Goal: Task Accomplishment & Management: Manage account settings

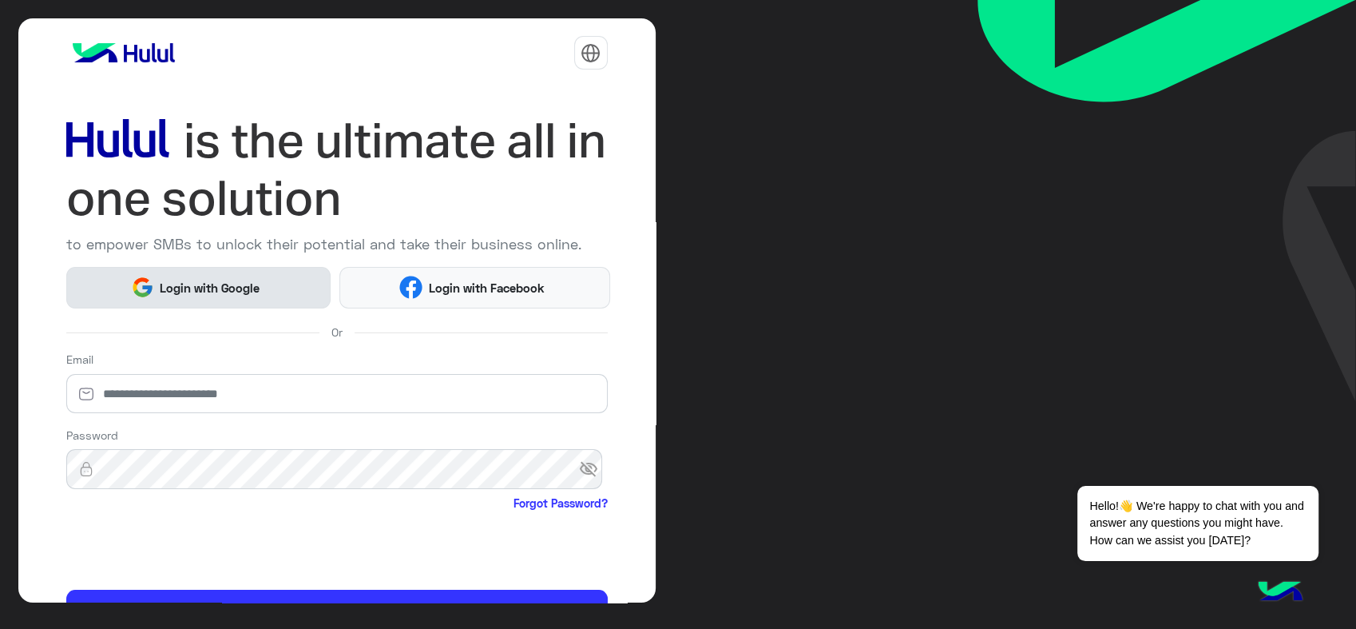
scroll to position [88, 0]
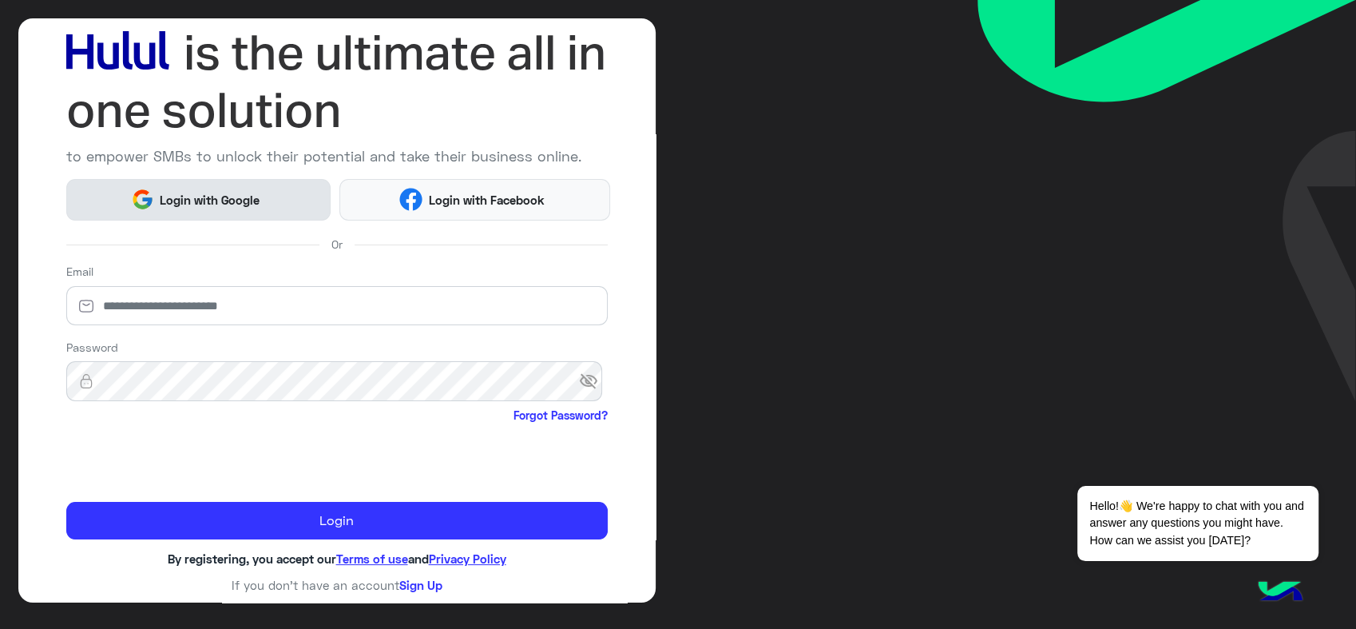
click at [218, 197] on span "Login with Google" at bounding box center [210, 200] width 112 height 18
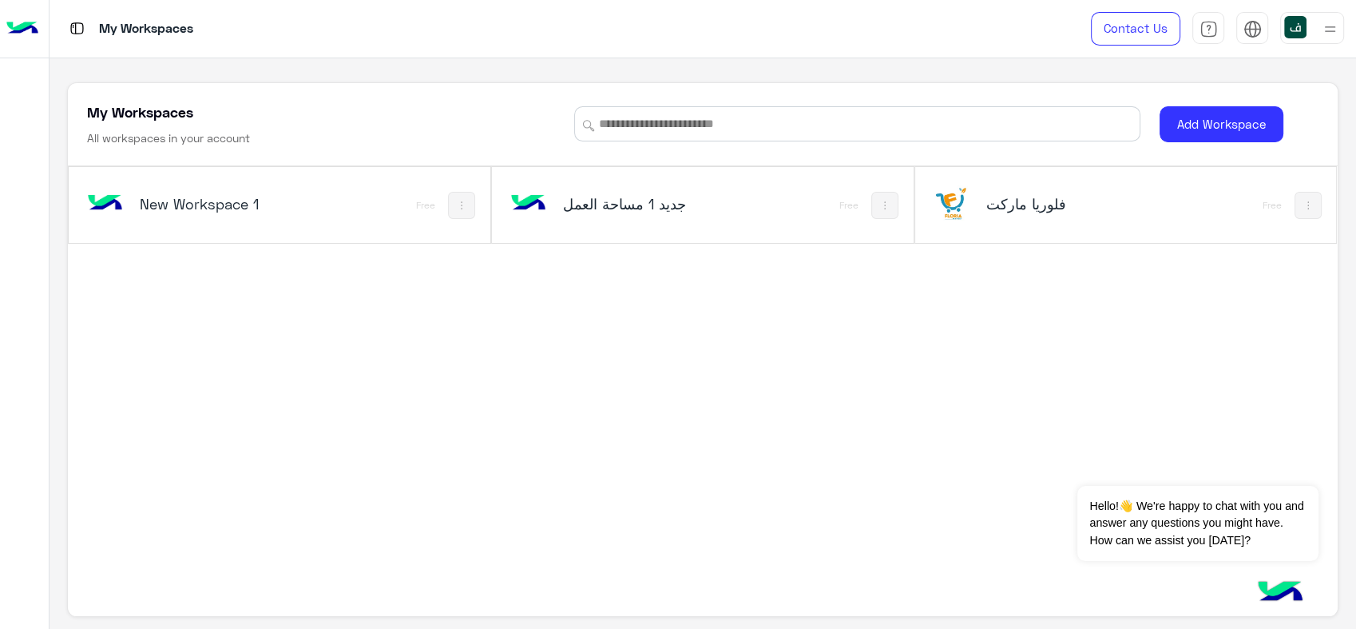
click at [1010, 197] on h5 "فلوريا ماركت" at bounding box center [1056, 203] width 141 height 19
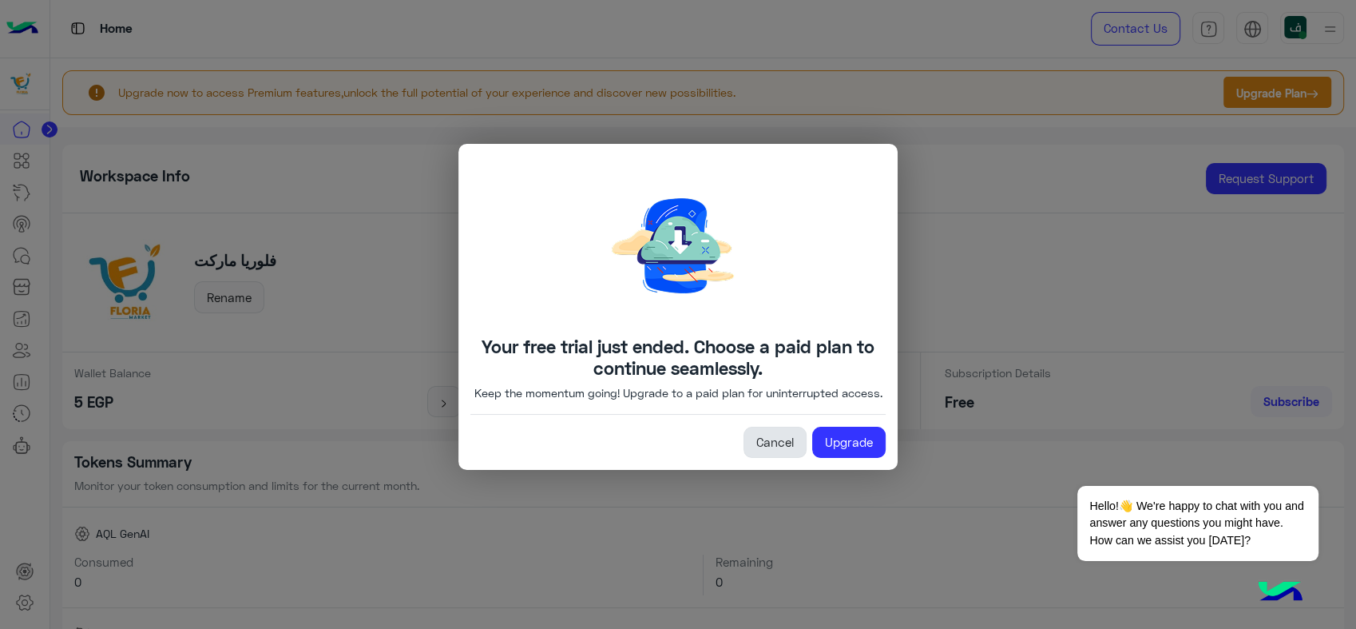
click at [768, 451] on link "Cancel" at bounding box center [775, 443] width 63 height 32
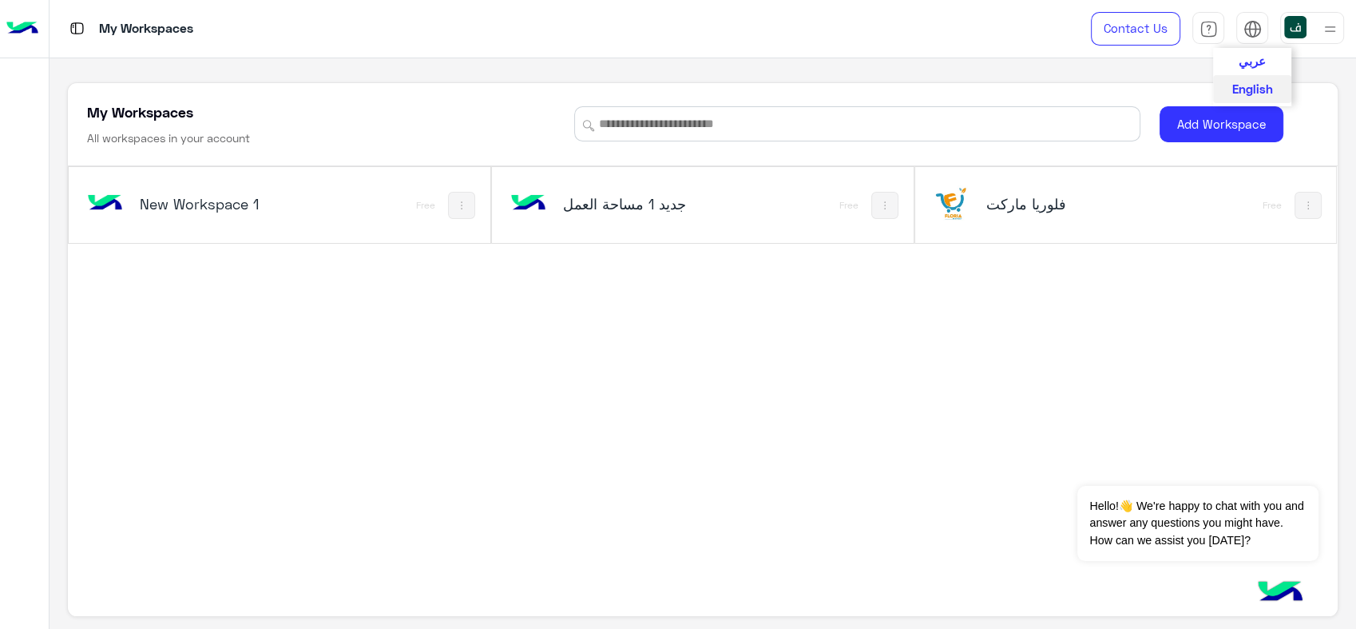
click at [1248, 73] on button "عربي" at bounding box center [1252, 61] width 78 height 27
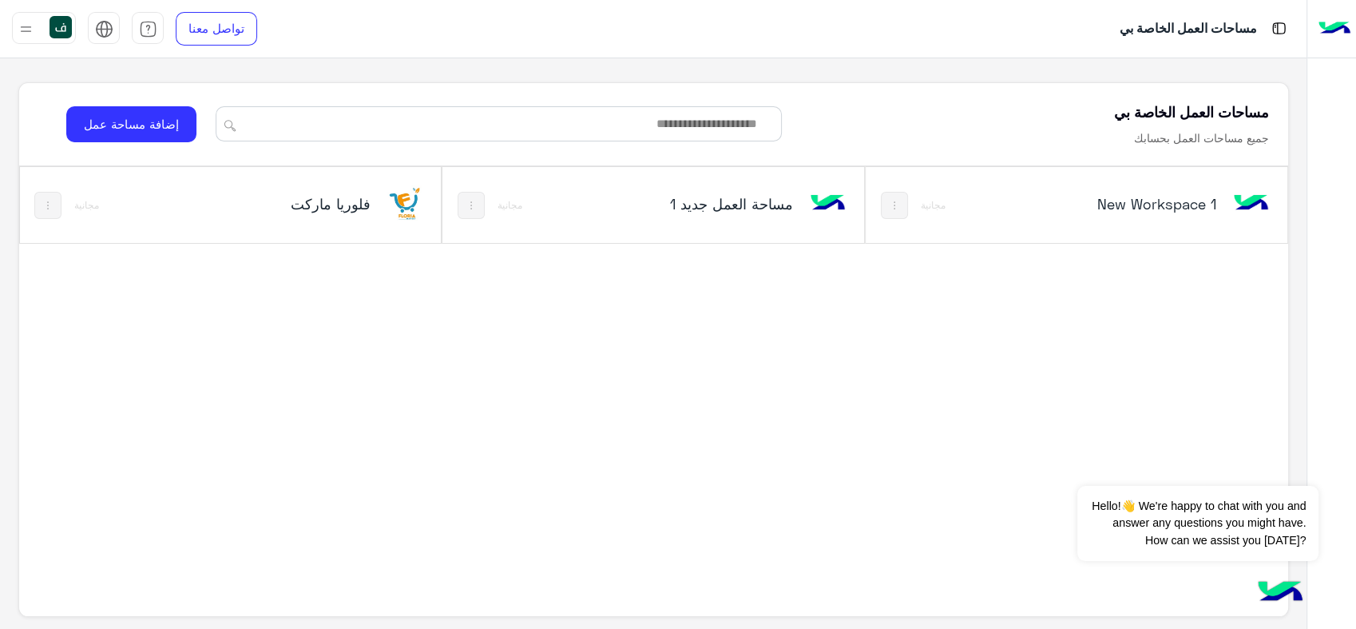
click at [234, 206] on h5 "فلوريا ماركت" at bounding box center [299, 203] width 141 height 19
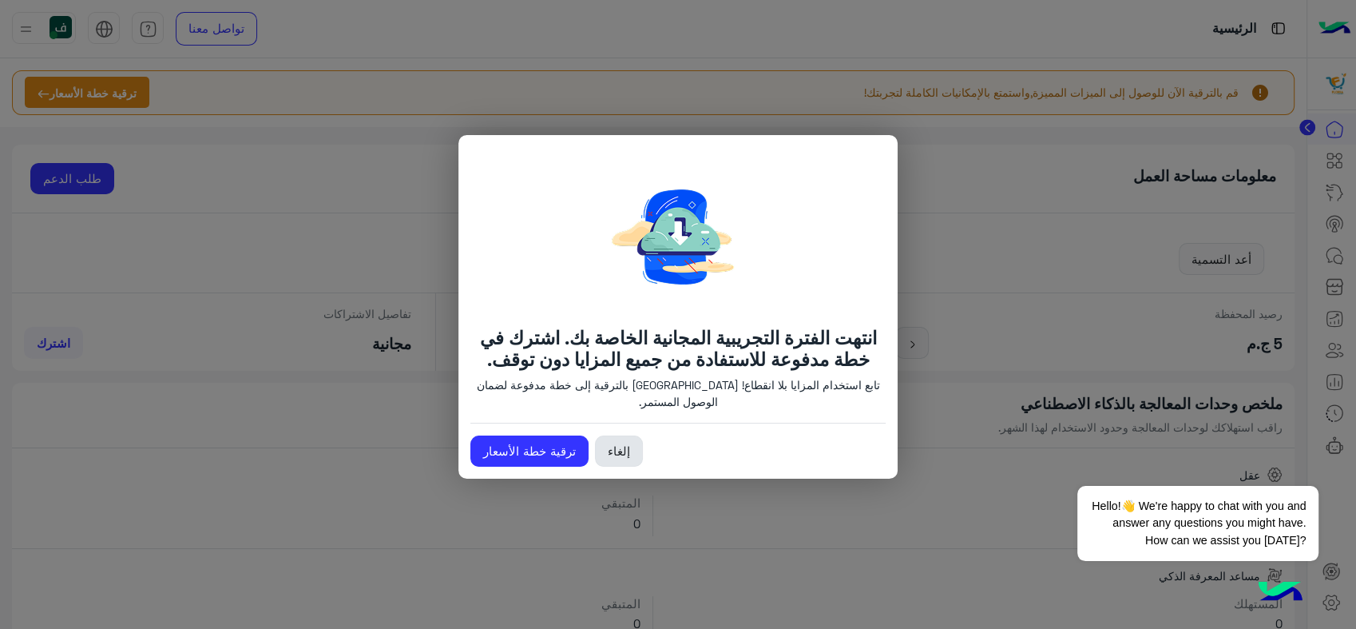
click at [615, 451] on link "إلغاء" at bounding box center [619, 451] width 48 height 32
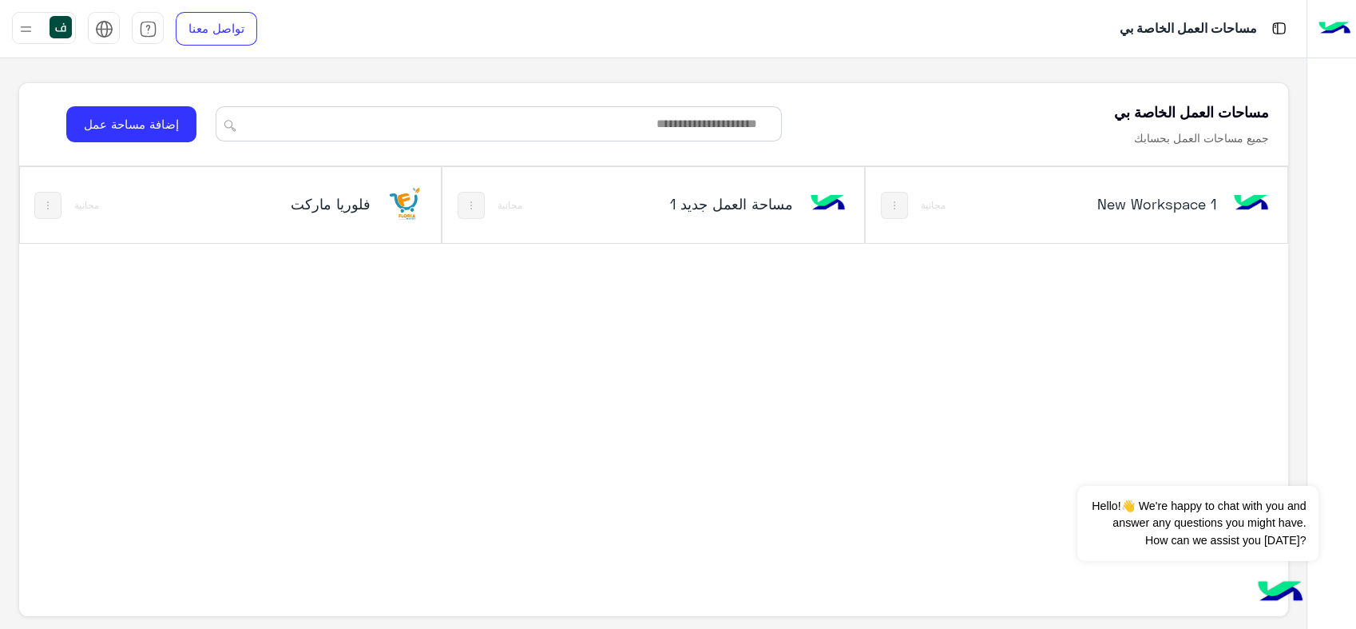
click at [23, 24] on img at bounding box center [26, 29] width 20 height 20
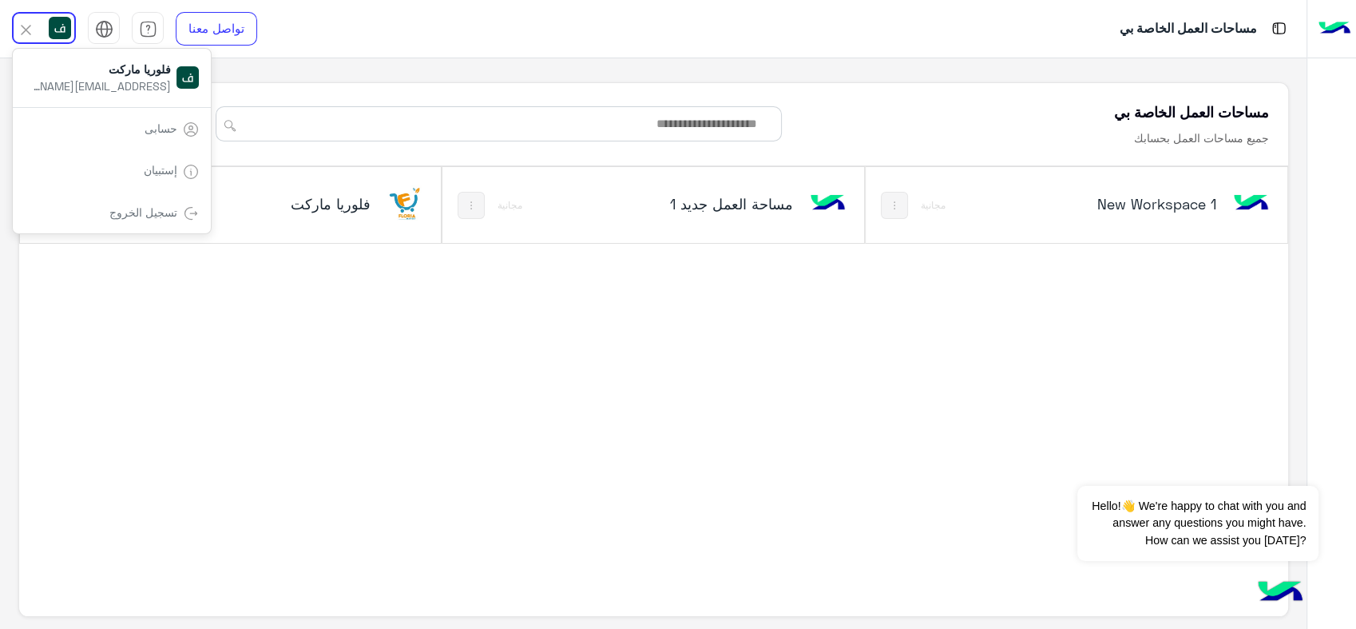
click at [23, 24] on img at bounding box center [26, 30] width 18 height 18
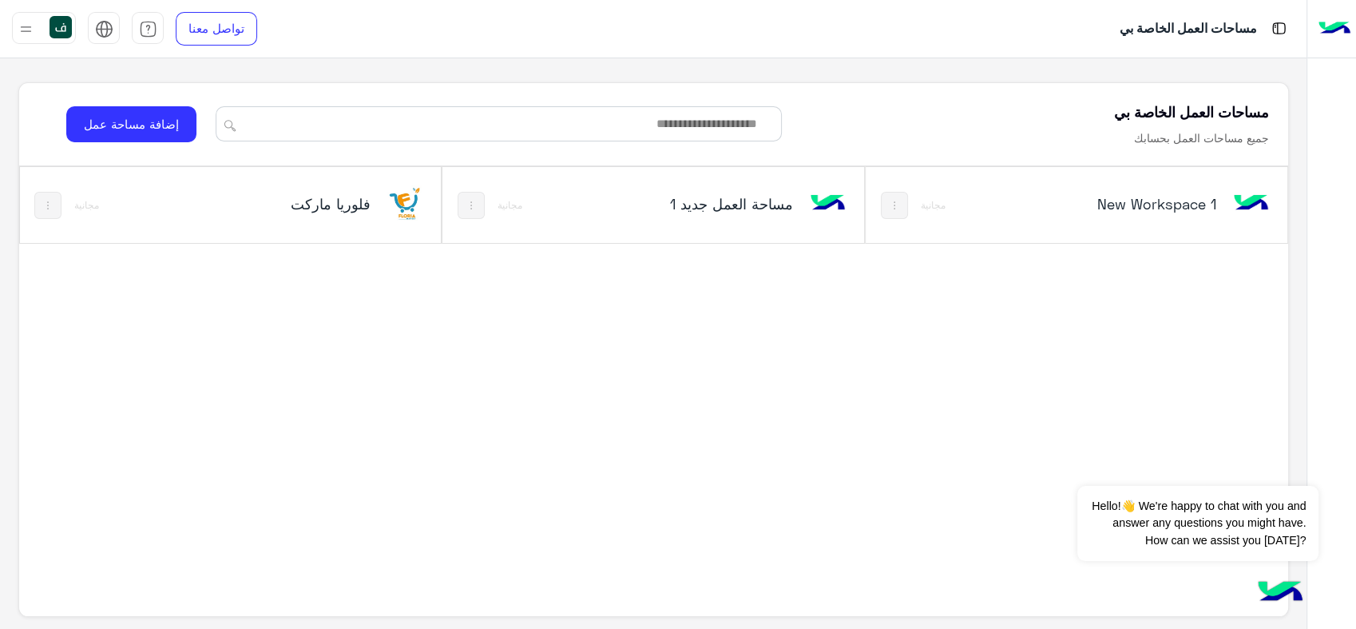
click at [48, 207] on img at bounding box center [48, 205] width 13 height 13
click at [409, 397] on div at bounding box center [678, 314] width 1356 height 629
click at [247, 198] on h5 "فلوريا ماركت" at bounding box center [299, 203] width 141 height 19
click at [298, 208] on h5 "فلوريا ماركت" at bounding box center [299, 203] width 141 height 19
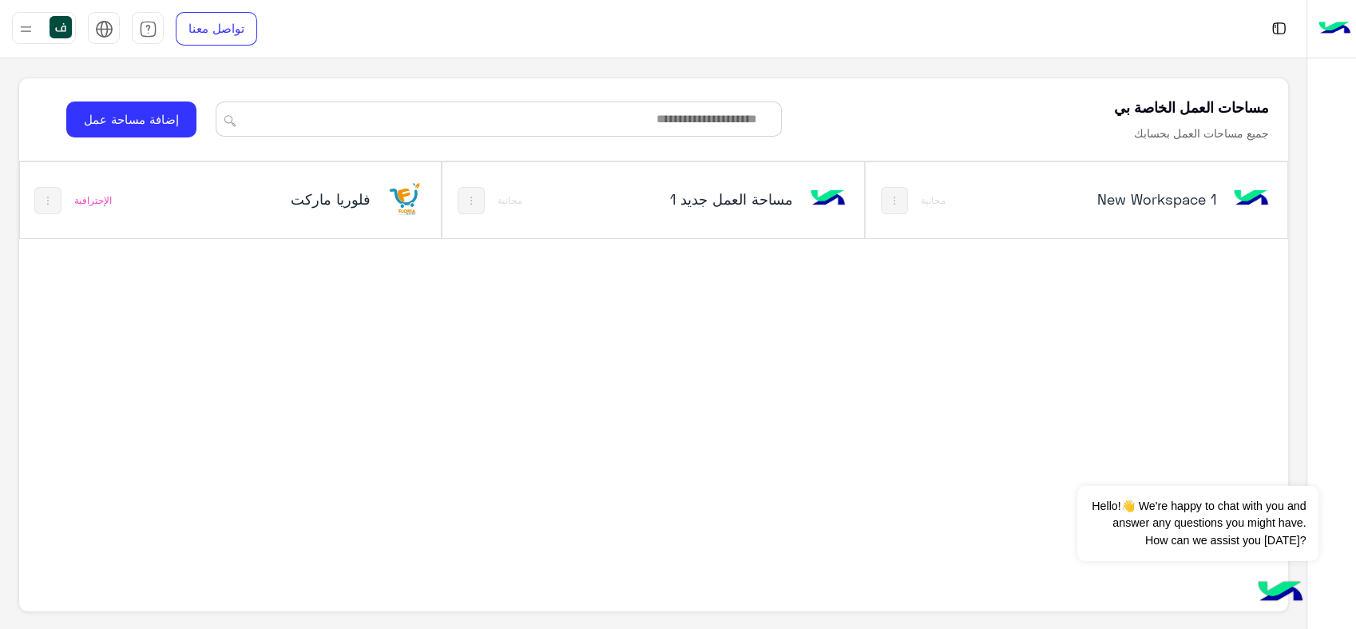
scroll to position [6, 0]
click at [338, 201] on h5 "فلوريا ماركت" at bounding box center [299, 198] width 141 height 19
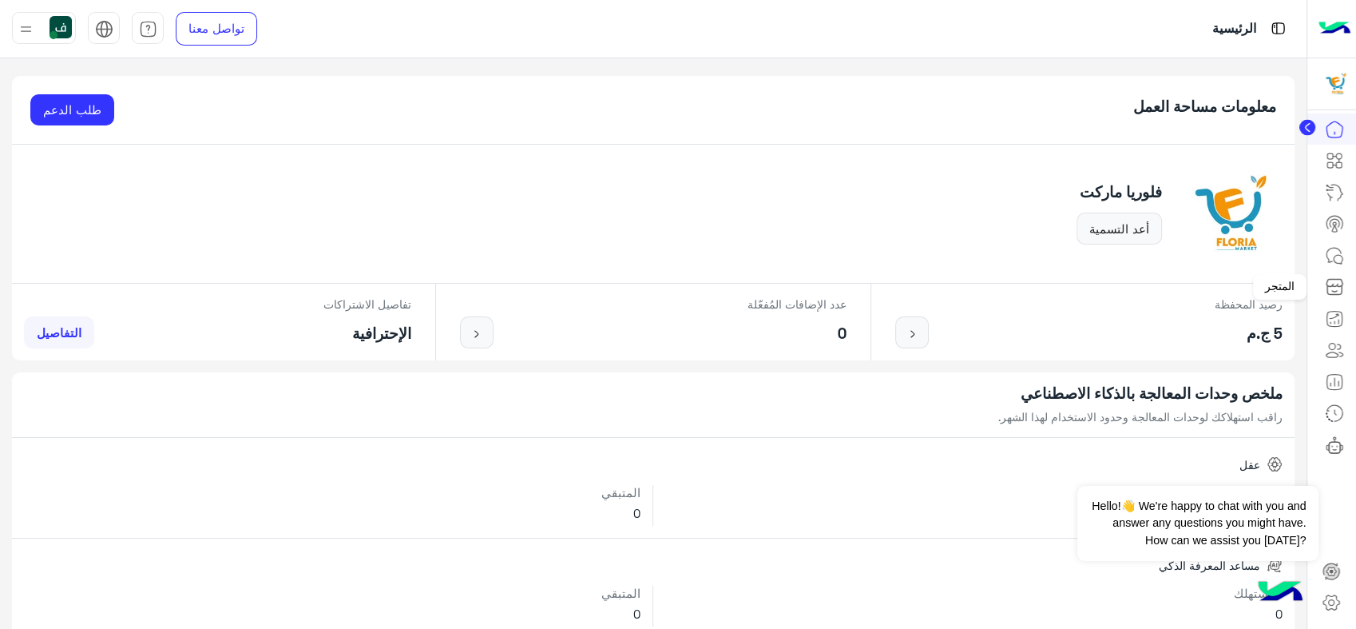
click at [1334, 288] on icon at bounding box center [1334, 286] width 19 height 19
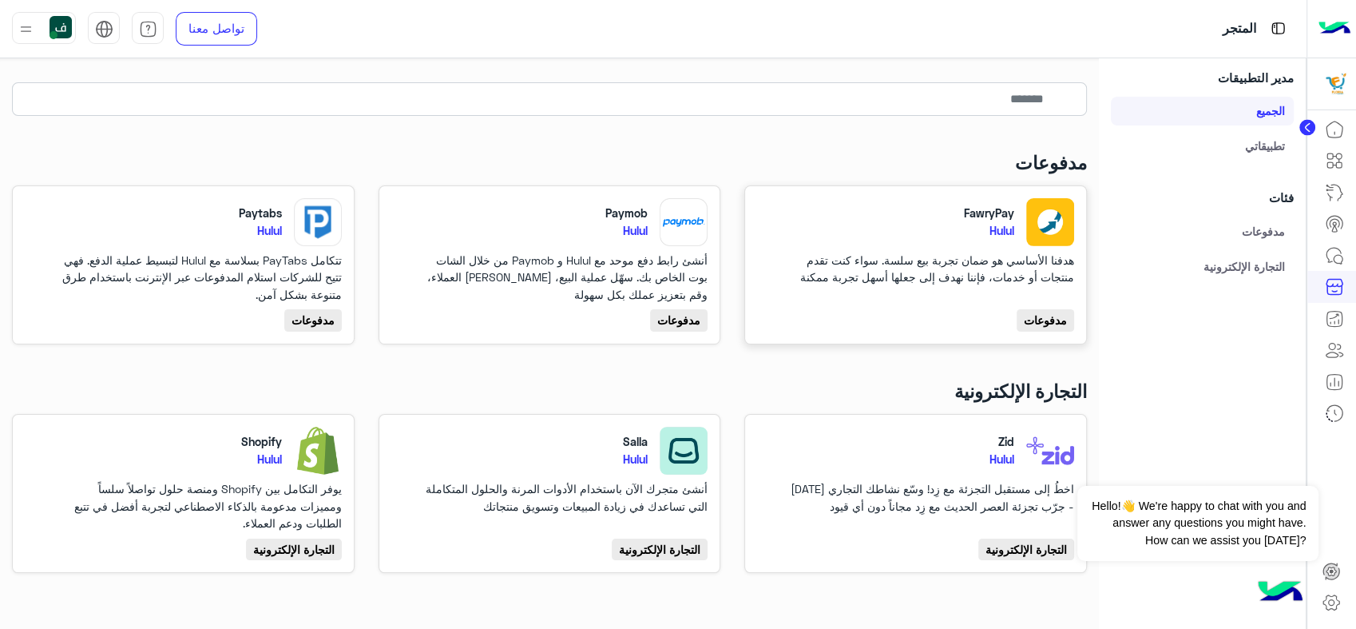
scroll to position [92, 0]
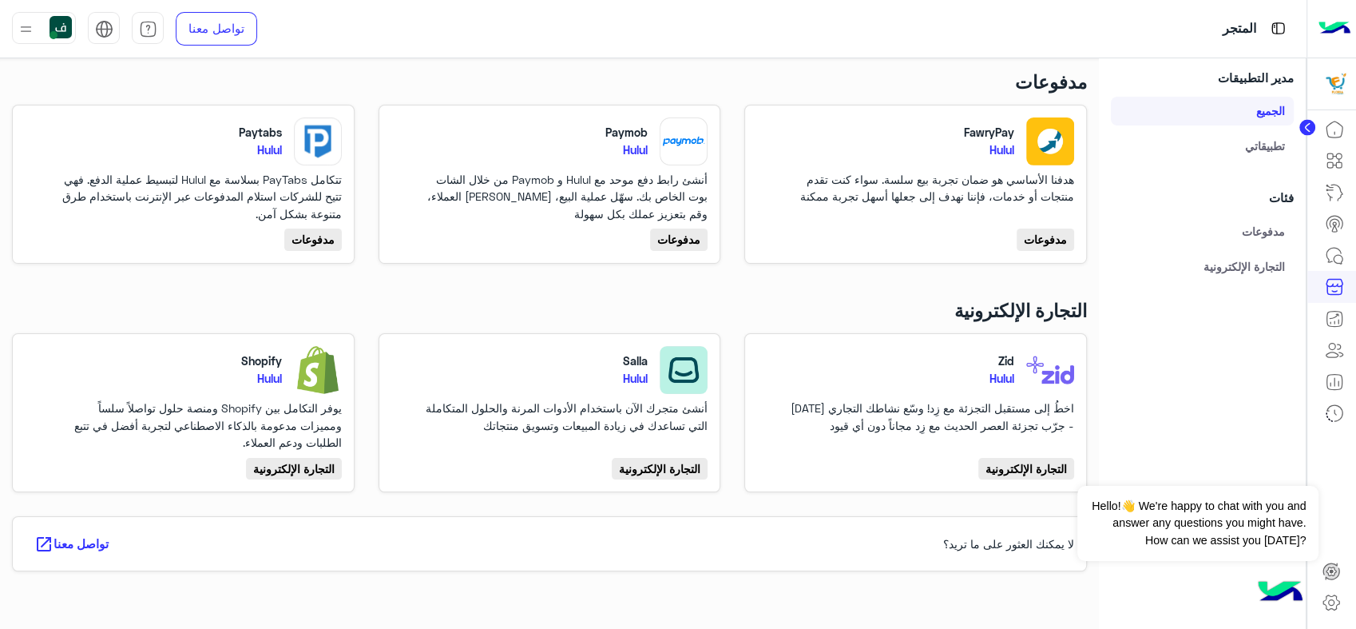
click at [1246, 261] on link "التجارة الإلكترونية" at bounding box center [1202, 266] width 183 height 29
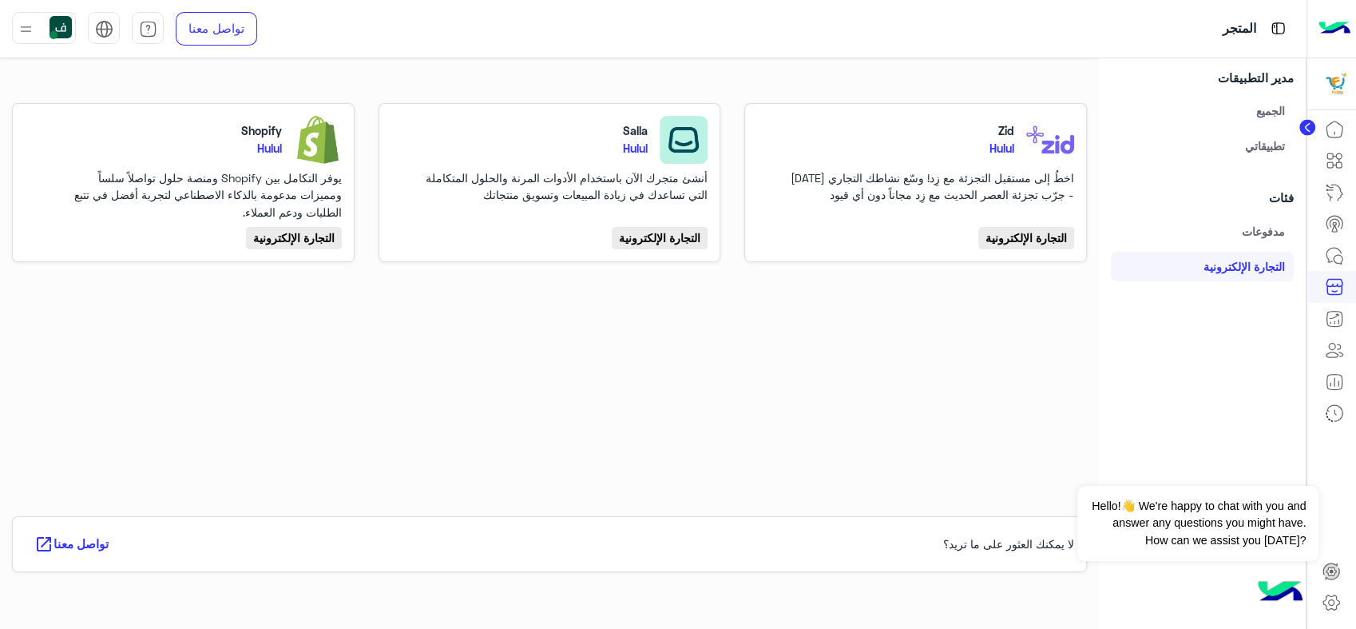
scroll to position [61, 0]
click at [1268, 136] on link "تطبيقاتي" at bounding box center [1202, 145] width 183 height 29
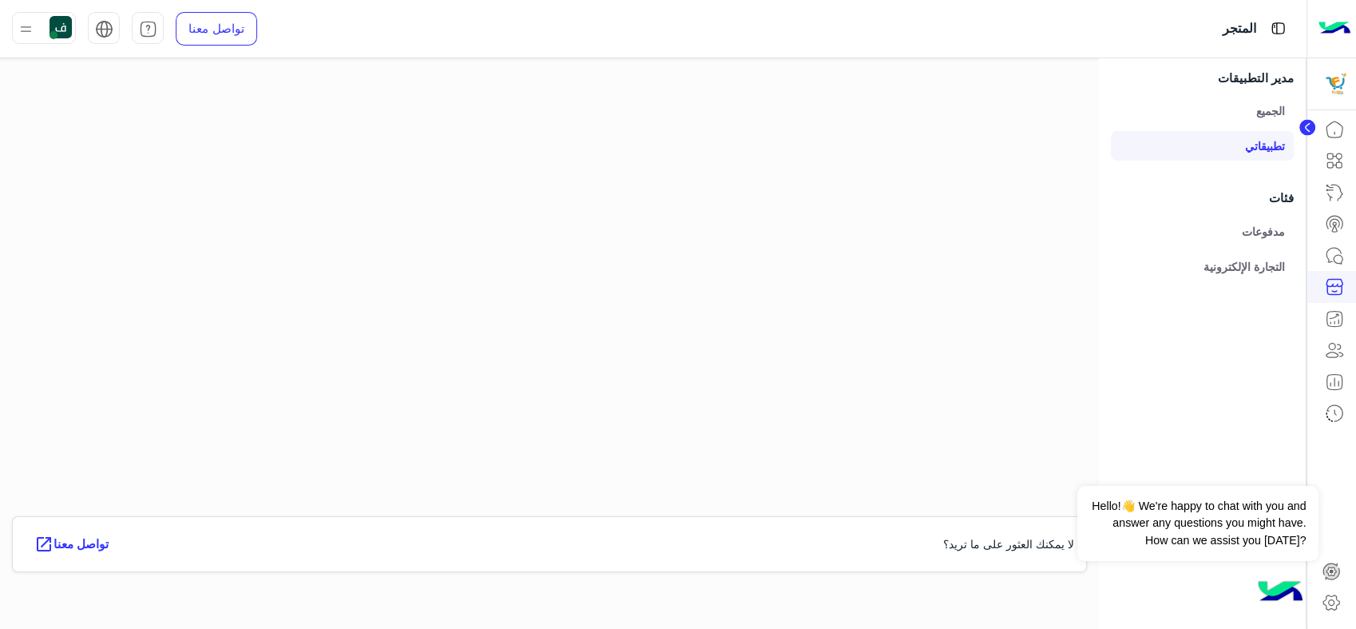
click at [1307, 121] on circle at bounding box center [1308, 128] width 16 height 16
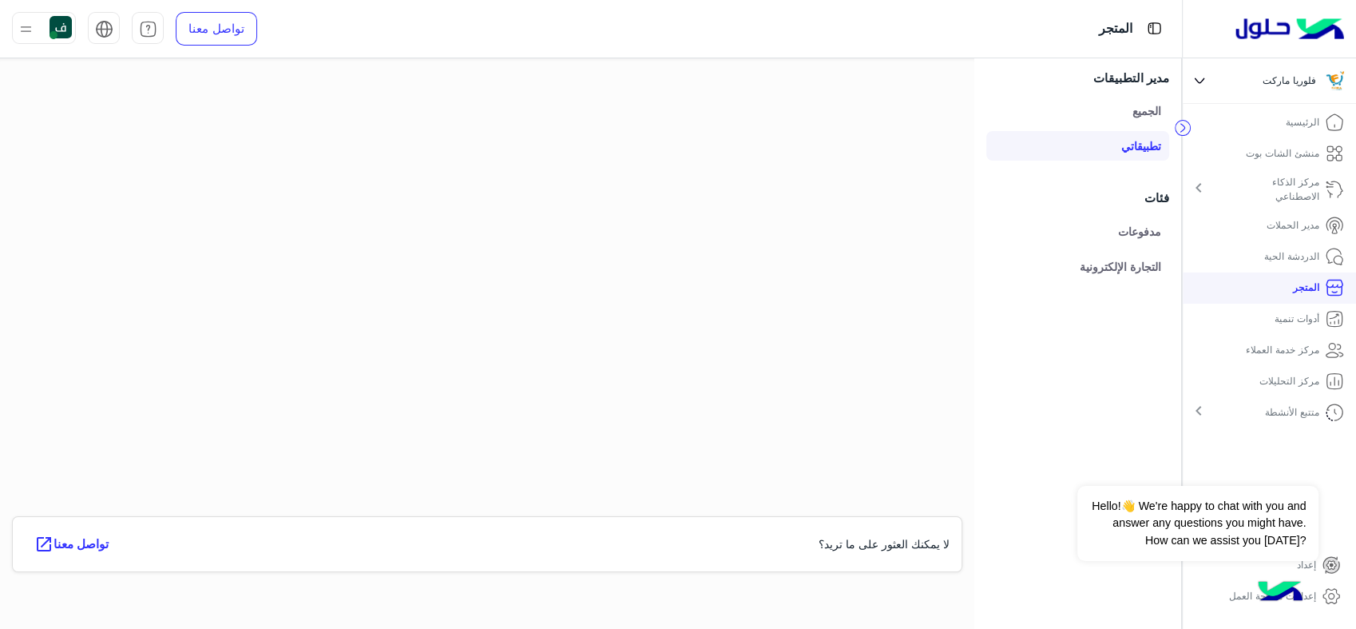
click at [1317, 588] on link "إعدادات مساحة العمل" at bounding box center [1285, 596] width 137 height 31
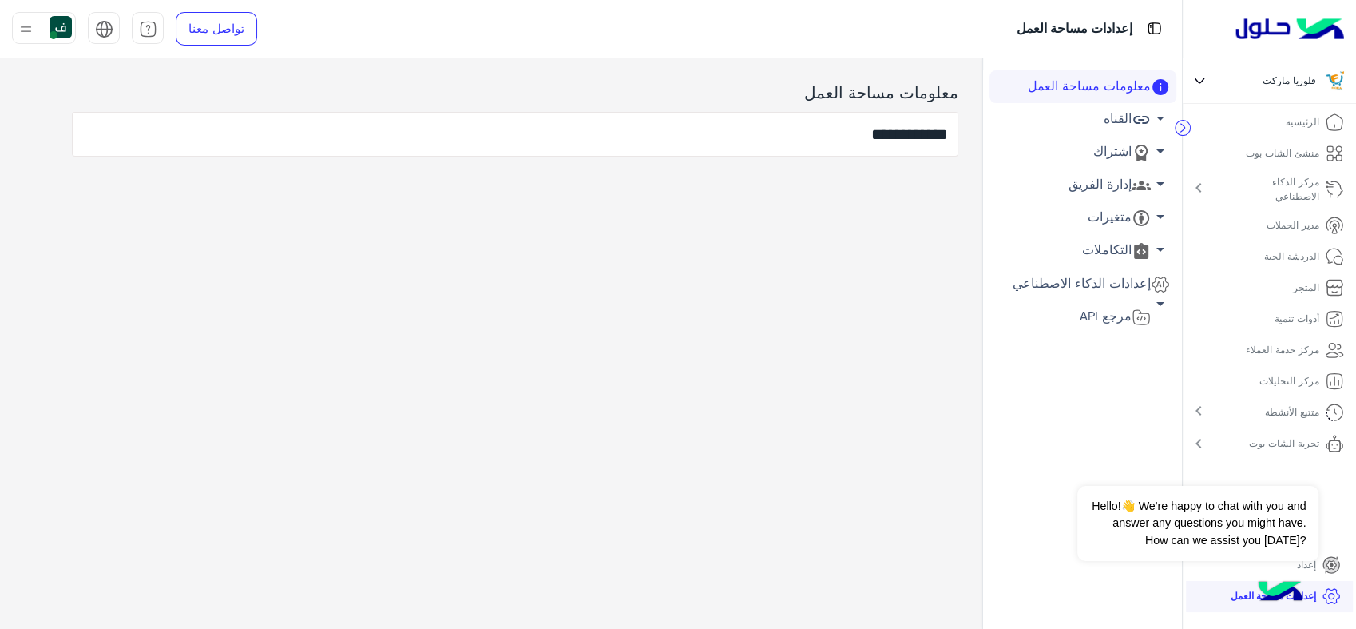
click at [1118, 121] on link "القناه arrow_drop_down" at bounding box center [1083, 119] width 187 height 33
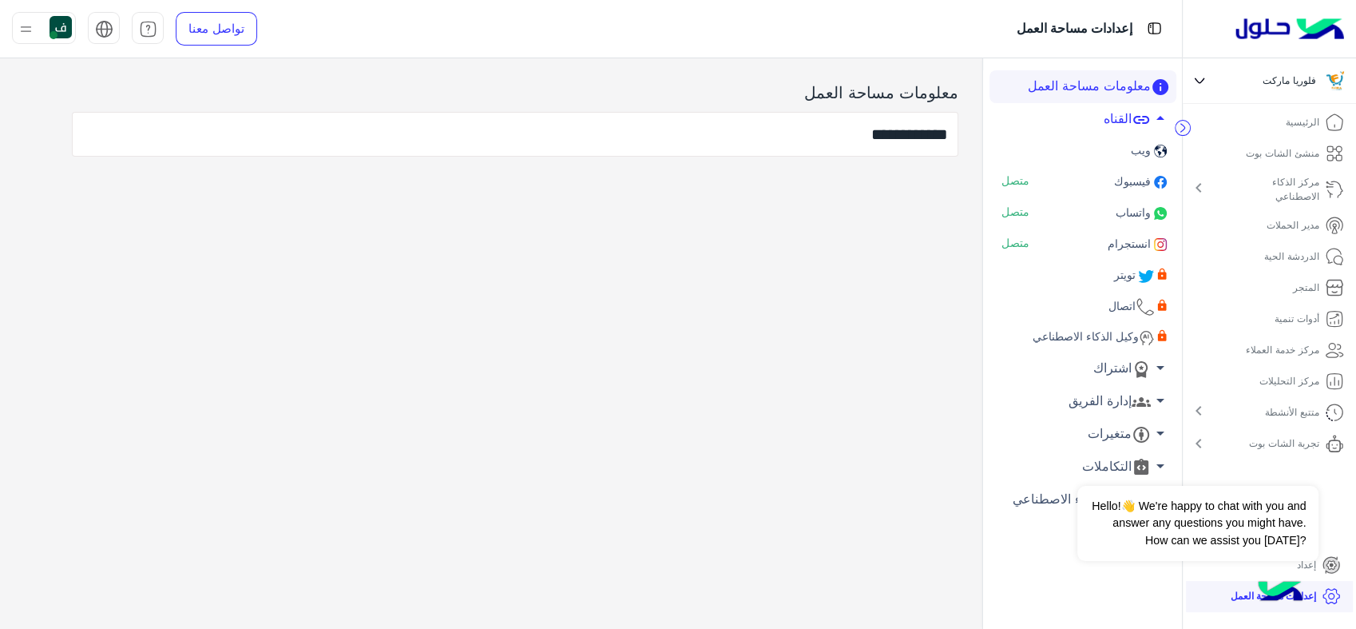
click at [1117, 178] on span "فيسبوك" at bounding box center [1131, 181] width 40 height 14
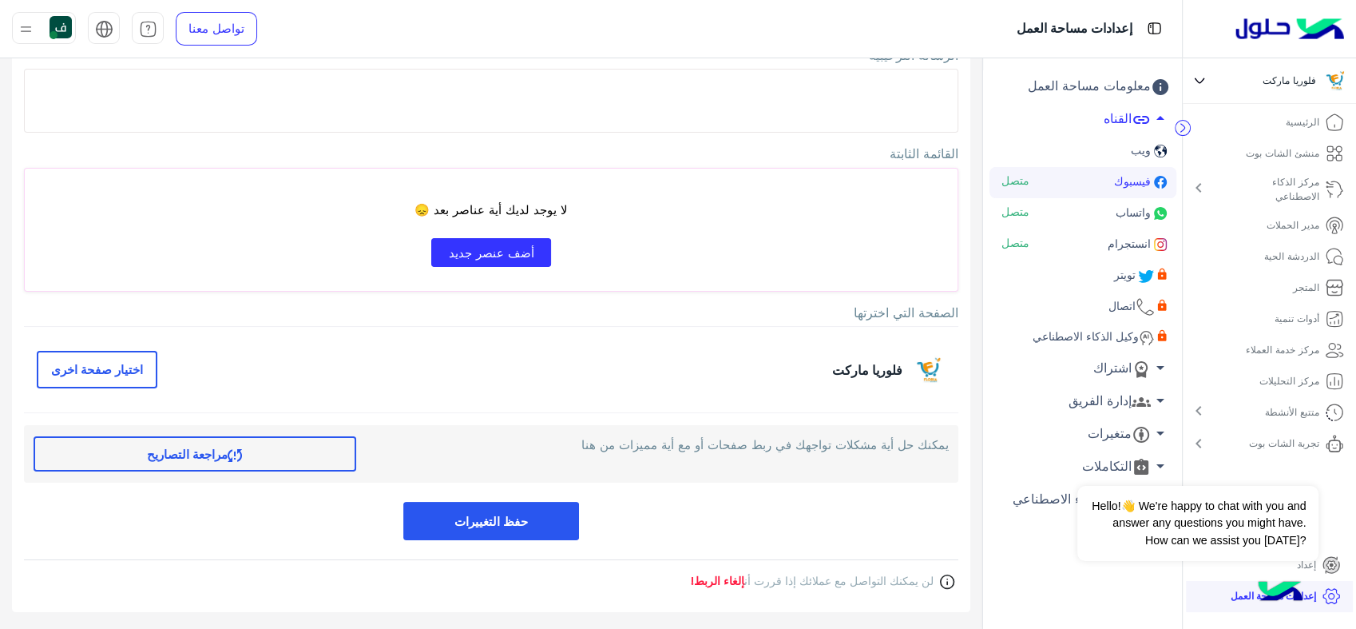
scroll to position [150, 0]
click at [1292, 153] on p "منشئ الشات بوت" at bounding box center [1282, 153] width 73 height 14
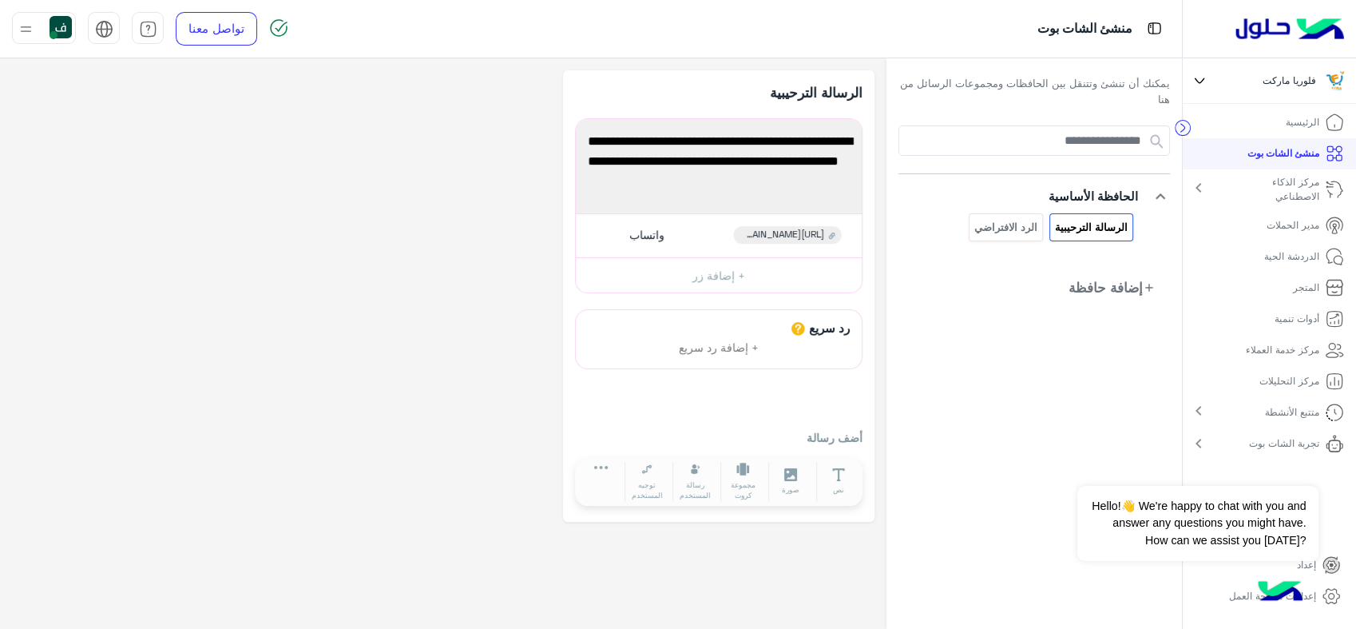
click at [1278, 189] on p "مركز الذكاء الاصطناعي" at bounding box center [1276, 189] width 87 height 29
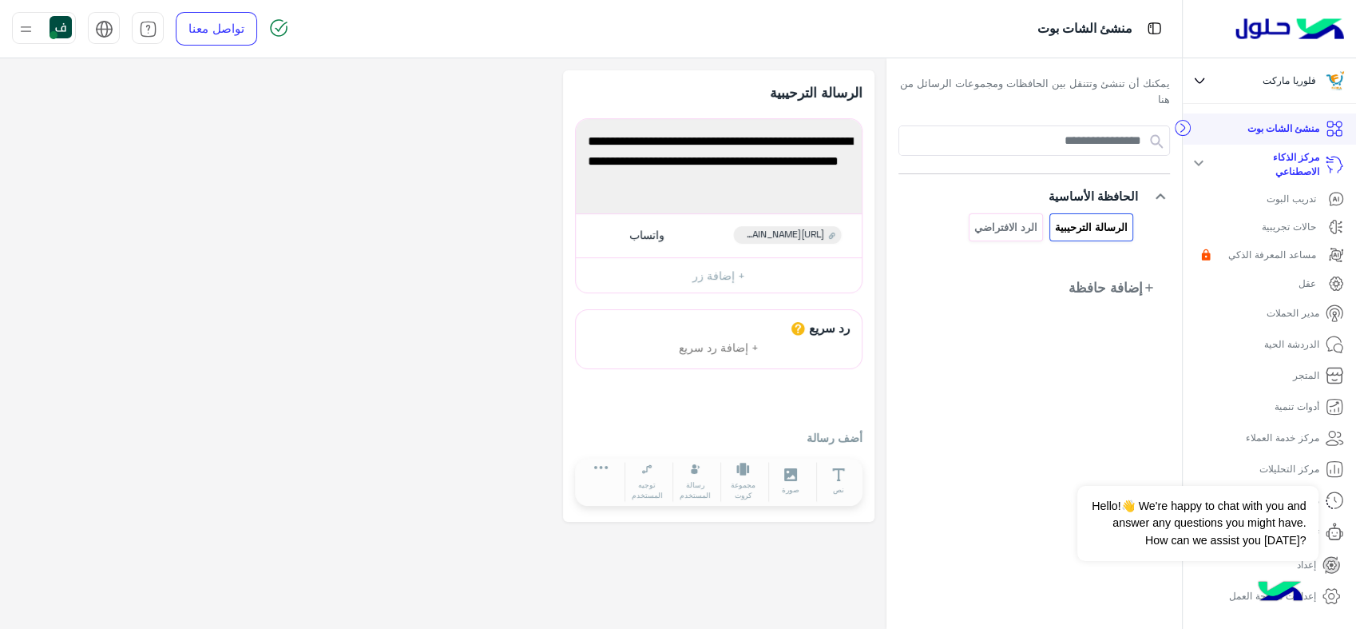
click at [1315, 368] on p "المتجر" at bounding box center [1306, 375] width 26 height 14
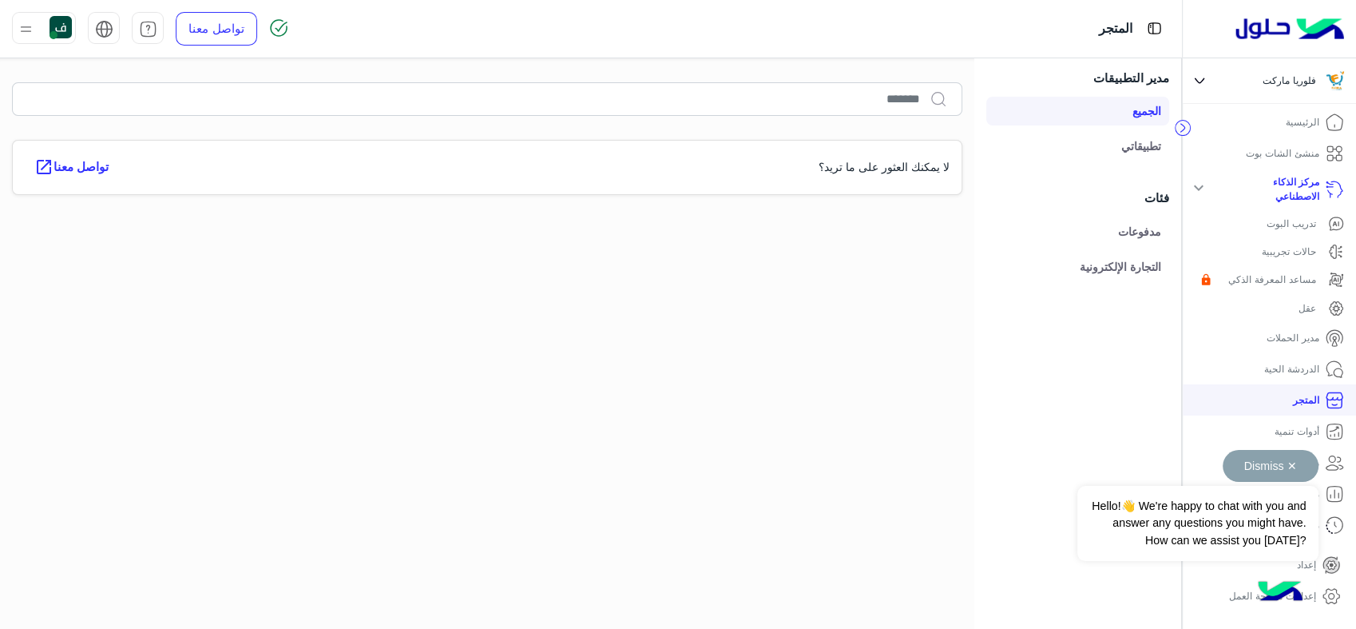
click at [1300, 464] on button "Dismiss ✕" at bounding box center [1271, 466] width 96 height 32
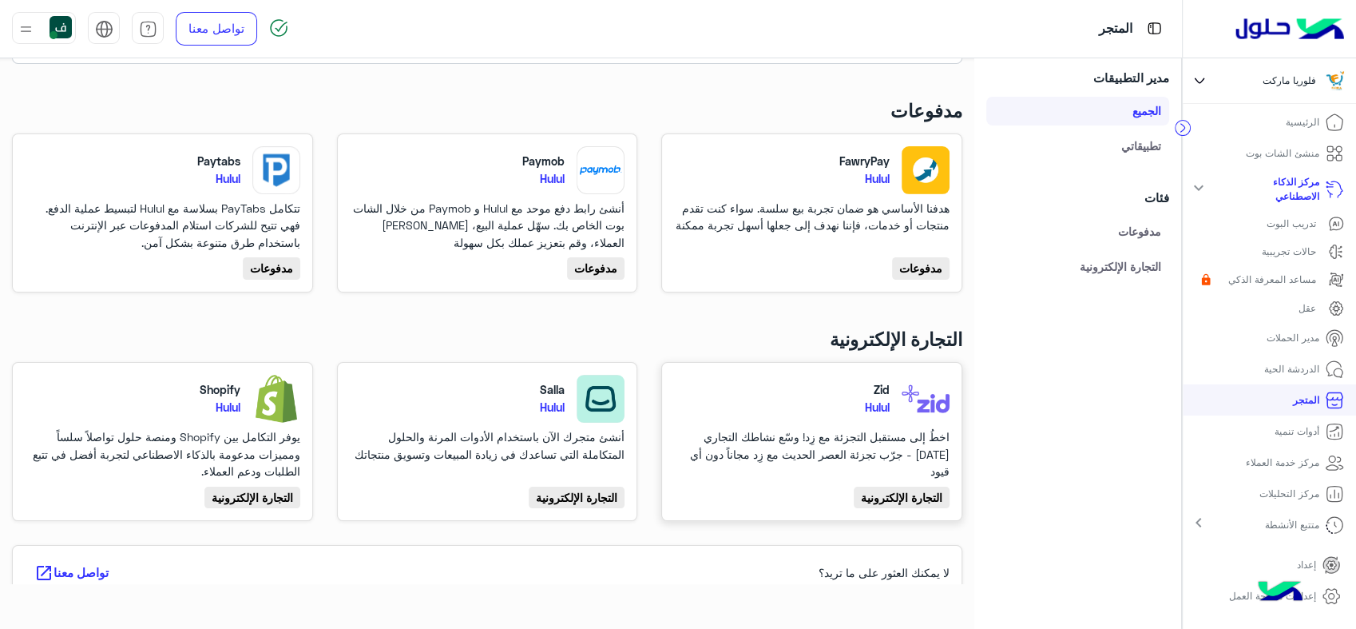
scroll to position [92, 0]
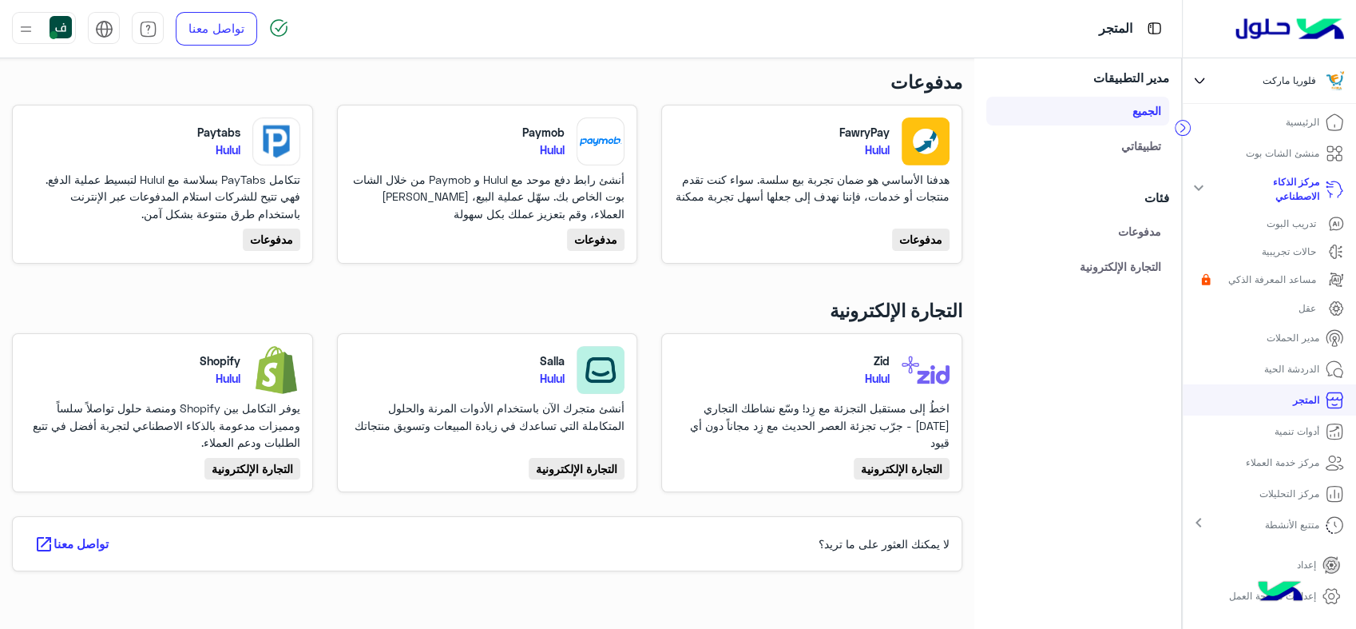
click at [1285, 431] on p "أدوات تنمية" at bounding box center [1297, 431] width 45 height 14
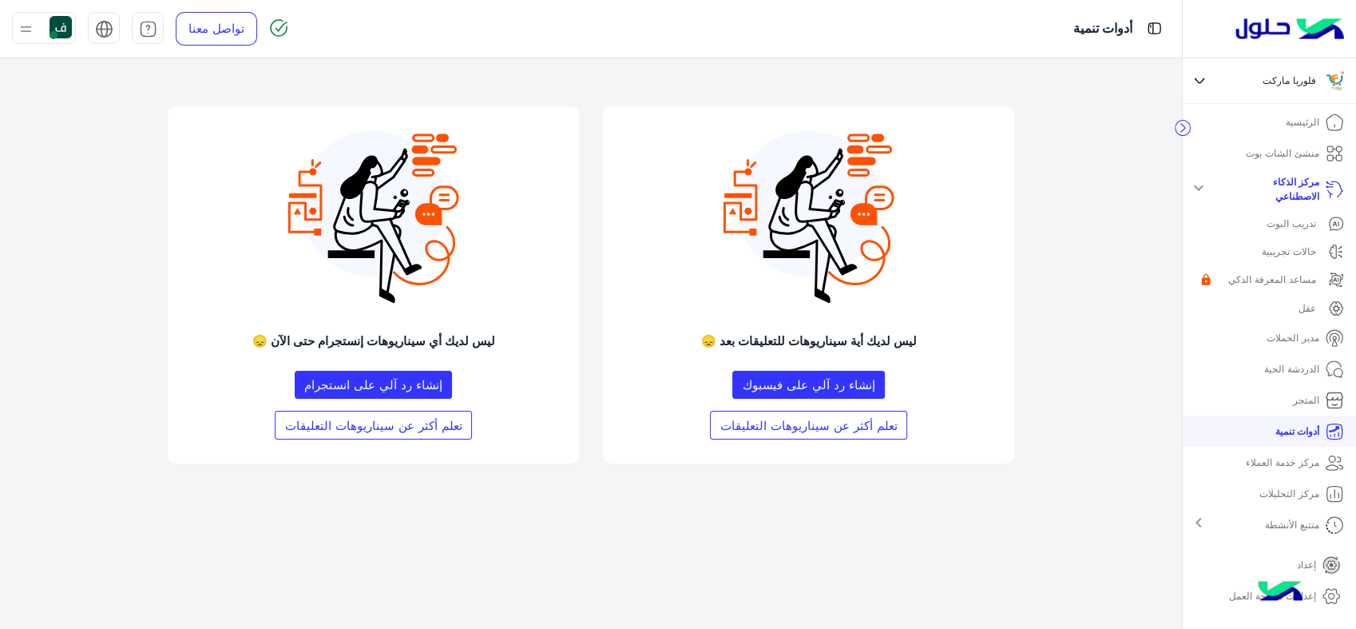
click at [1221, 520] on div "متتبع الأنشطة chevron_right" at bounding box center [1269, 524] width 173 height 31
click at [1318, 556] on link "إعداد" at bounding box center [1319, 565] width 69 height 31
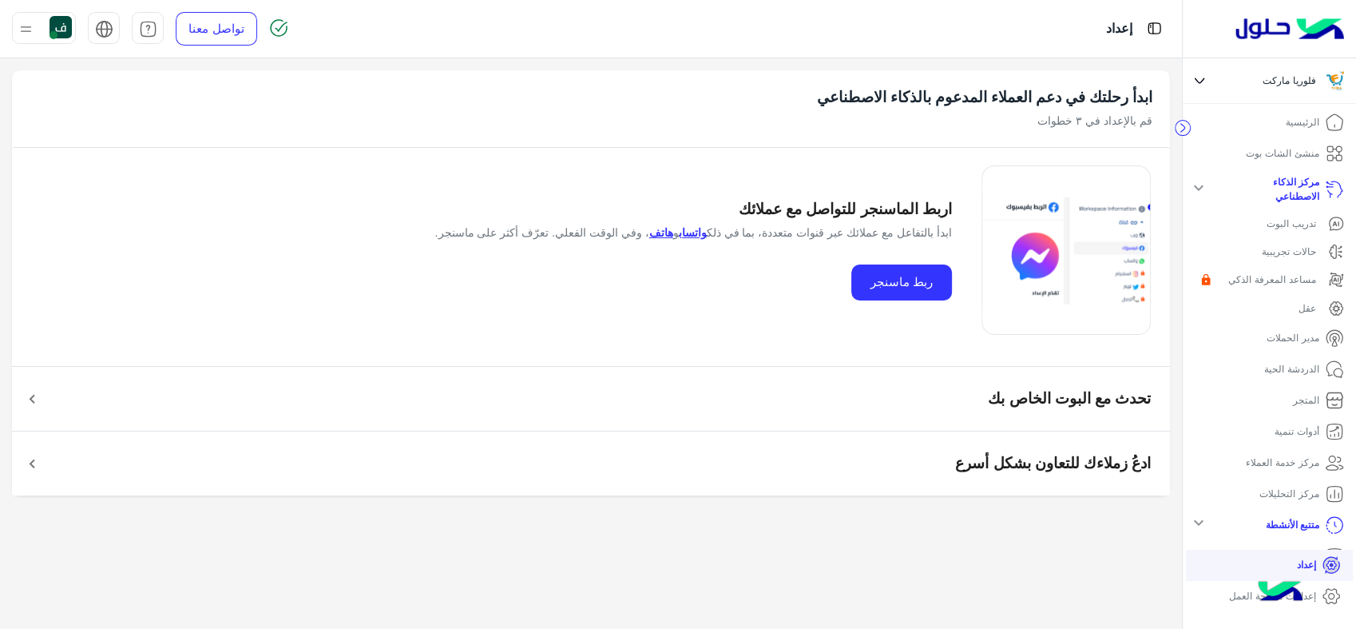
click at [1324, 600] on icon at bounding box center [1331, 595] width 19 height 19
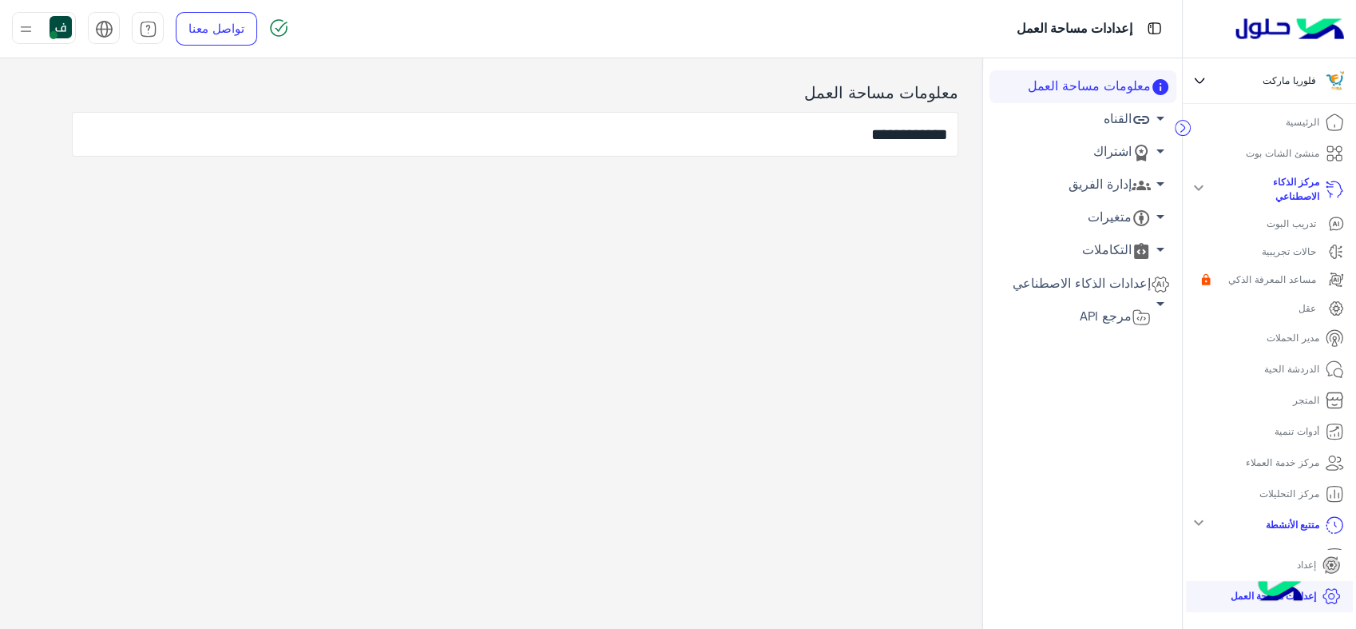
click at [1158, 149] on span "arrow_drop_down" at bounding box center [1160, 150] width 19 height 19
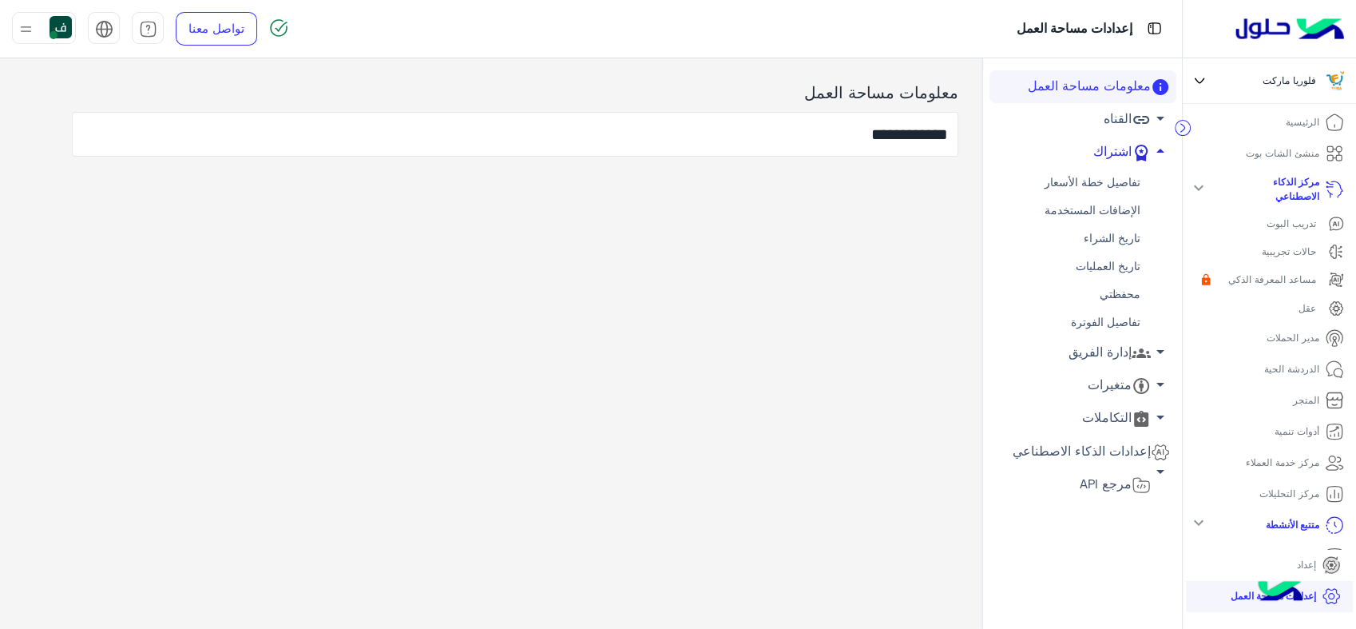
click at [1158, 149] on span "arrow_drop_up" at bounding box center [1160, 150] width 19 height 19
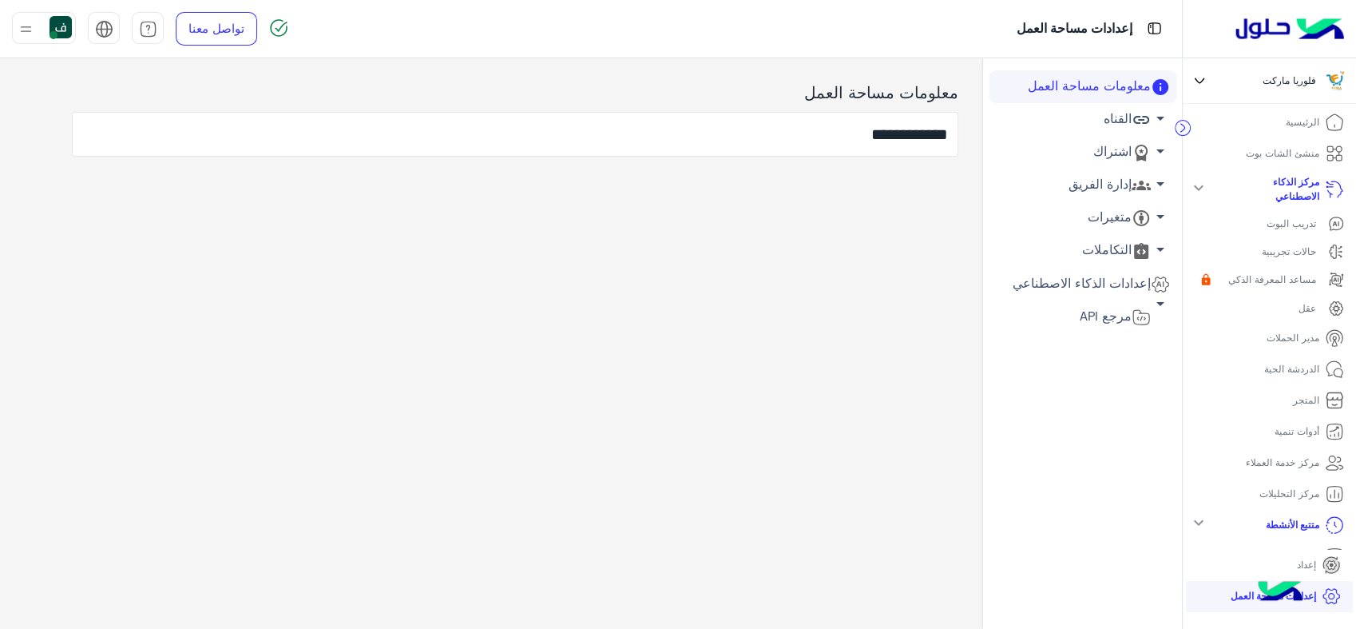
click at [1154, 117] on span "arrow_drop_down" at bounding box center [1160, 118] width 19 height 19
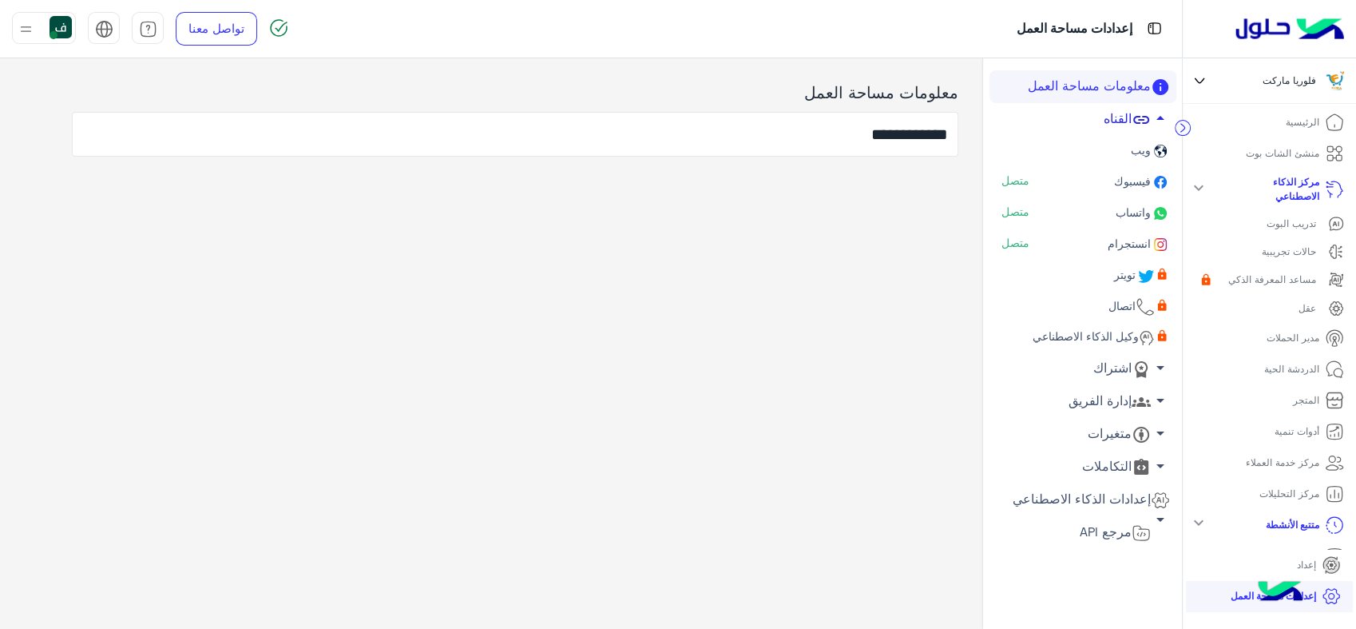
click at [1155, 395] on span "arrow_drop_down" at bounding box center [1160, 400] width 19 height 19
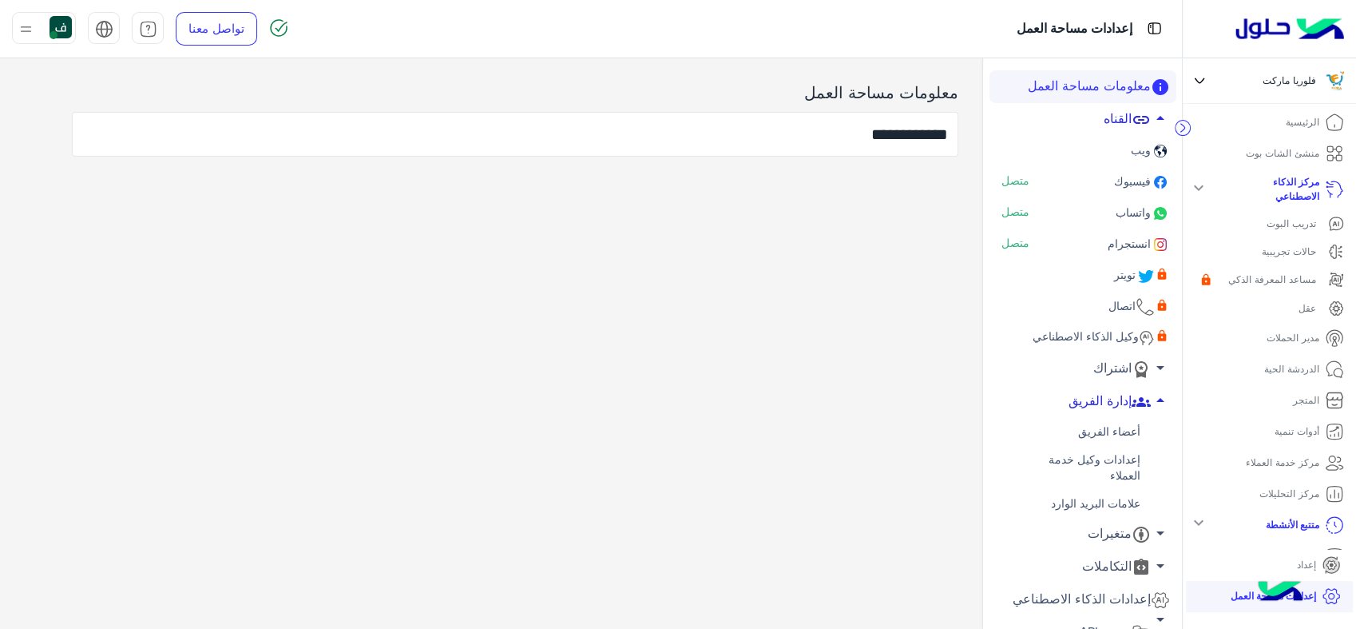
click at [1155, 395] on span "arrow_drop_up" at bounding box center [1160, 400] width 19 height 19
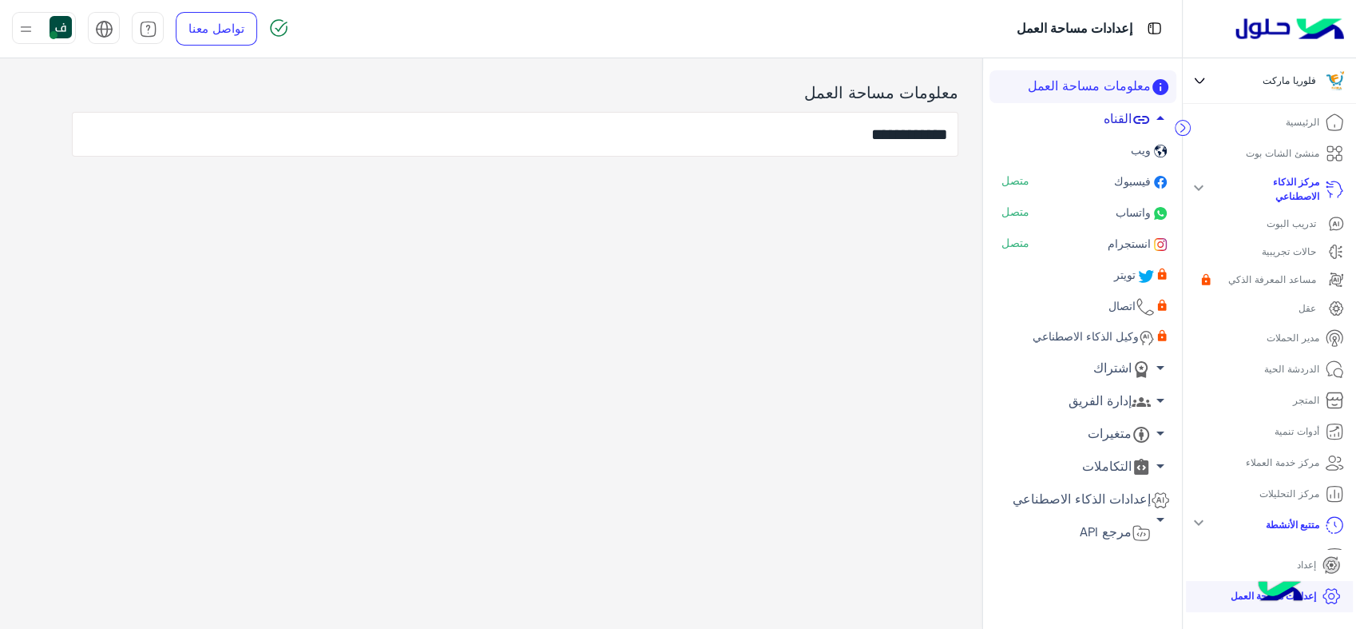
click at [1162, 427] on span "arrow_drop_down" at bounding box center [1160, 432] width 19 height 19
click at [1160, 431] on span "arrow_drop_up" at bounding box center [1160, 432] width 19 height 19
click at [1155, 462] on span "arrow_drop_down" at bounding box center [1160, 465] width 19 height 19
click at [1155, 462] on span "arrow_drop_up" at bounding box center [1160, 465] width 19 height 19
click at [1125, 183] on span "فيسبوك" at bounding box center [1131, 181] width 40 height 14
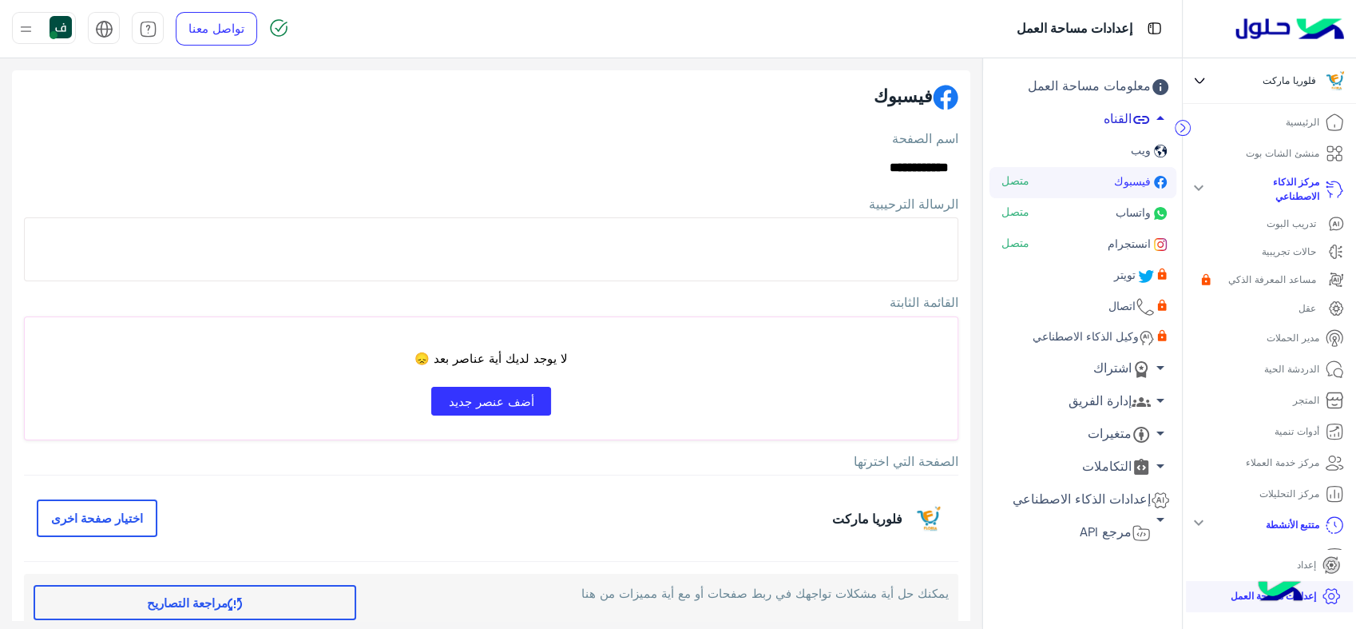
click at [30, 31] on img at bounding box center [26, 29] width 20 height 20
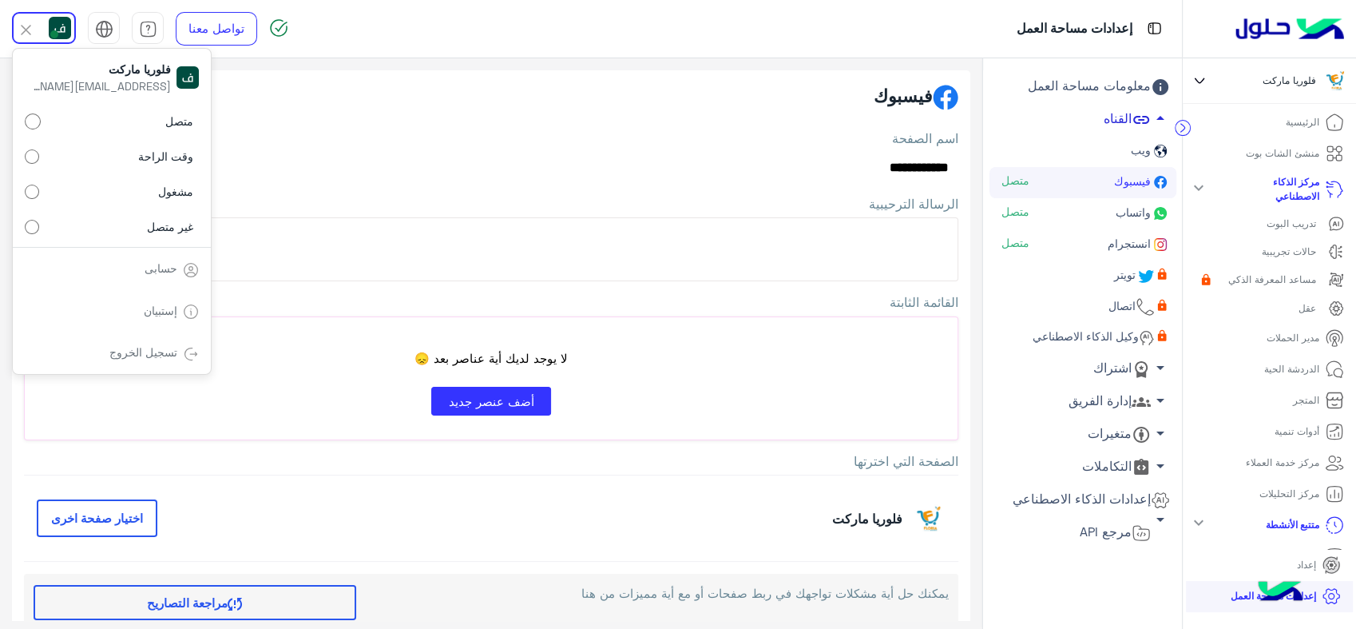
drag, startPoint x: 525, startPoint y: 124, endPoint x: 535, endPoint y: 122, distance: 10.5
click at [525, 122] on div "**********" at bounding box center [491, 415] width 959 height 691
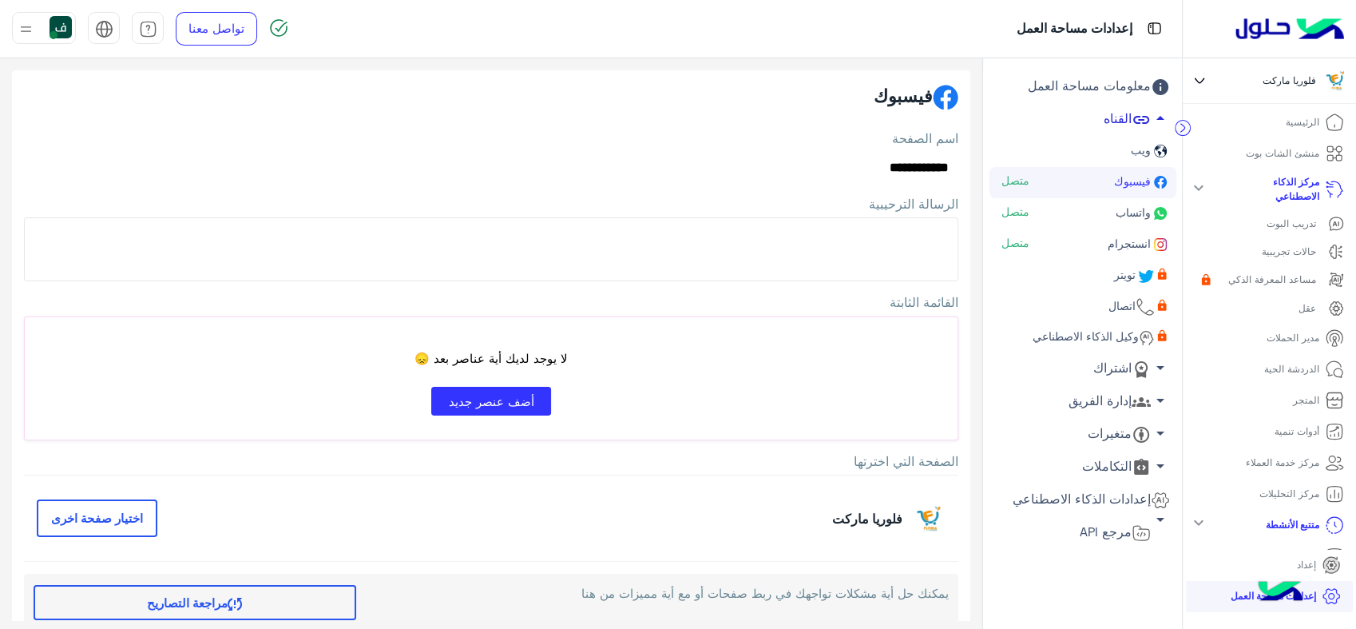
click at [1312, 149] on p "منشئ الشات بوت" at bounding box center [1282, 153] width 73 height 14
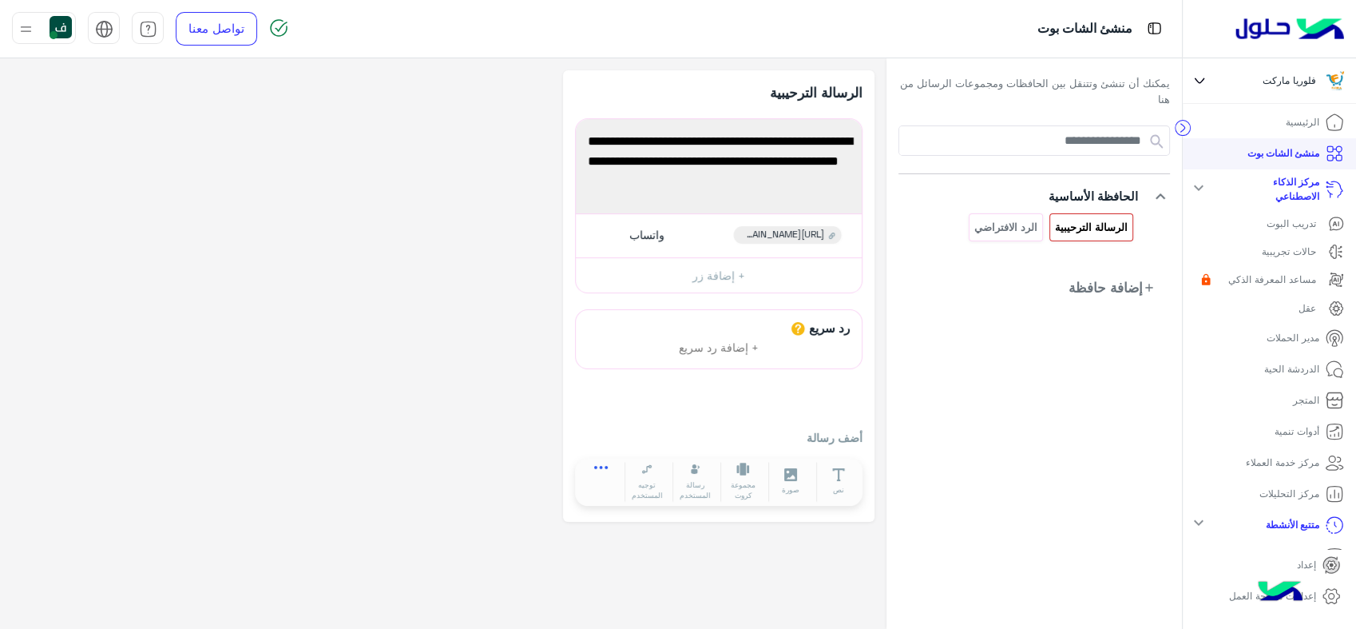
click at [602, 473] on icon at bounding box center [601, 473] width 14 height 14
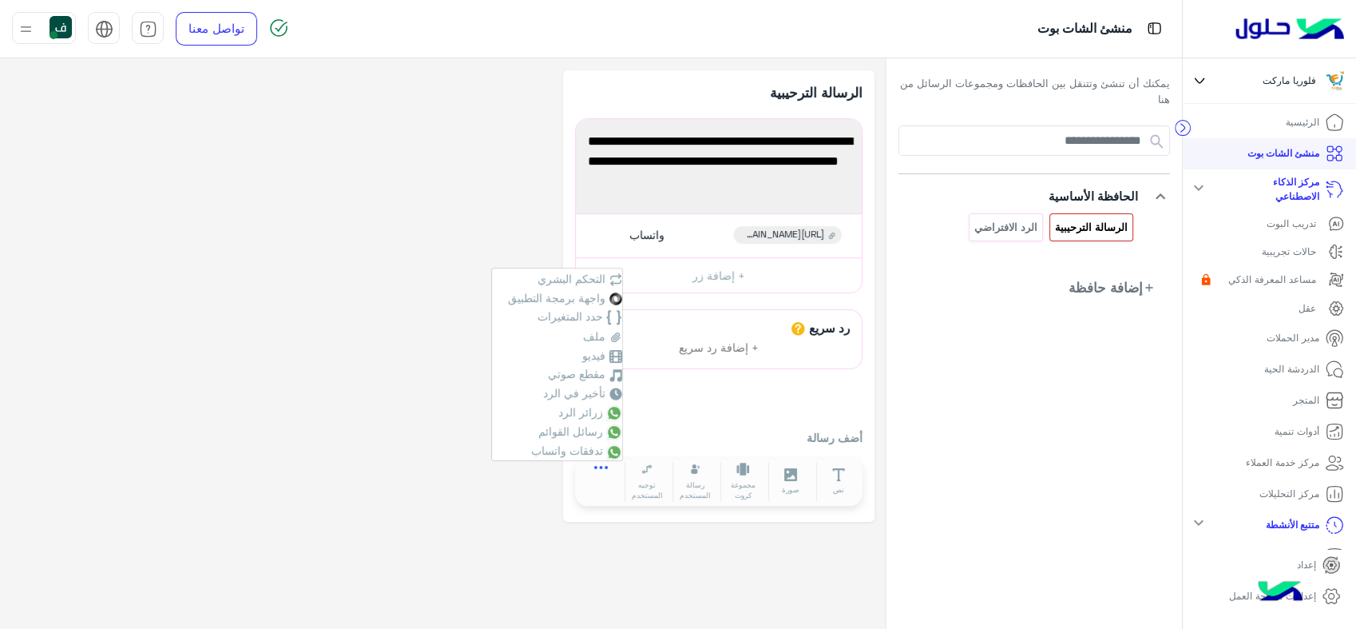
click at [602, 473] on icon at bounding box center [601, 473] width 14 height 14
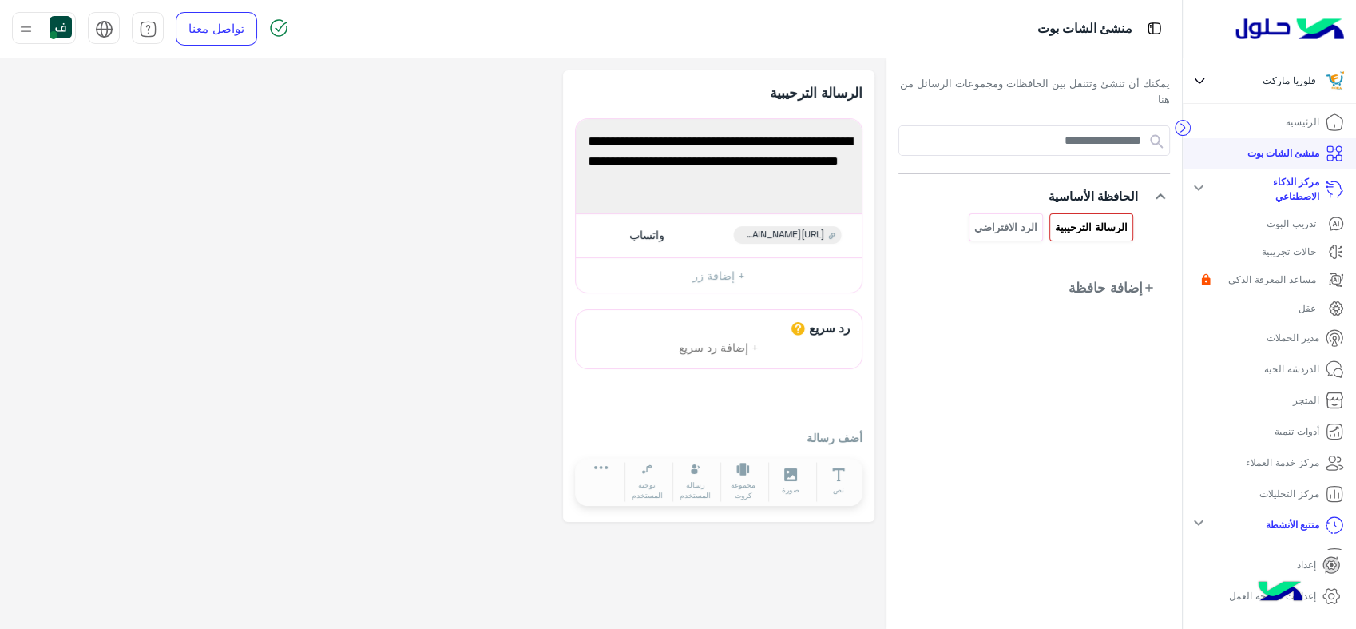
click at [1304, 403] on p "المتجر" at bounding box center [1306, 400] width 26 height 14
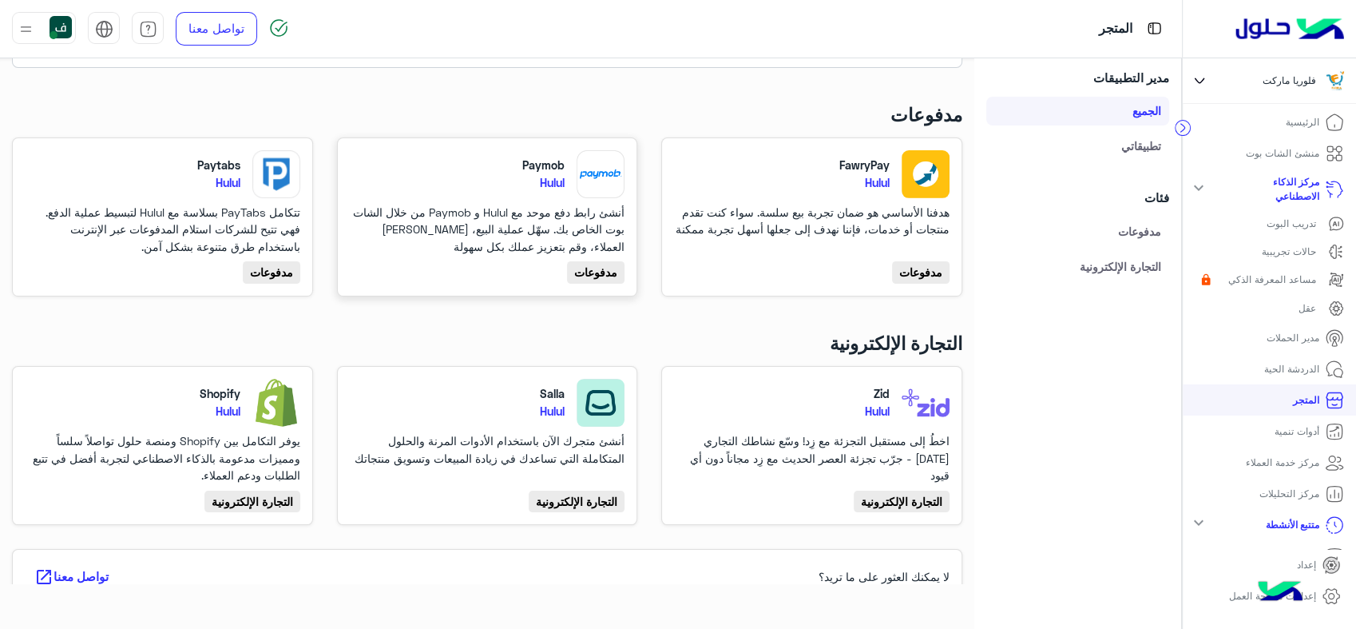
scroll to position [92, 0]
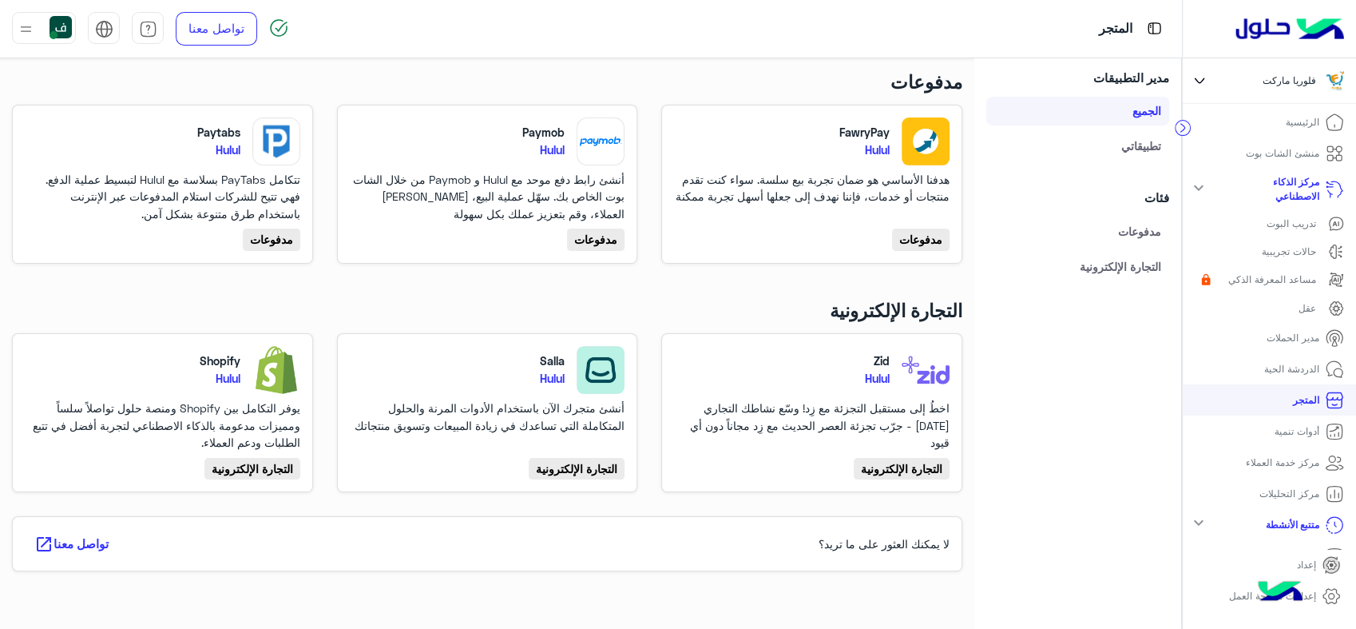
click at [1290, 431] on p "أدوات تنمية" at bounding box center [1297, 431] width 45 height 14
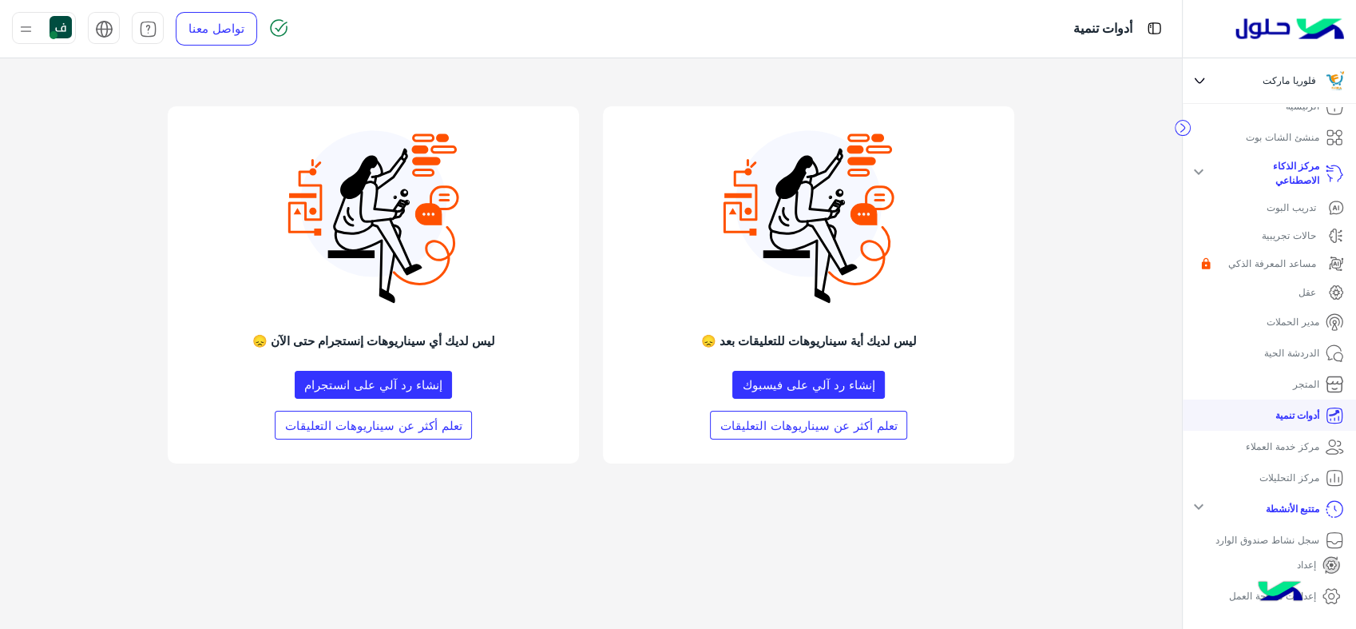
scroll to position [22, 0]
click at [1332, 595] on icon at bounding box center [1331, 595] width 19 height 19
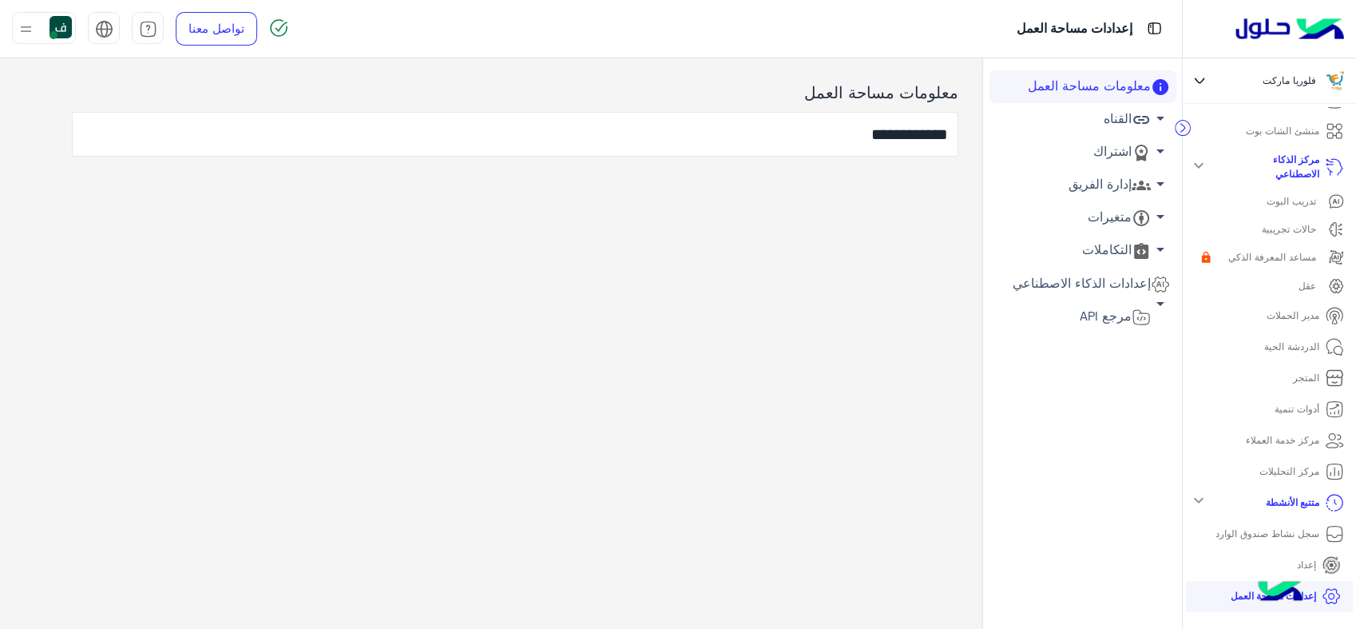
click at [1154, 121] on span "arrow_drop_down" at bounding box center [1160, 118] width 19 height 19
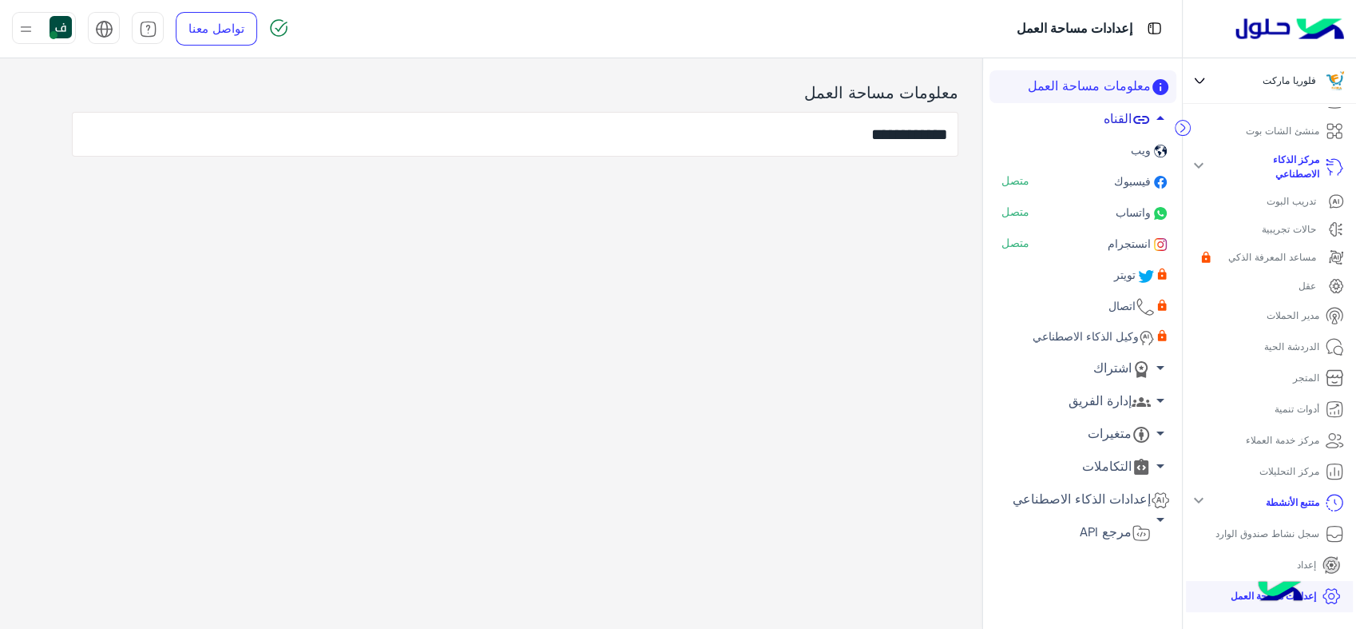
click at [1150, 119] on icon at bounding box center [1141, 119] width 19 height 19
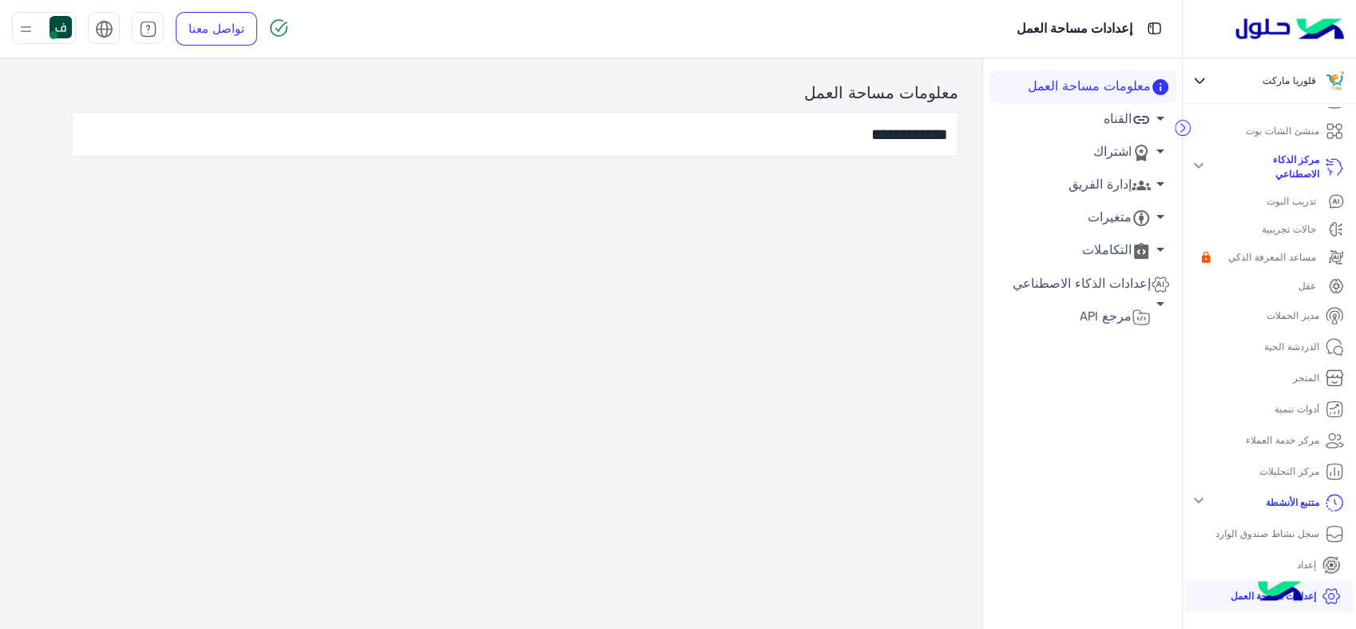
click at [1167, 147] on span "arrow_drop_down" at bounding box center [1160, 150] width 19 height 19
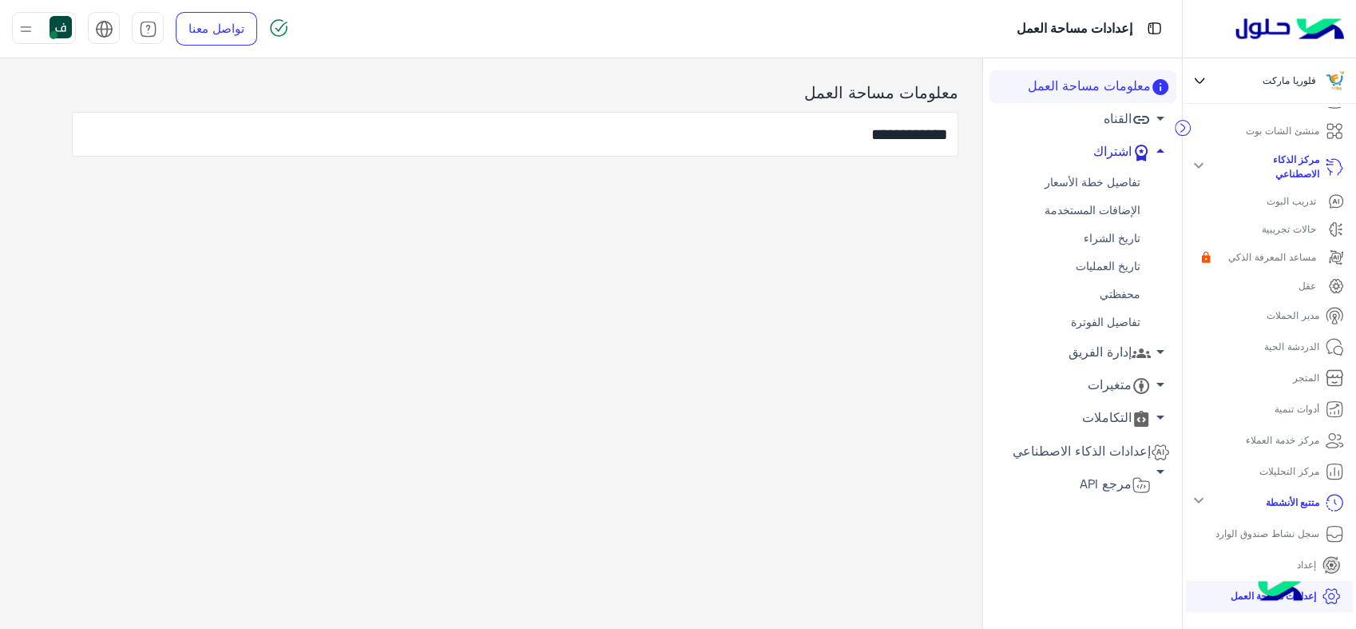
click at [1156, 151] on span "arrow_drop_up" at bounding box center [1160, 150] width 19 height 19
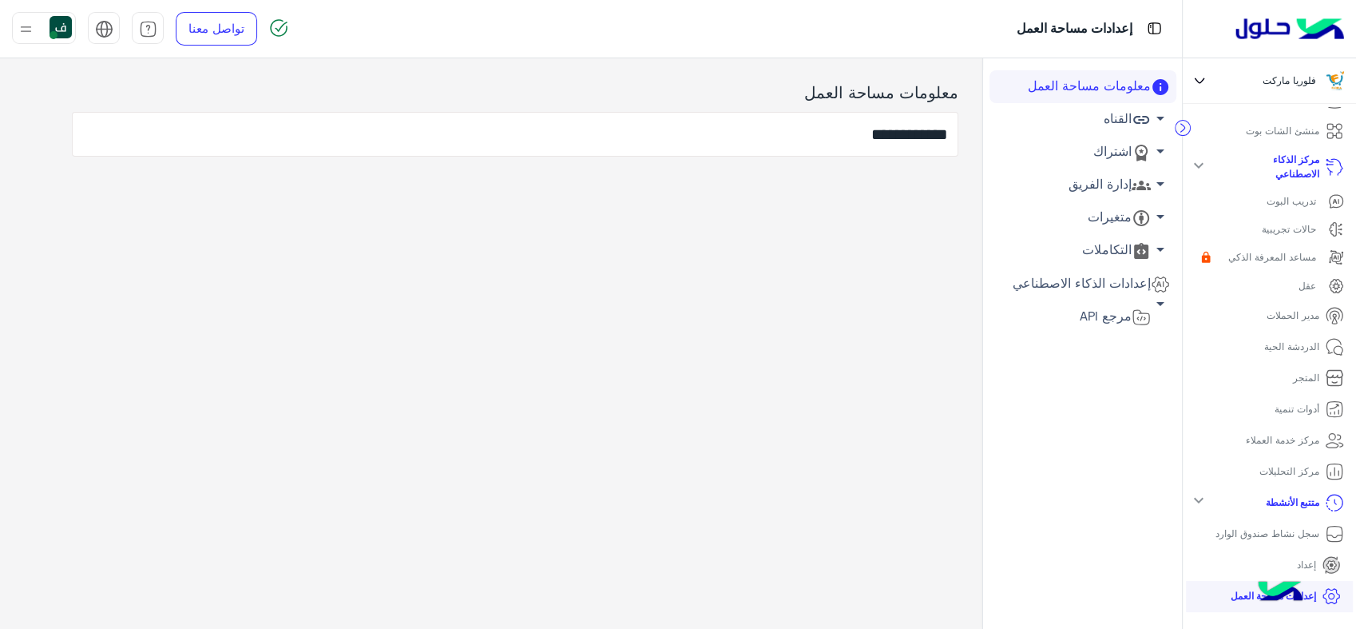
click at [1155, 186] on span "arrow_drop_down" at bounding box center [1160, 183] width 19 height 19
click at [1155, 186] on span "arrow_drop_up" at bounding box center [1160, 183] width 19 height 19
click at [1161, 248] on span "arrow_drop_down" at bounding box center [1160, 249] width 19 height 19
click at [1299, 531] on p "سجل نشاط صندوق الوارد" at bounding box center [1268, 533] width 104 height 14
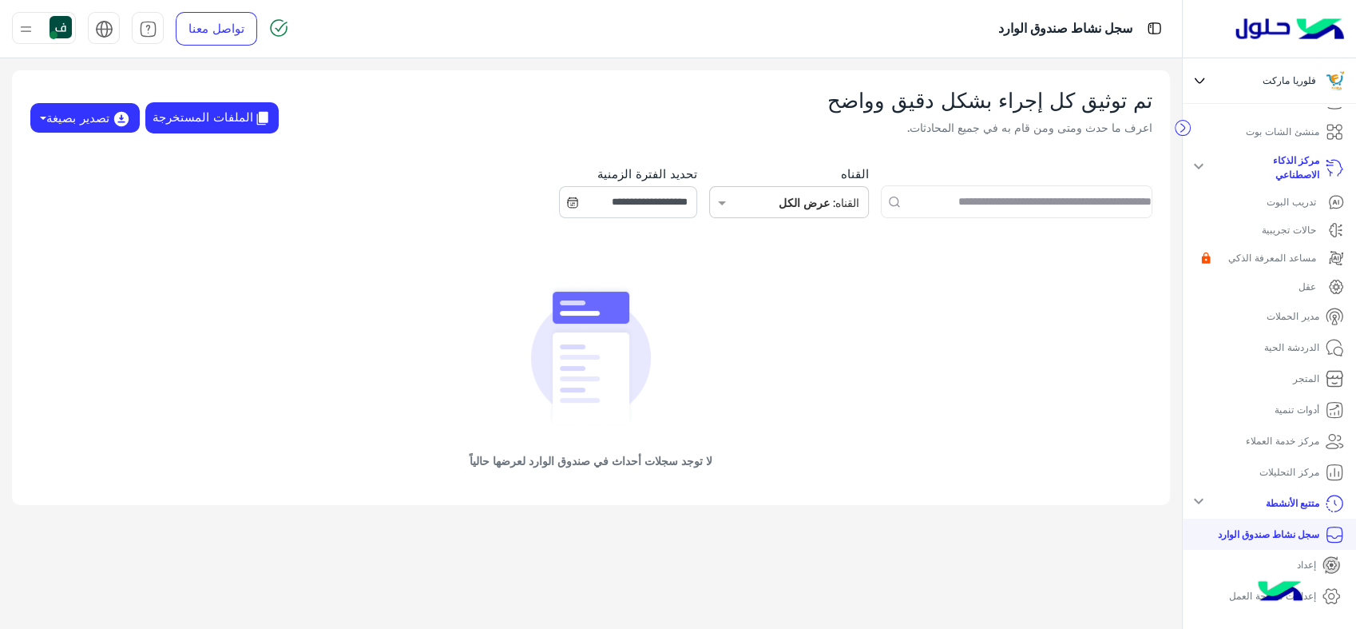
click at [1286, 344] on p "الدردشة الحية" at bounding box center [1292, 347] width 55 height 14
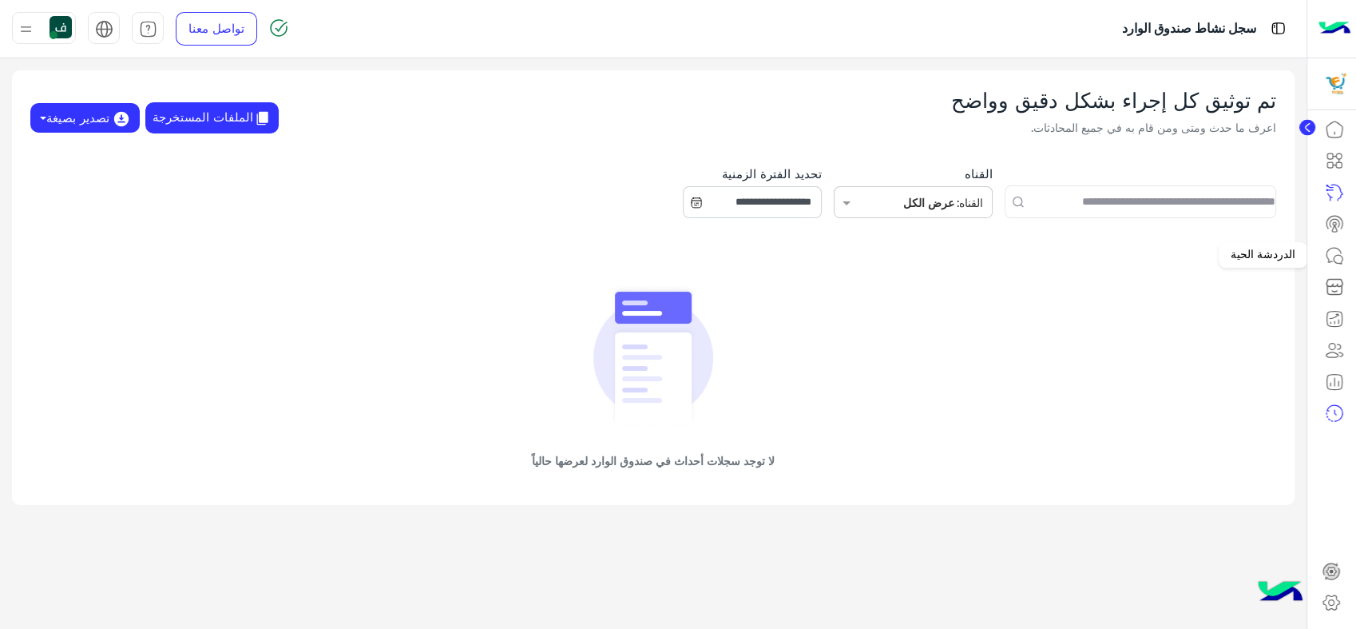
click at [1336, 257] on icon at bounding box center [1334, 255] width 19 height 19
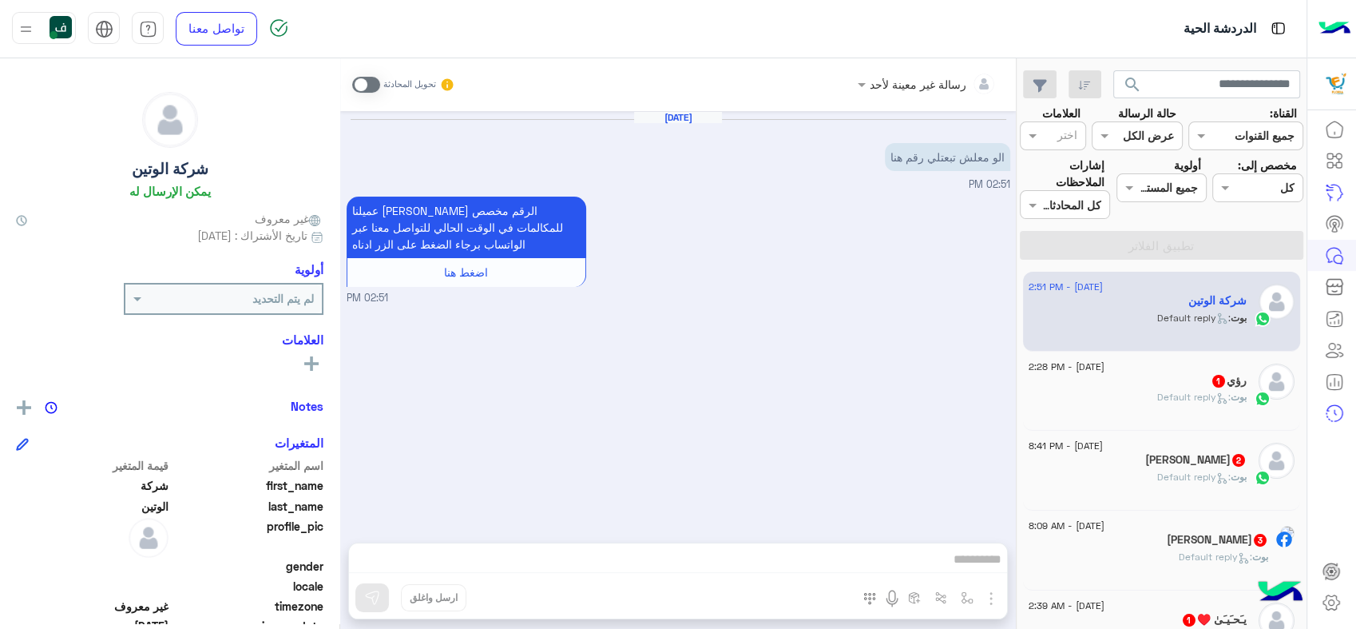
click at [467, 268] on span "اضغط هنا" at bounding box center [466, 272] width 44 height 14
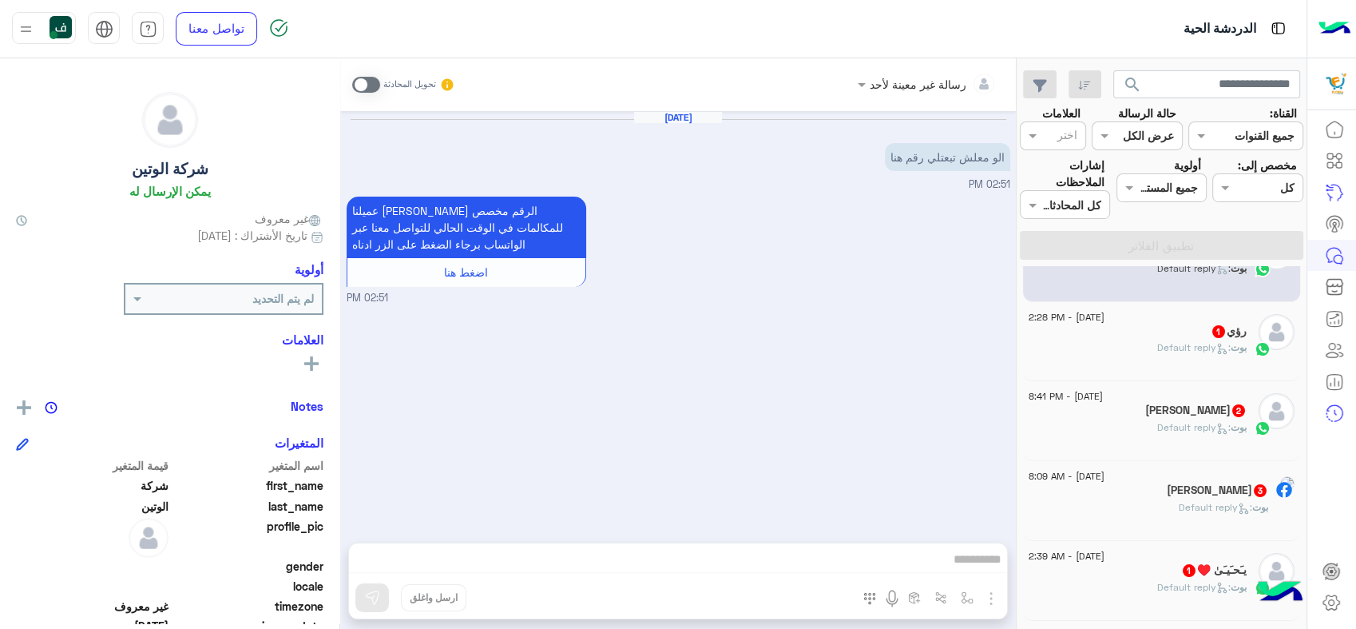
scroll to position [89, 0]
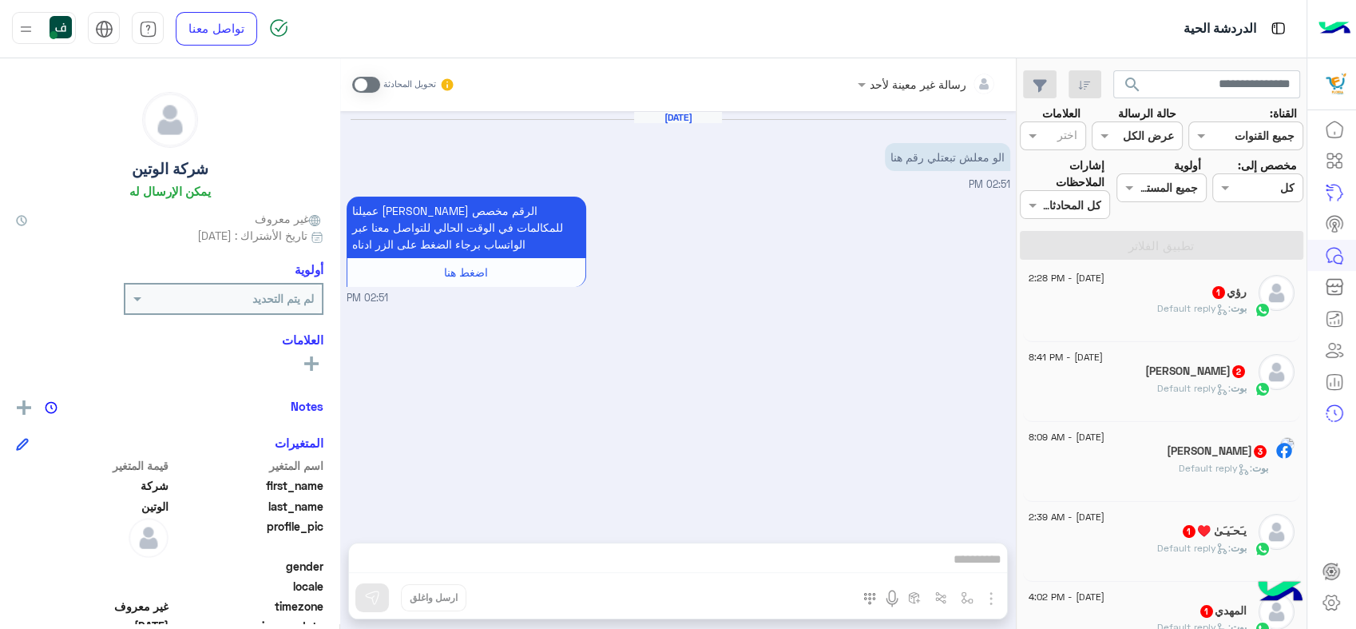
click at [1150, 309] on div "[PERSON_NAME] : Default reply" at bounding box center [1138, 315] width 218 height 28
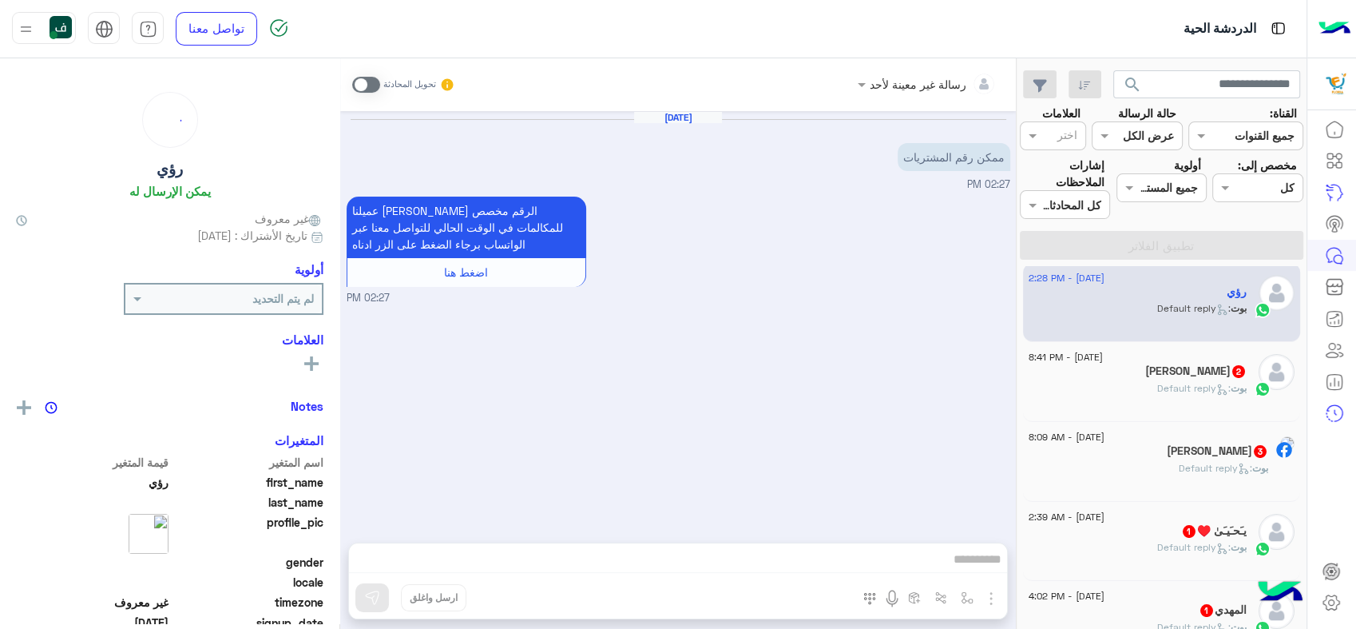
click at [1136, 461] on div "[PERSON_NAME] : Default reply" at bounding box center [1149, 475] width 240 height 28
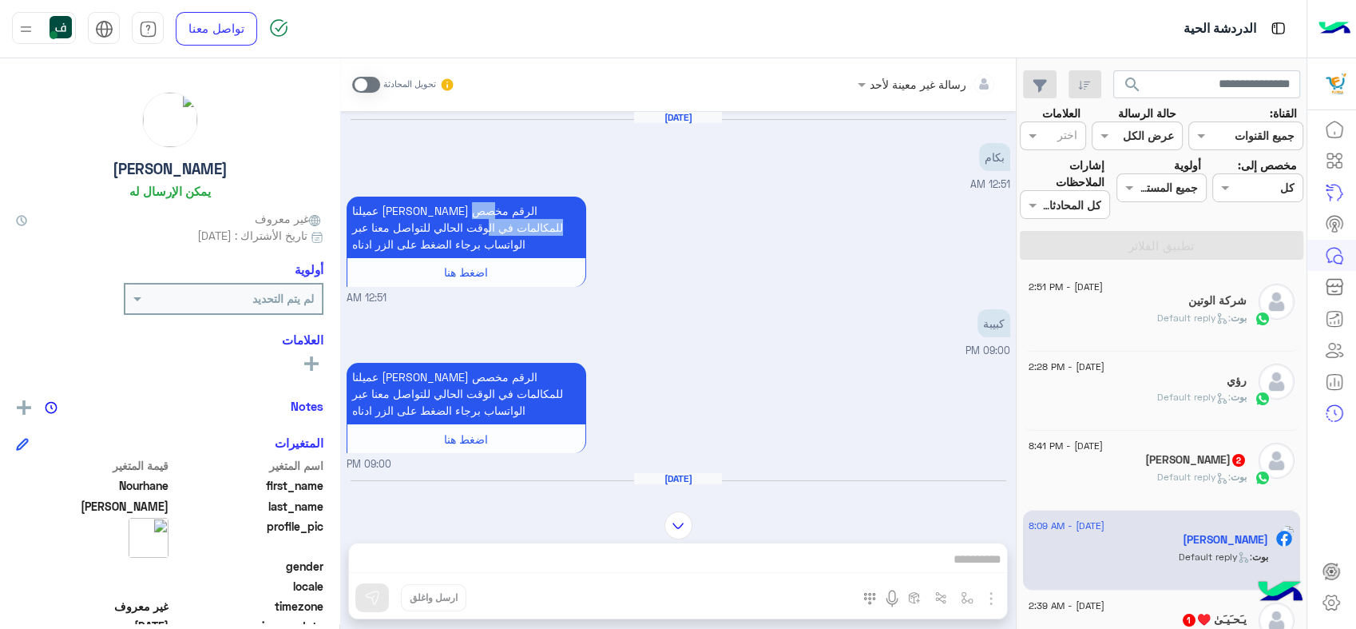
drag, startPoint x: 538, startPoint y: 232, endPoint x: 423, endPoint y: 214, distance: 116.5
click at [423, 214] on p "عميلنا [PERSON_NAME] الرقم مخصص للمكالمات في الوقت الحالي للتواصل معنا عبر الوا…" at bounding box center [467, 228] width 240 height 62
drag, startPoint x: 426, startPoint y: 214, endPoint x: 404, endPoint y: 249, distance: 41.2
click at [404, 249] on p "عميلنا [PERSON_NAME] الرقم مخصص للمكالمات في الوقت الحالي للتواصل معنا عبر الوا…" at bounding box center [467, 228] width 240 height 62
click at [665, 257] on div "عميلنا [PERSON_NAME] الرقم مخصص للمكالمات في الوقت الحالي للتواصل معنا عبر الوا…" at bounding box center [679, 249] width 664 height 113
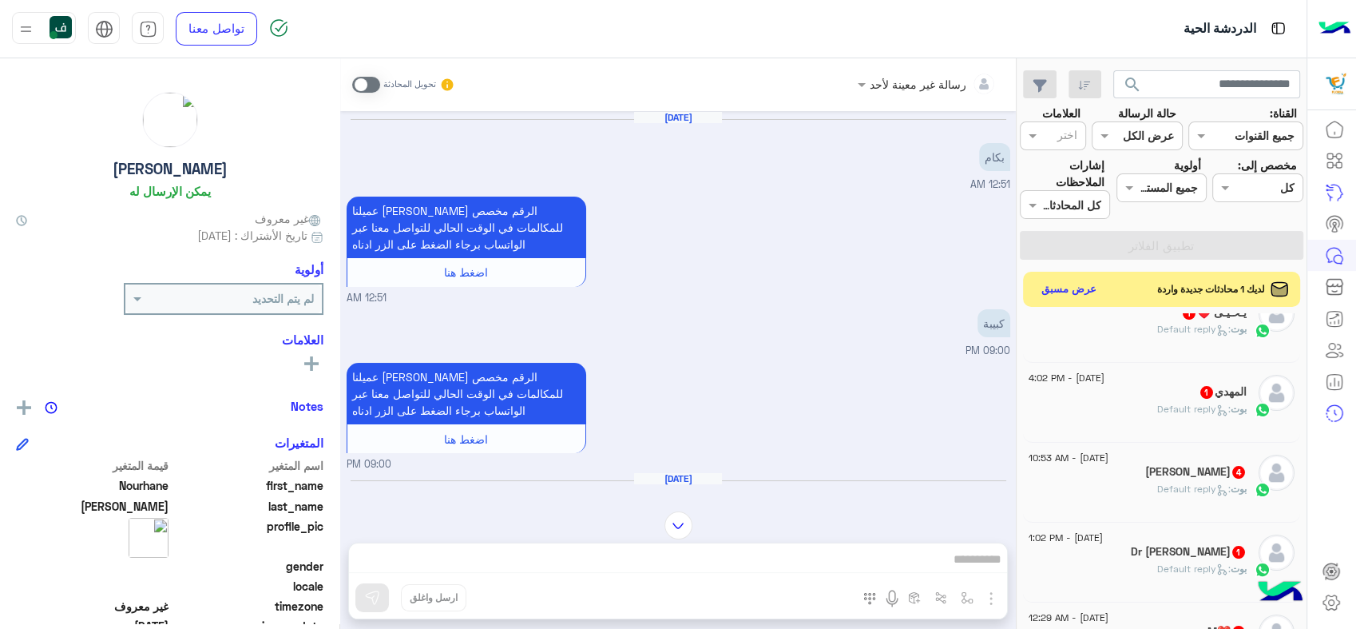
scroll to position [355, 0]
drag, startPoint x: 567, startPoint y: 375, endPoint x: 414, endPoint y: 389, distance: 154.1
click at [414, 389] on p "عميلنا [PERSON_NAME] الرقم مخصص للمكالمات في الوقت الحالي للتواصل معنا عبر الوا…" at bounding box center [467, 394] width 240 height 62
click at [669, 375] on div "عميلنا [PERSON_NAME] الرقم مخصص للمكالمات في الوقت الحالي للتواصل معنا عبر الوا…" at bounding box center [679, 415] width 664 height 113
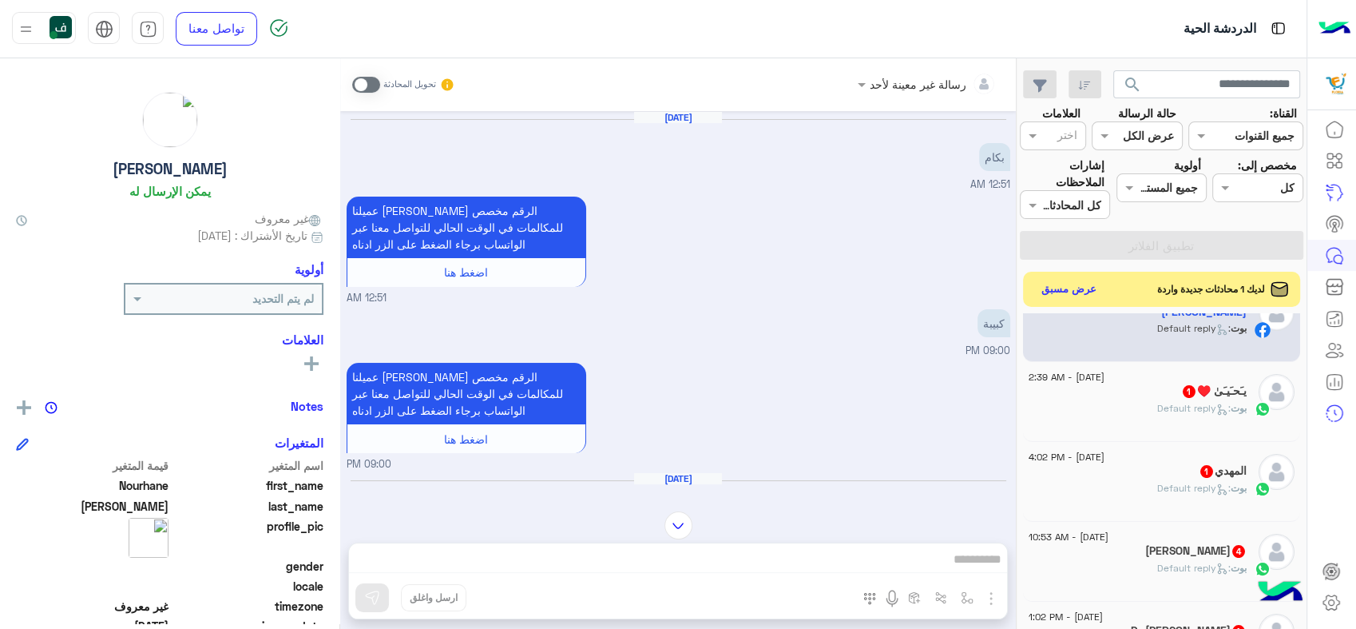
scroll to position [355, 0]
click at [1337, 600] on icon at bounding box center [1332, 602] width 16 height 15
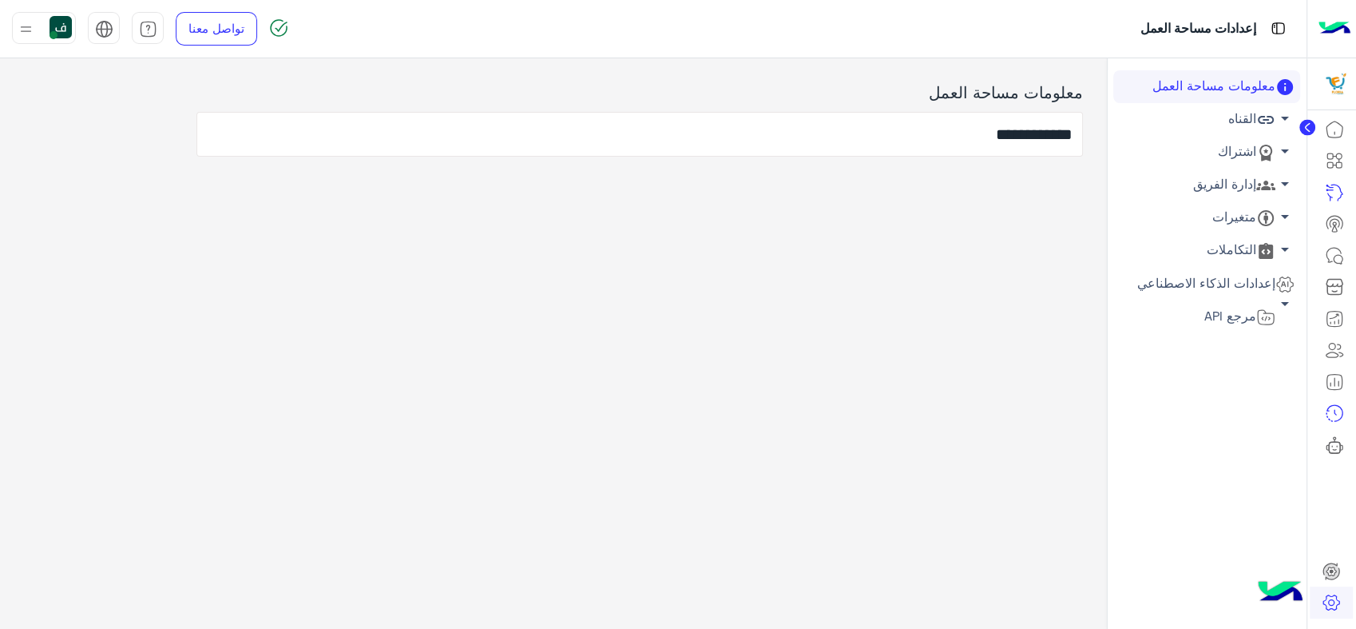
click at [1261, 183] on icon at bounding box center [1266, 185] width 19 height 19
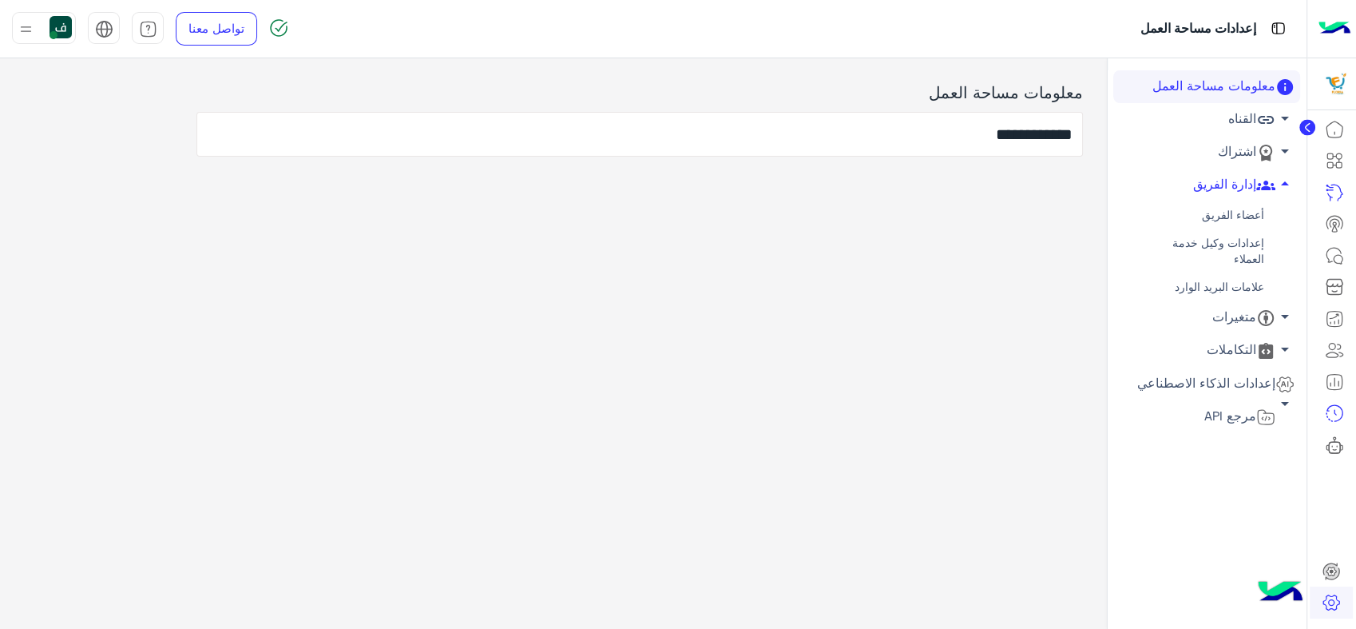
click at [1253, 207] on link "أعضاء الفريق" at bounding box center [1207, 215] width 187 height 28
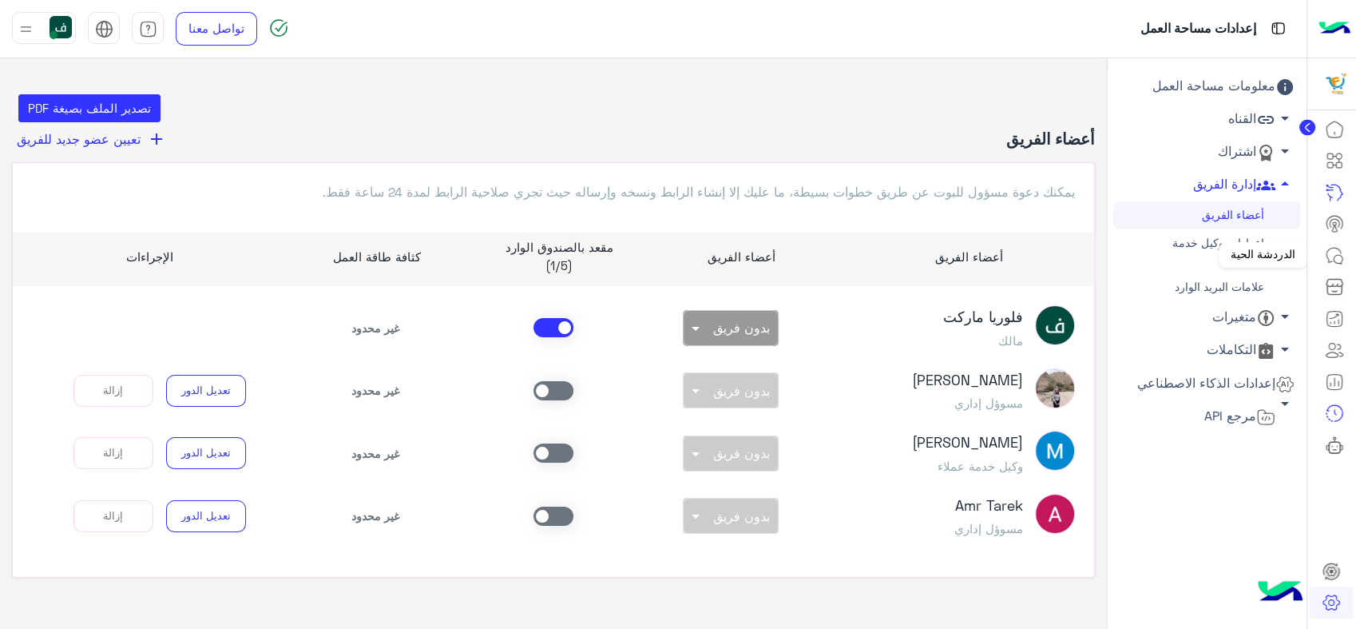
click at [1338, 252] on icon at bounding box center [1334, 255] width 19 height 19
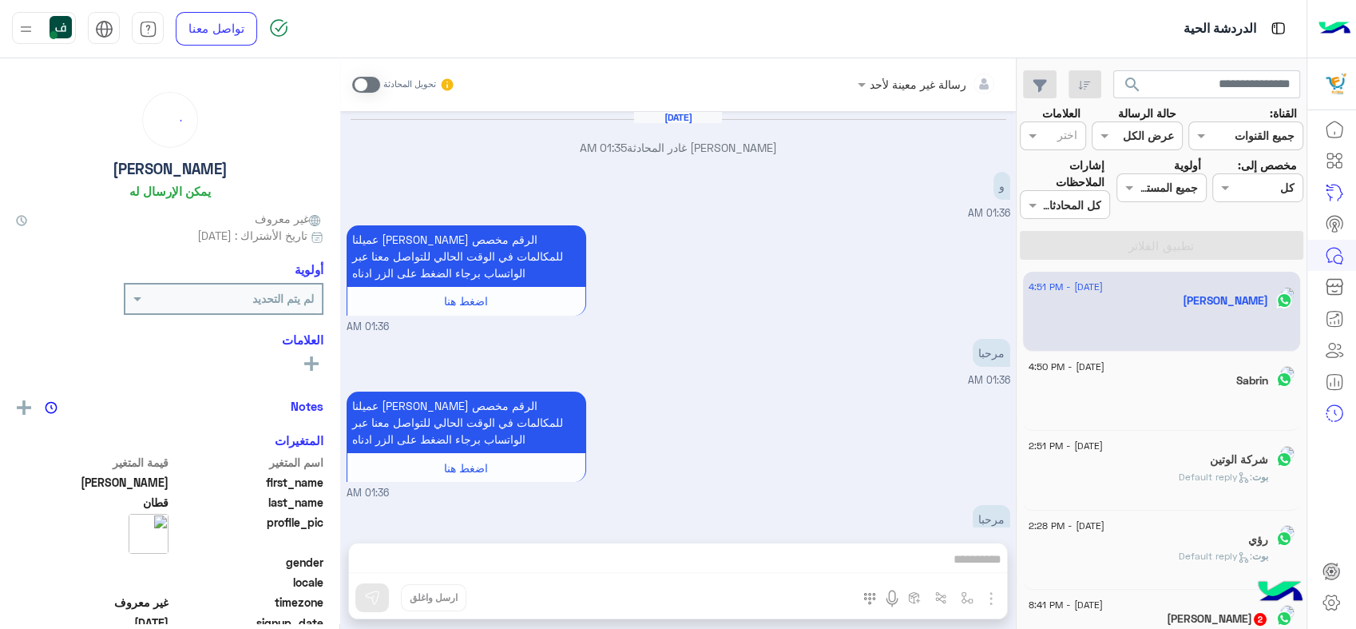
scroll to position [1259, 0]
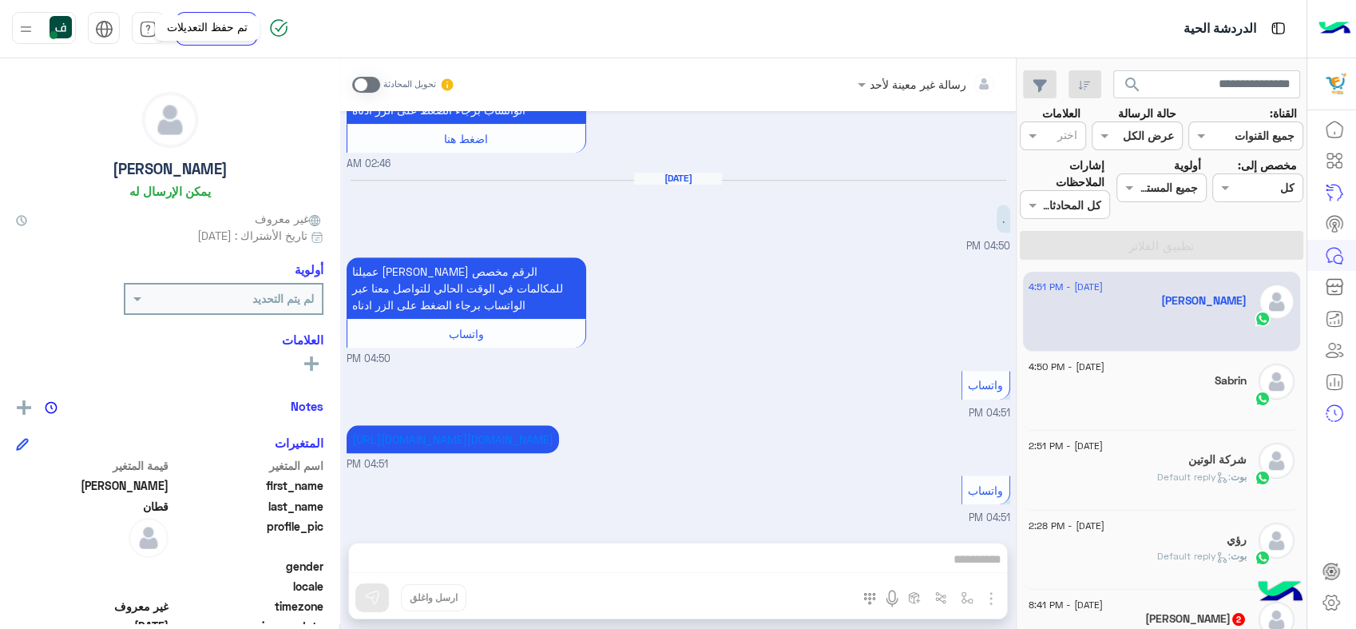
click at [284, 31] on img at bounding box center [278, 27] width 19 height 19
click at [60, 37] on img at bounding box center [61, 27] width 22 height 22
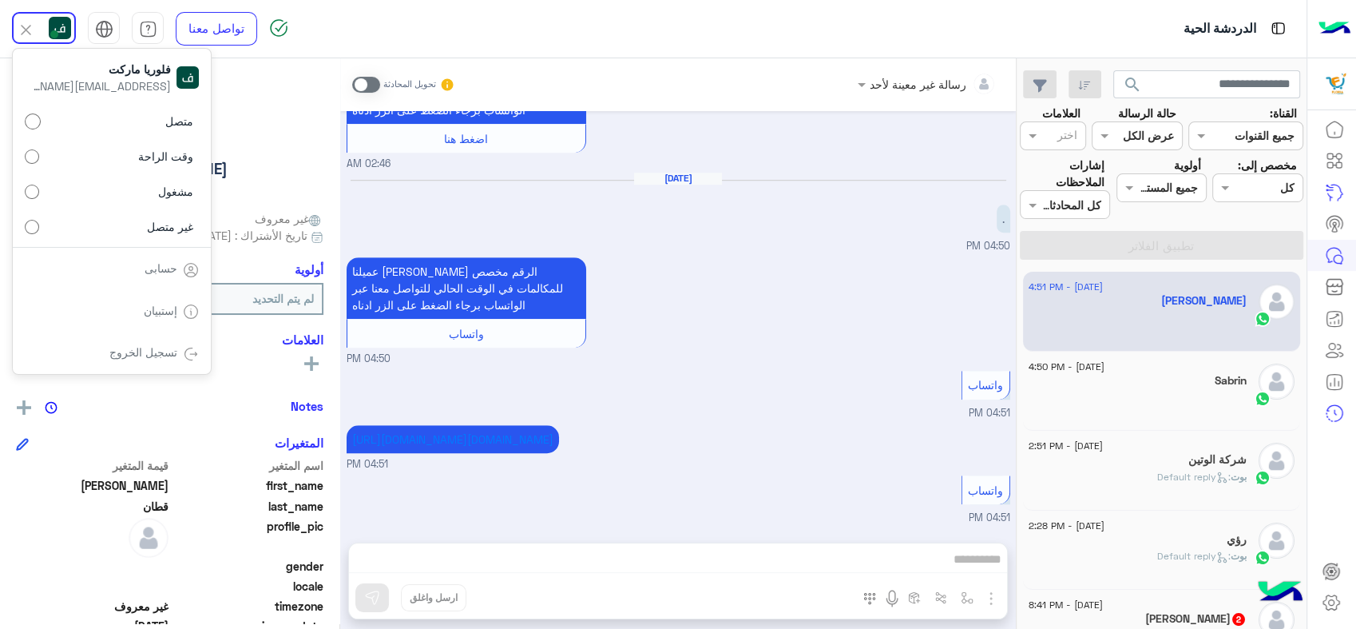
click at [125, 219] on label "غير متصل" at bounding box center [112, 226] width 174 height 29
click at [165, 119] on span "متصل" at bounding box center [179, 121] width 28 height 17
click at [284, 124] on div "[PERSON_NAME] يمكن الإرسال له" at bounding box center [170, 148] width 308 height 113
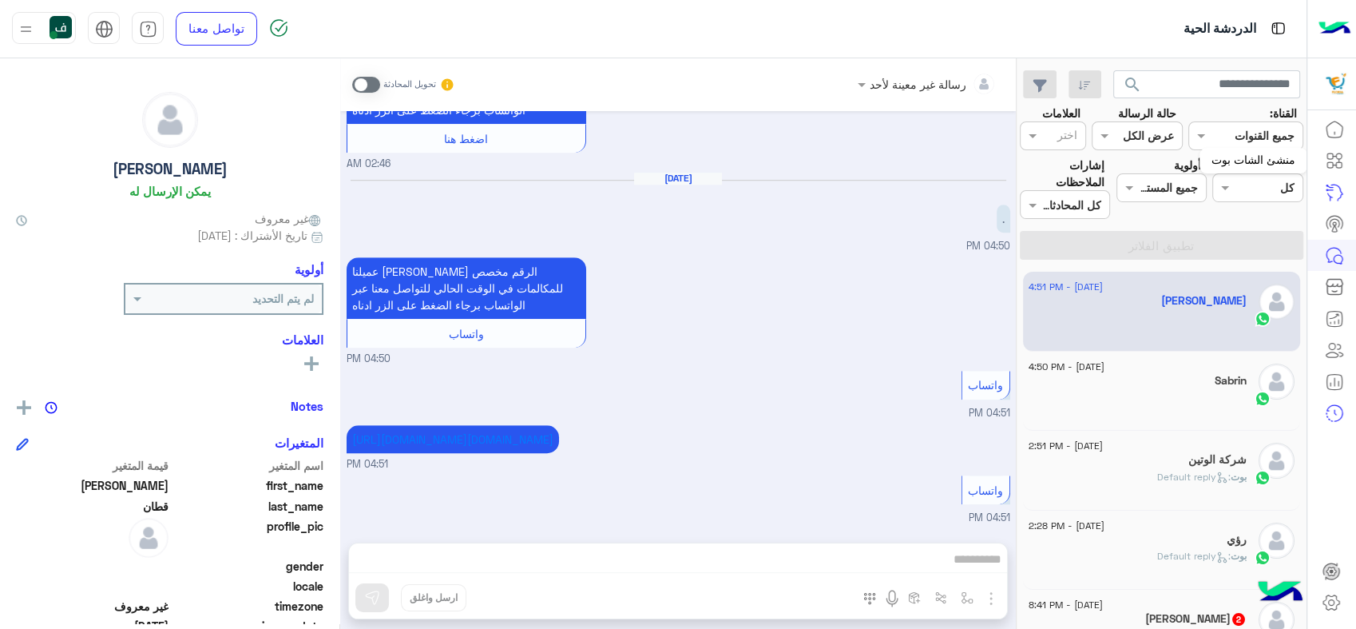
click at [1331, 152] on icon at bounding box center [1334, 160] width 19 height 19
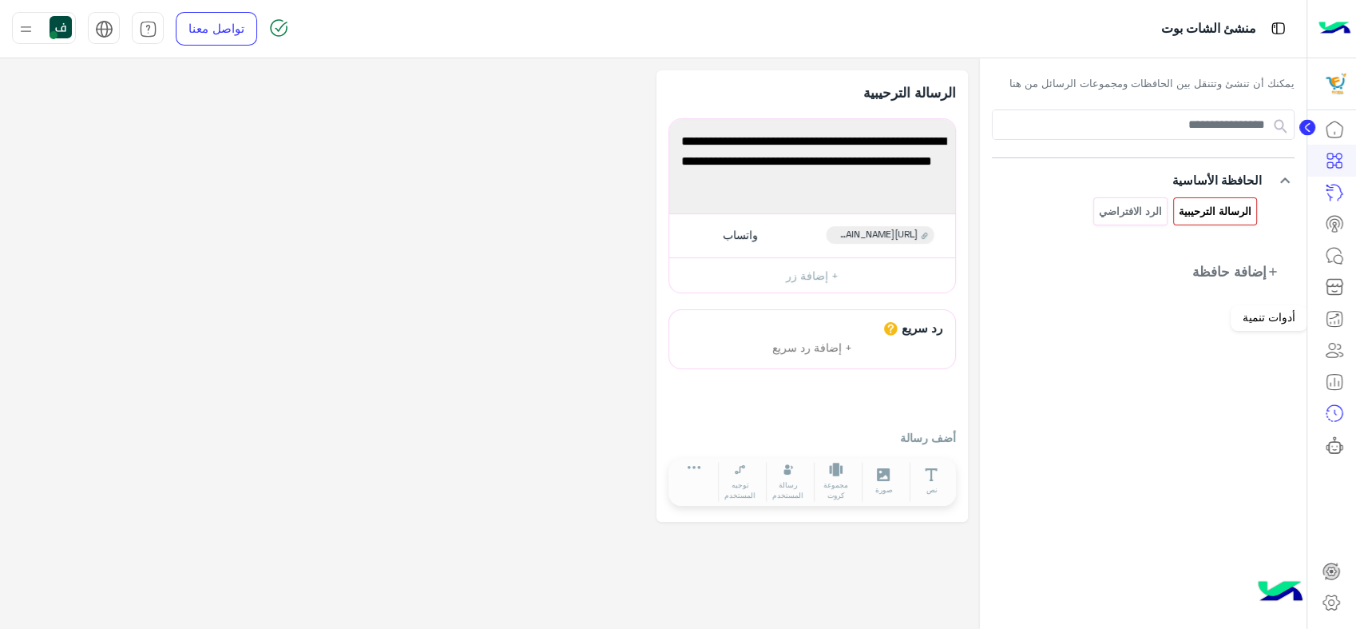
click at [1334, 323] on icon at bounding box center [1334, 318] width 19 height 19
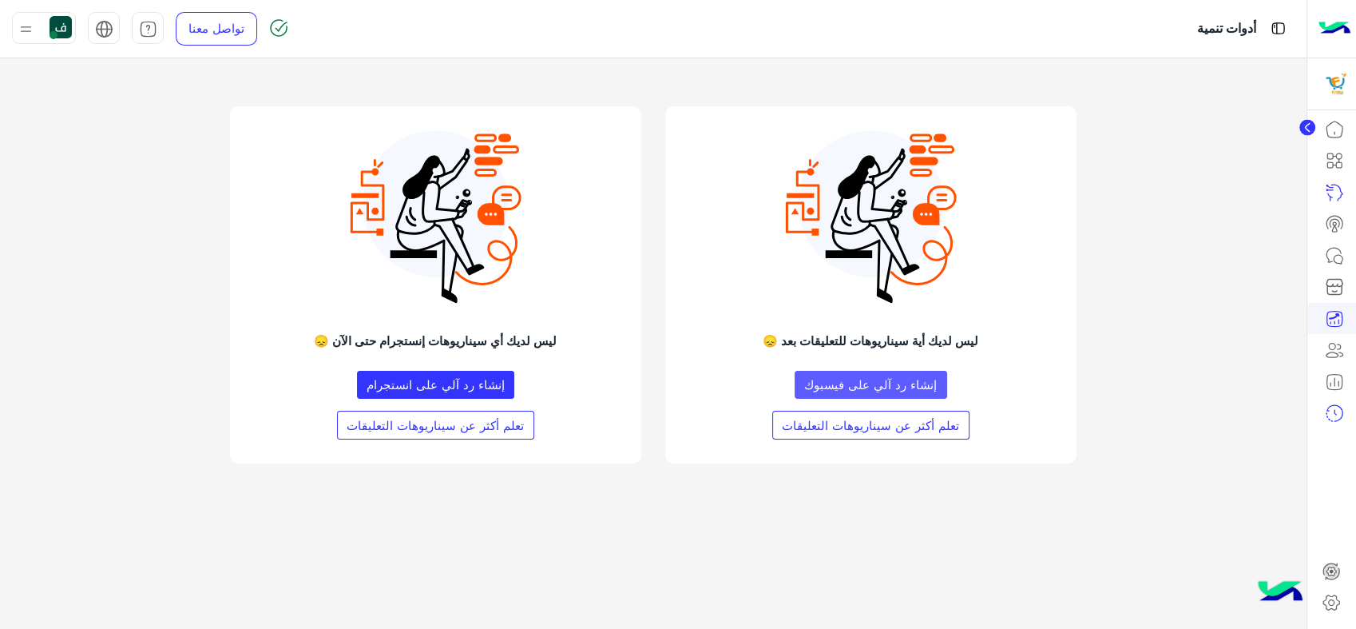
click at [824, 387] on button "إنشاء رد آلي على فيسبوك" at bounding box center [871, 385] width 153 height 29
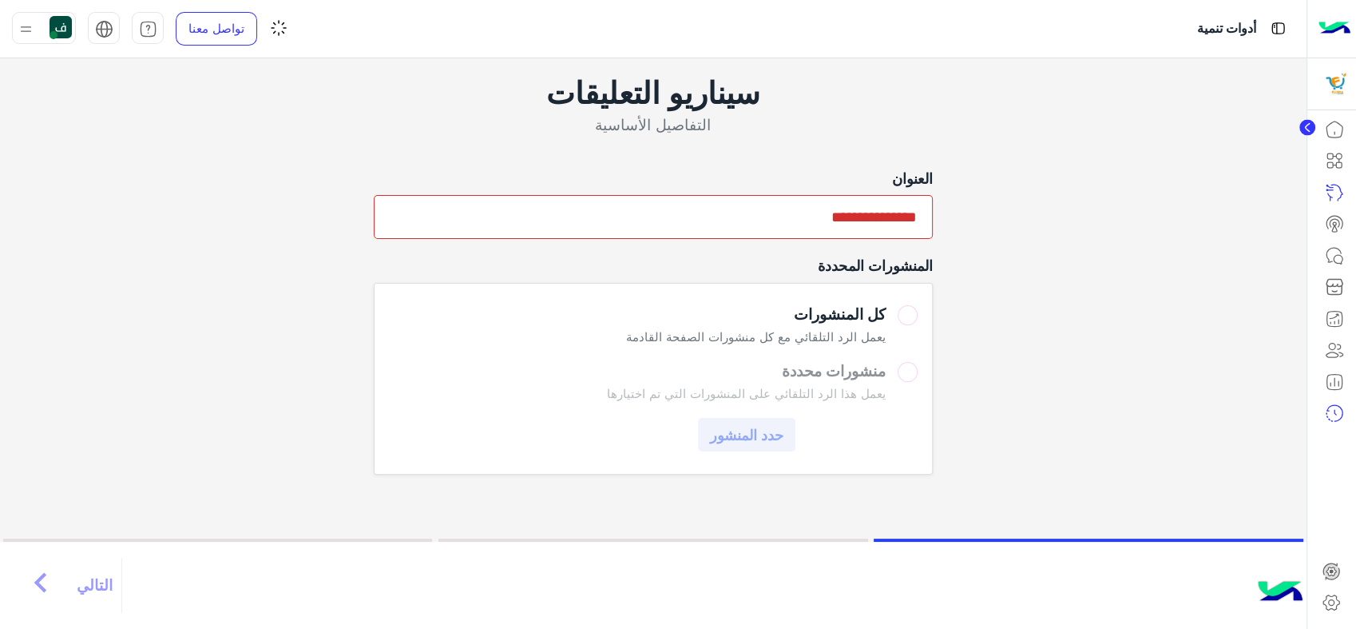
click at [796, 217] on input "text" at bounding box center [653, 217] width 559 height 44
type input "***"
click at [902, 371] on label "منشورات محددة يعمل هذا الرد التلقائي على المنشورات التي تم اختيارها حدد المنشور" at bounding box center [653, 407] width 530 height 90
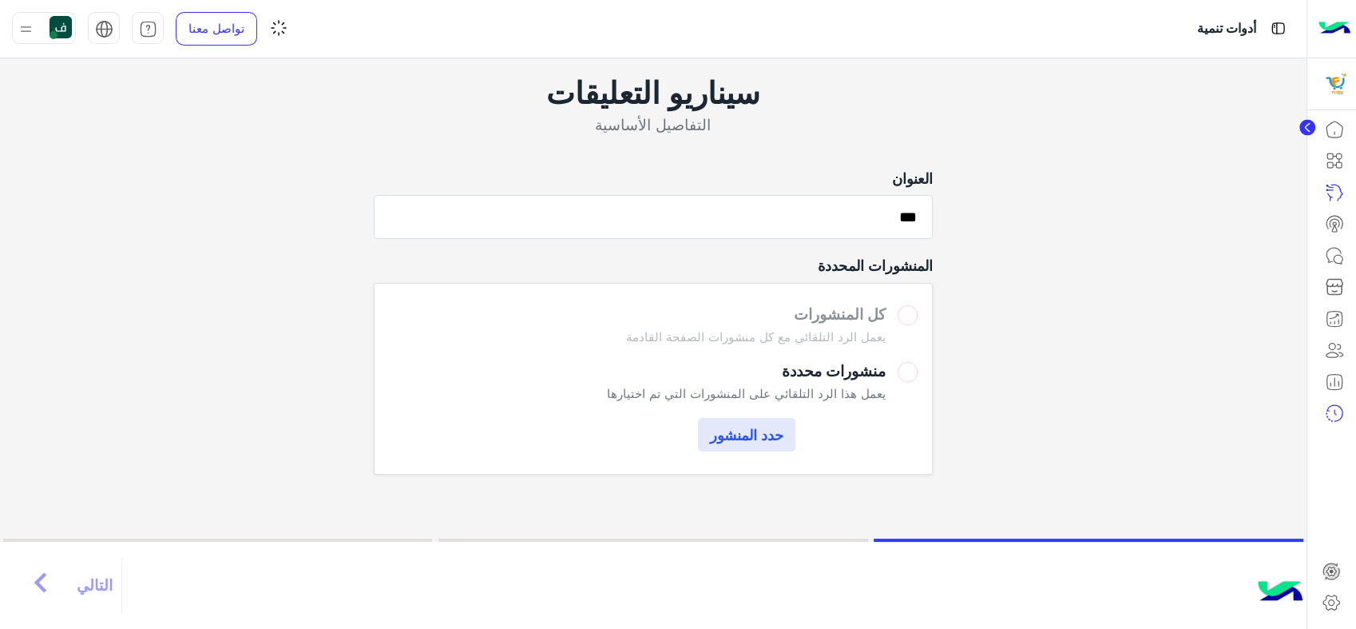
click at [745, 431] on button "حدد المنشور" at bounding box center [746, 435] width 97 height 34
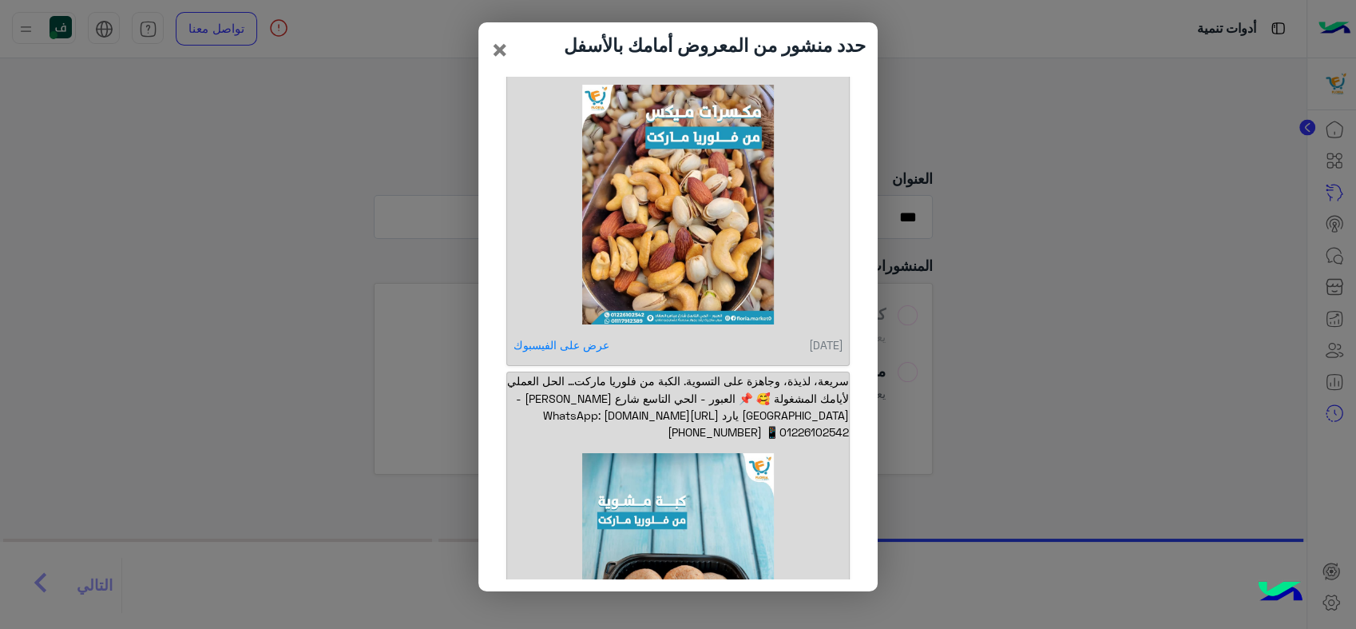
scroll to position [2524, 0]
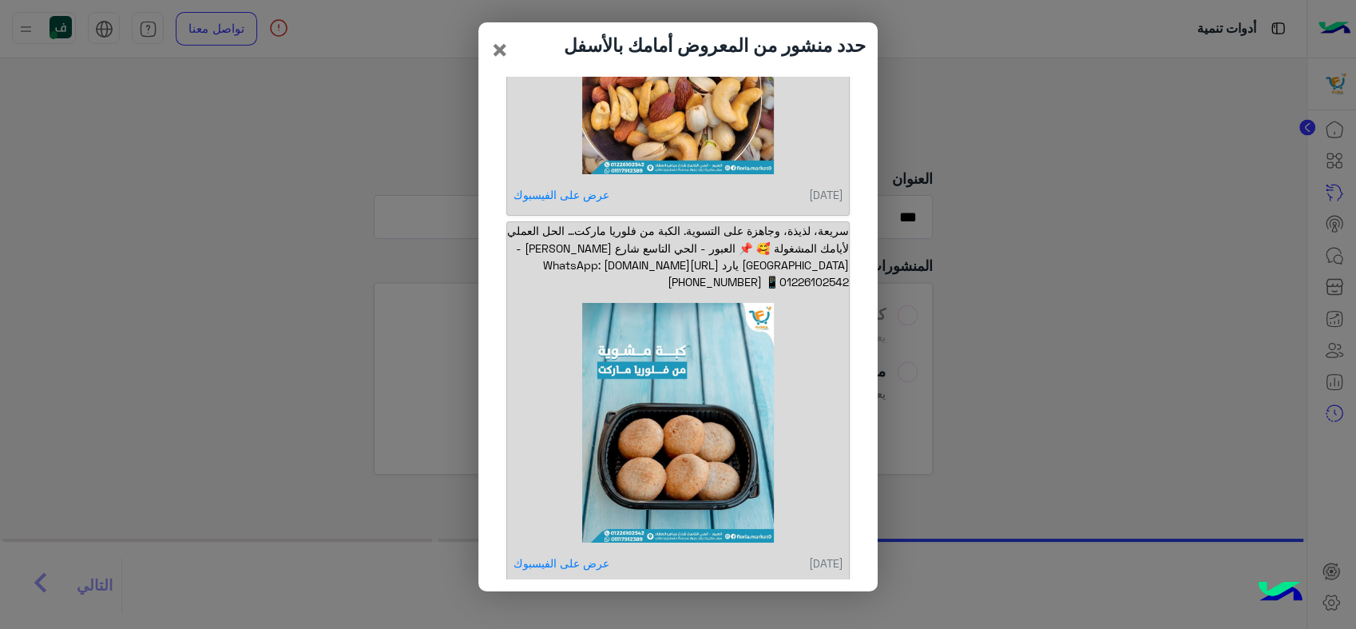
click at [537, 303] on img at bounding box center [678, 423] width 308 height 240
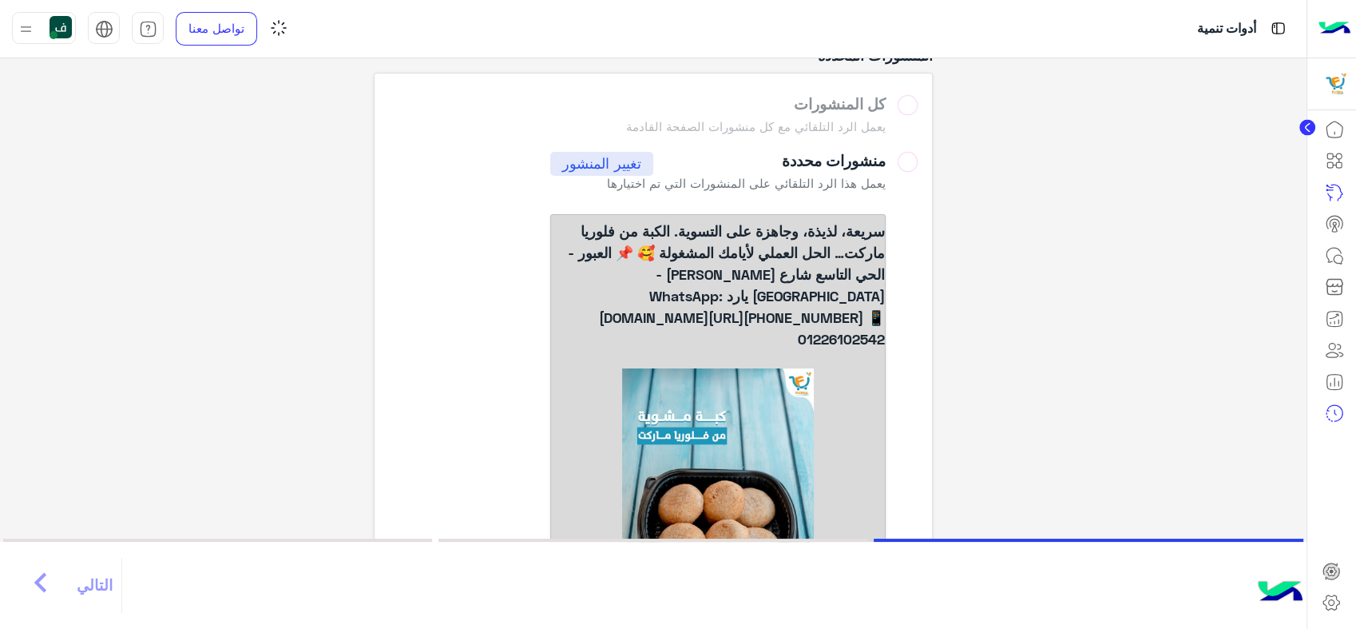
scroll to position [224, 0]
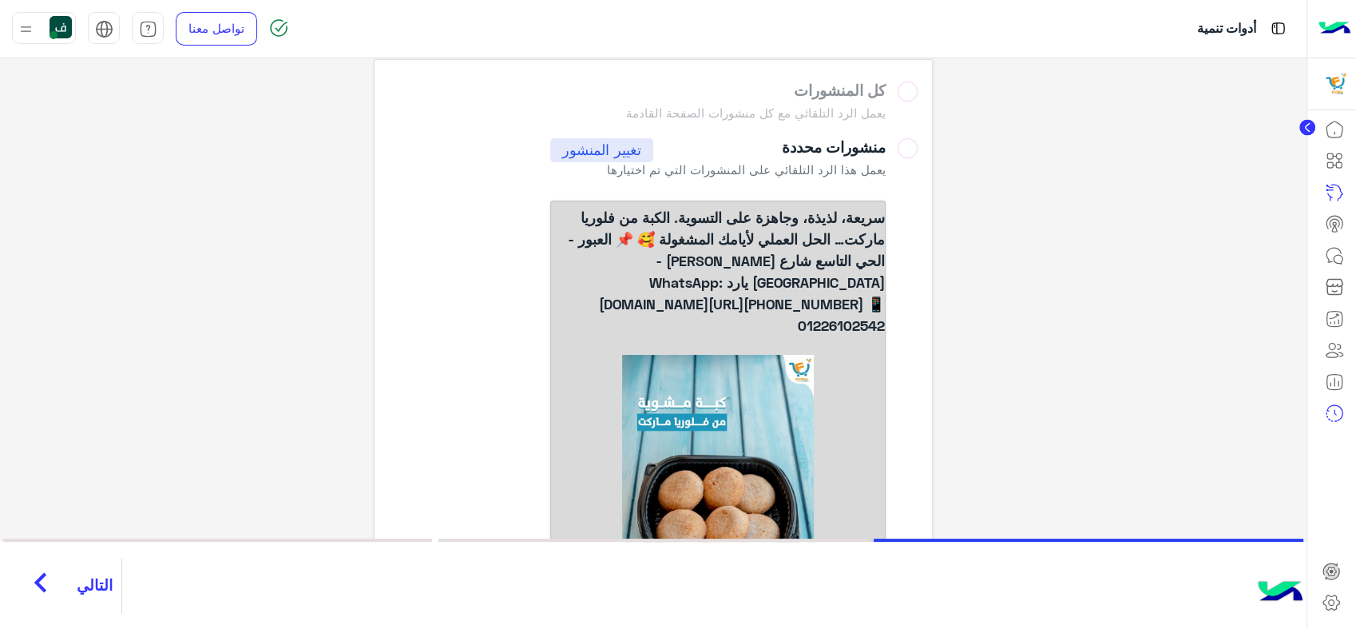
click at [62, 594] on button "التالي chevron_right" at bounding box center [69, 586] width 106 height 56
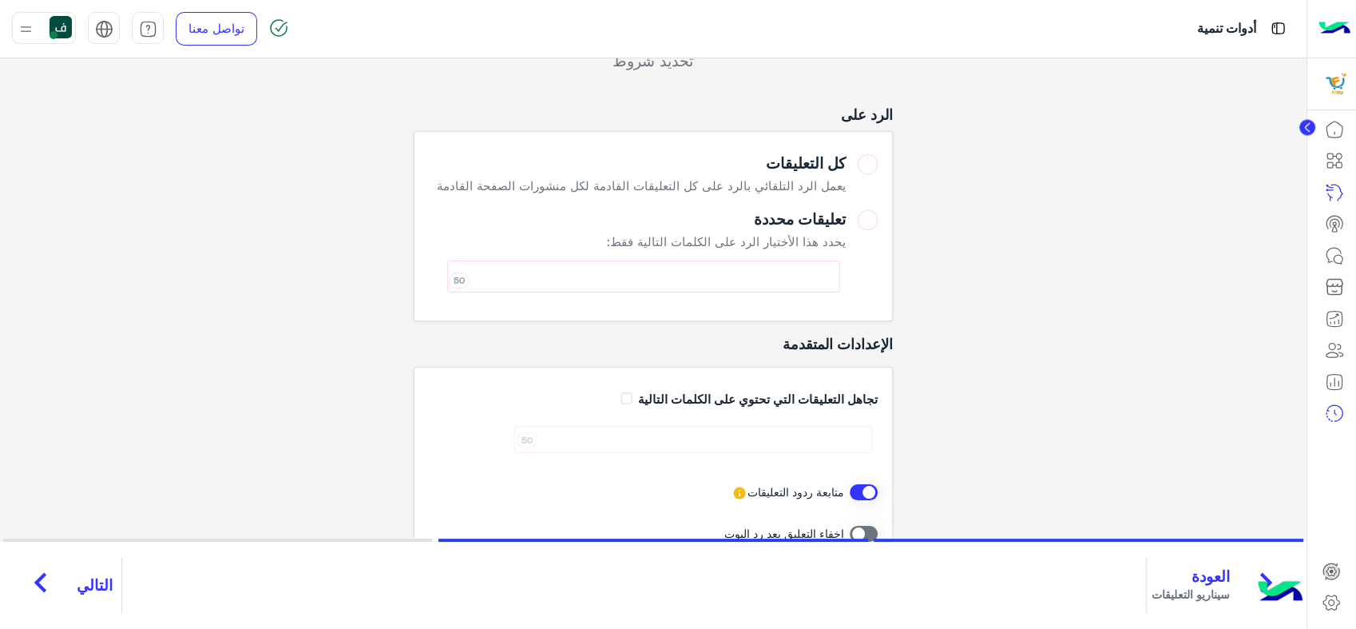
scroll to position [63, 0]
click at [729, 229] on div "تعليقات محددة يحدد هذا الأختيار الرد على الكلمات التالية فقط: 50" at bounding box center [643, 254] width 405 height 89
click at [697, 275] on div "50" at bounding box center [643, 276] width 393 height 32
type input "*****"
click at [734, 490] on icon at bounding box center [740, 493] width 14 height 14
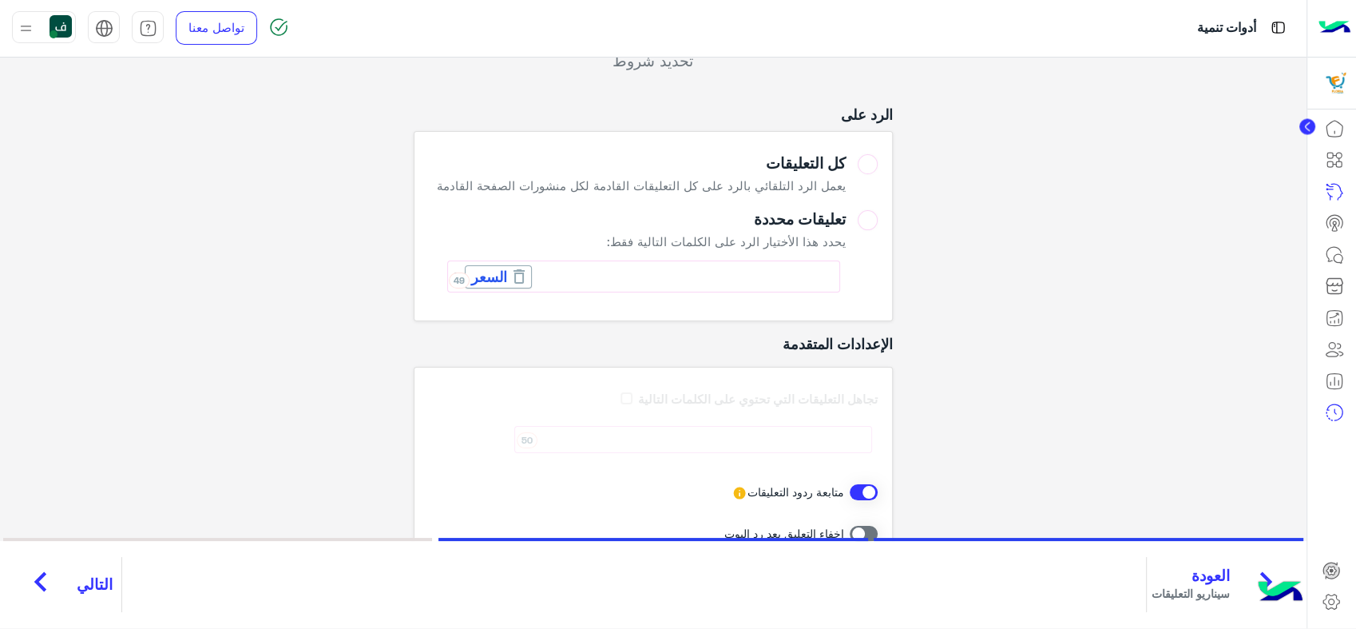
click at [750, 433] on div "تجاهل التعليقات التي تحتوي على الكلمات التالية 50 متابعة ردود التعليقات إخفاء ا…" at bounding box center [653, 487] width 479 height 240
click at [733, 489] on icon at bounding box center [740, 493] width 14 height 14
drag, startPoint x: 778, startPoint y: 402, endPoint x: 619, endPoint y: 396, distance: 159.1
click at [619, 396] on div "تجاهل التعليقات التي تحتوي على الكلمات التالية 50 متابعة ردود التعليقات إخفاء ا…" at bounding box center [653, 487] width 479 height 240
drag, startPoint x: 747, startPoint y: 488, endPoint x: 755, endPoint y: 490, distance: 8.3
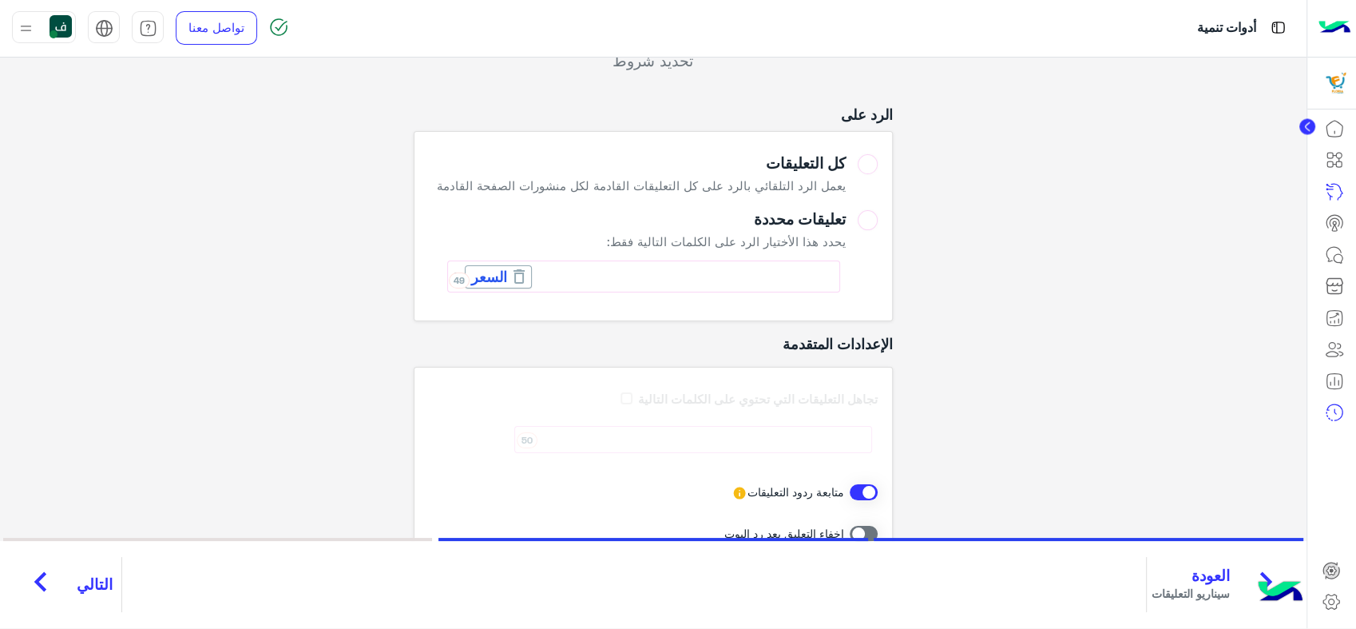
click at [755, 490] on div "متابعة ردود التعليقات" at bounding box center [653, 492] width 450 height 18
click at [981, 338] on div "التعليقات المستهدفة تحديد شروط الرد على كل التعليقات يعمل الرد التلقائي بالرد ع…" at bounding box center [653, 318] width 1283 height 649
click at [97, 581] on span "التالي" at bounding box center [95, 584] width 36 height 18
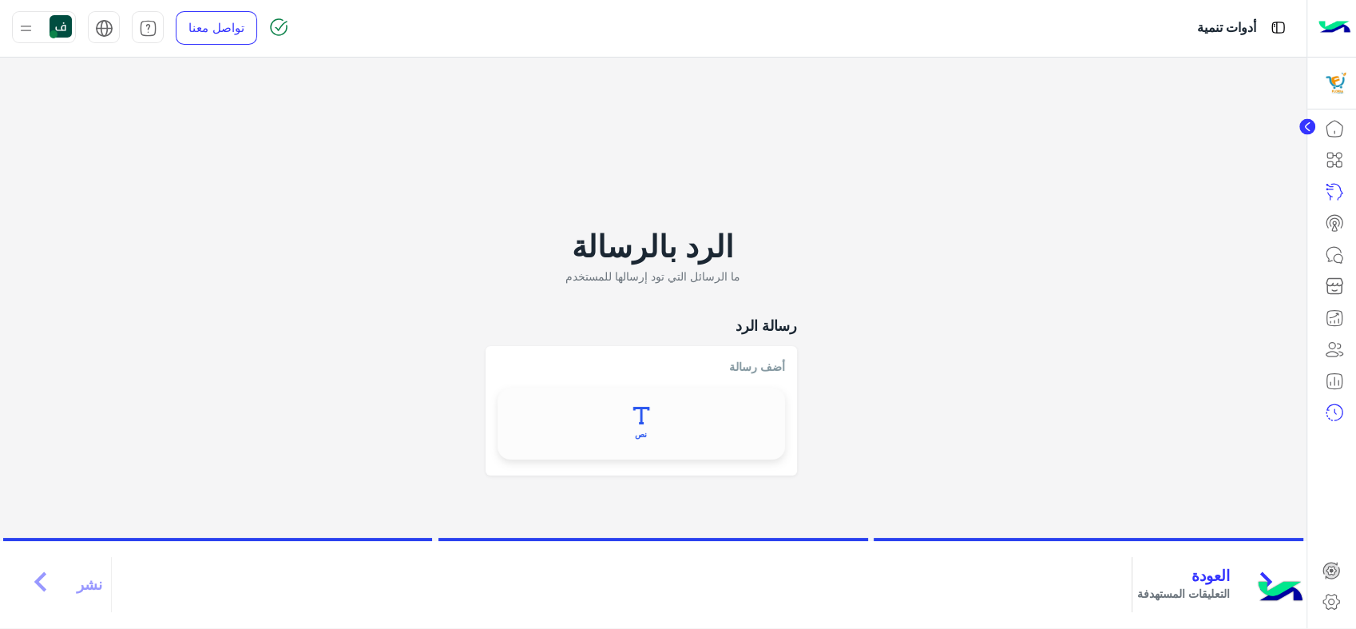
click at [633, 417] on icon at bounding box center [642, 416] width 18 height 18
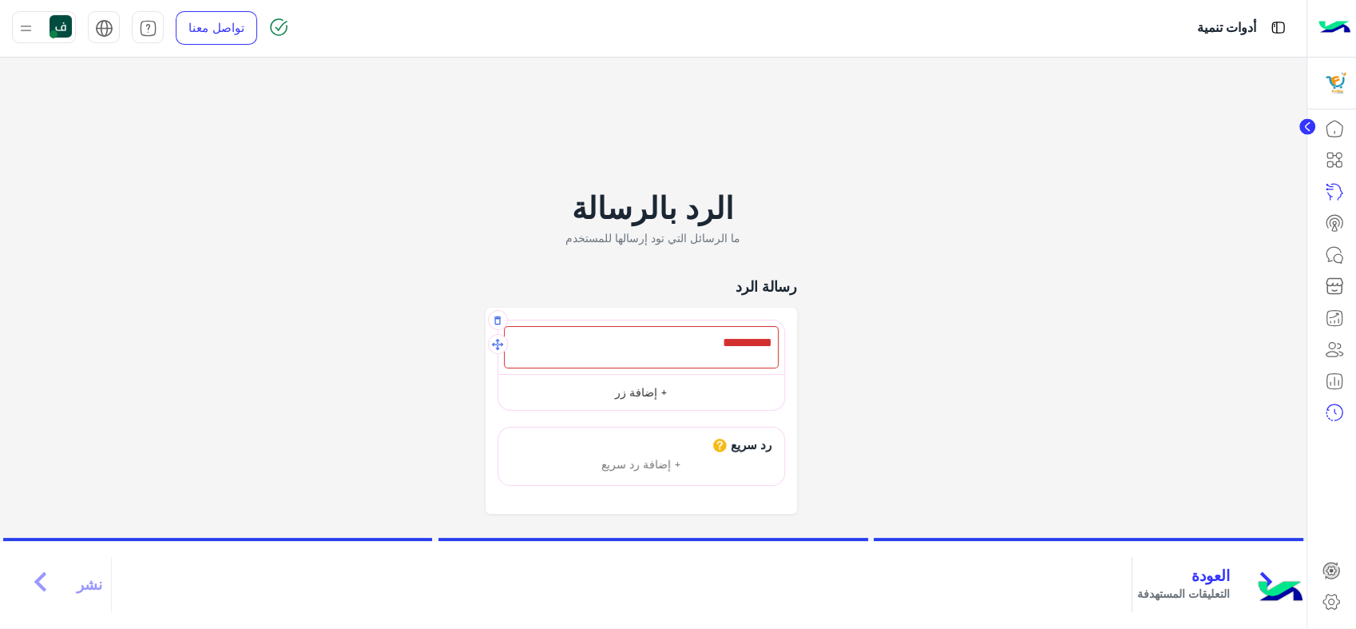
click at [634, 397] on button "+ إضافة زر" at bounding box center [641, 392] width 286 height 36
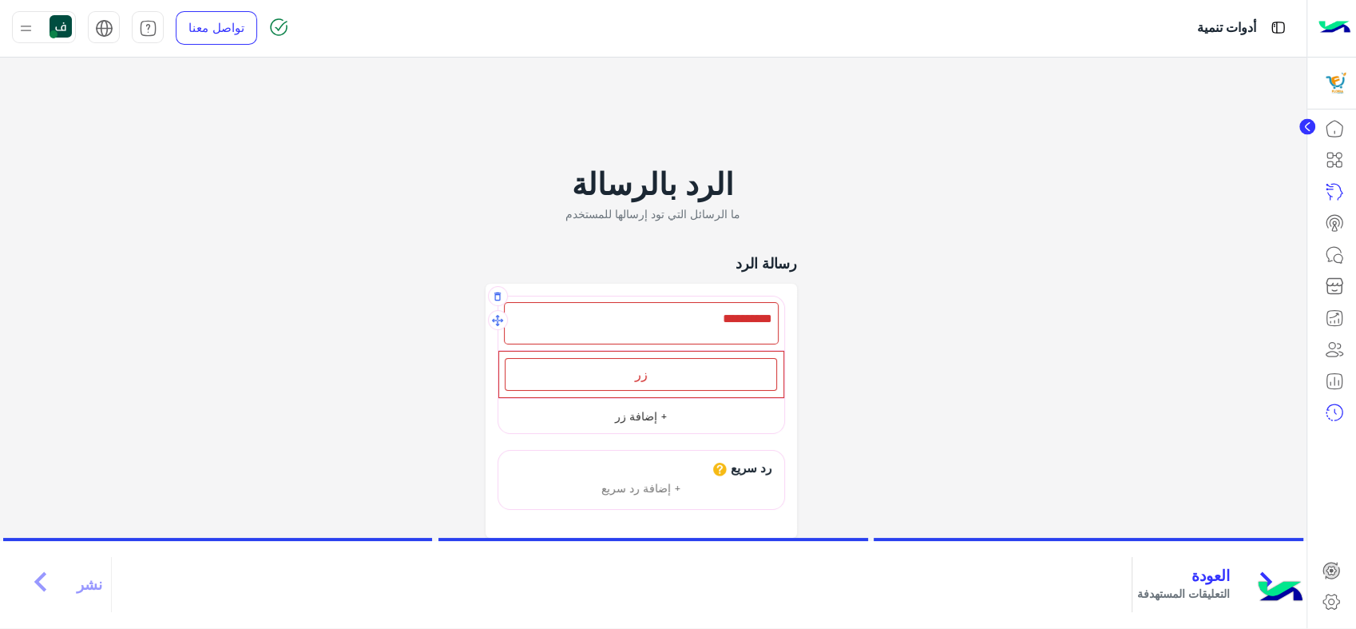
click at [643, 402] on button "+ إضافة زر" at bounding box center [641, 416] width 286 height 36
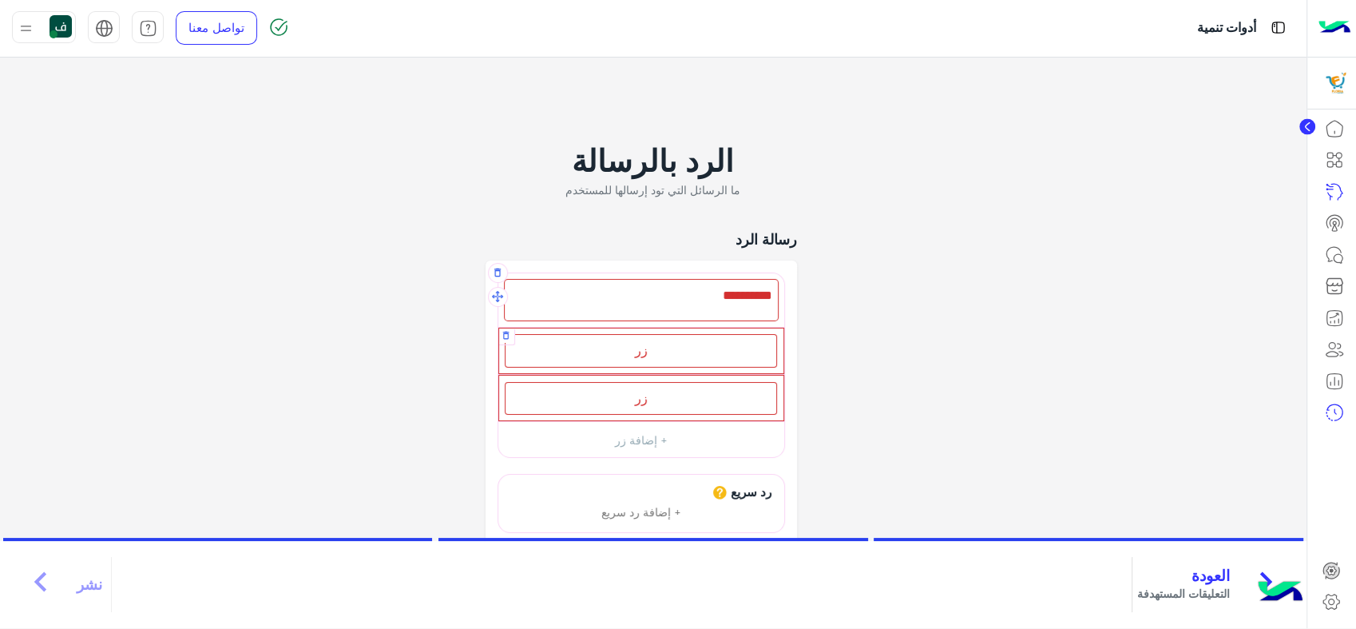
click at [638, 345] on span "زر" at bounding box center [641, 349] width 13 height 15
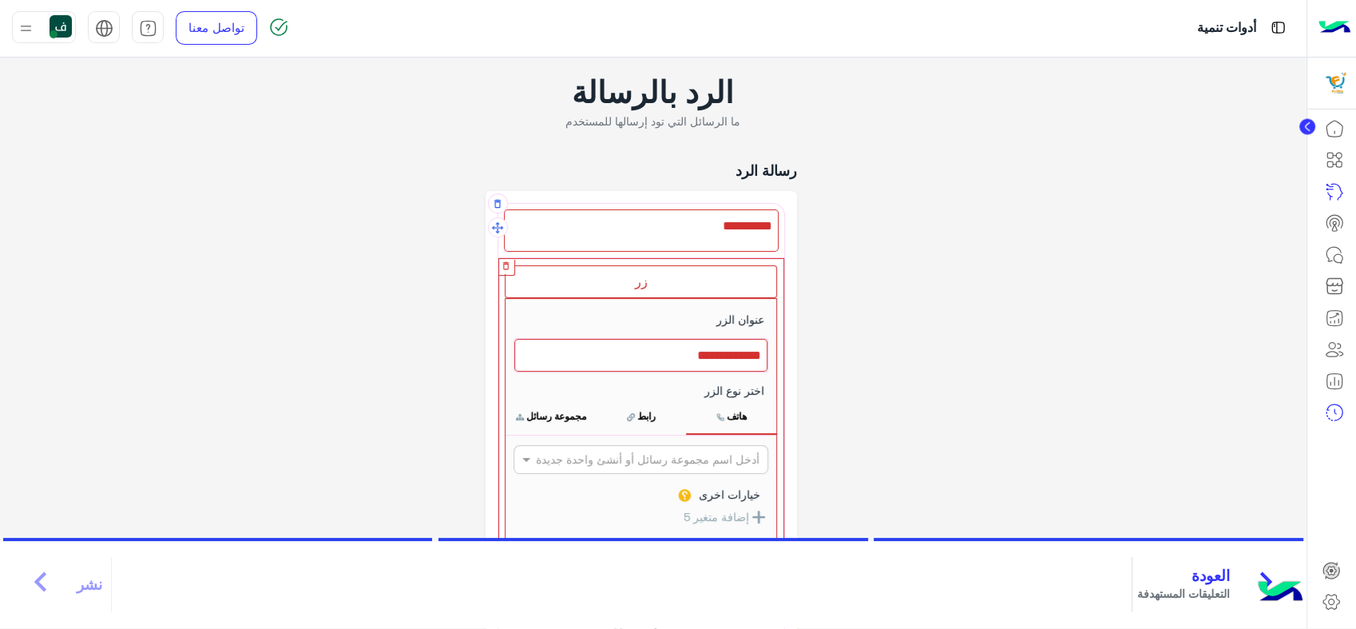
click at [514, 264] on button "button" at bounding box center [506, 266] width 16 height 16
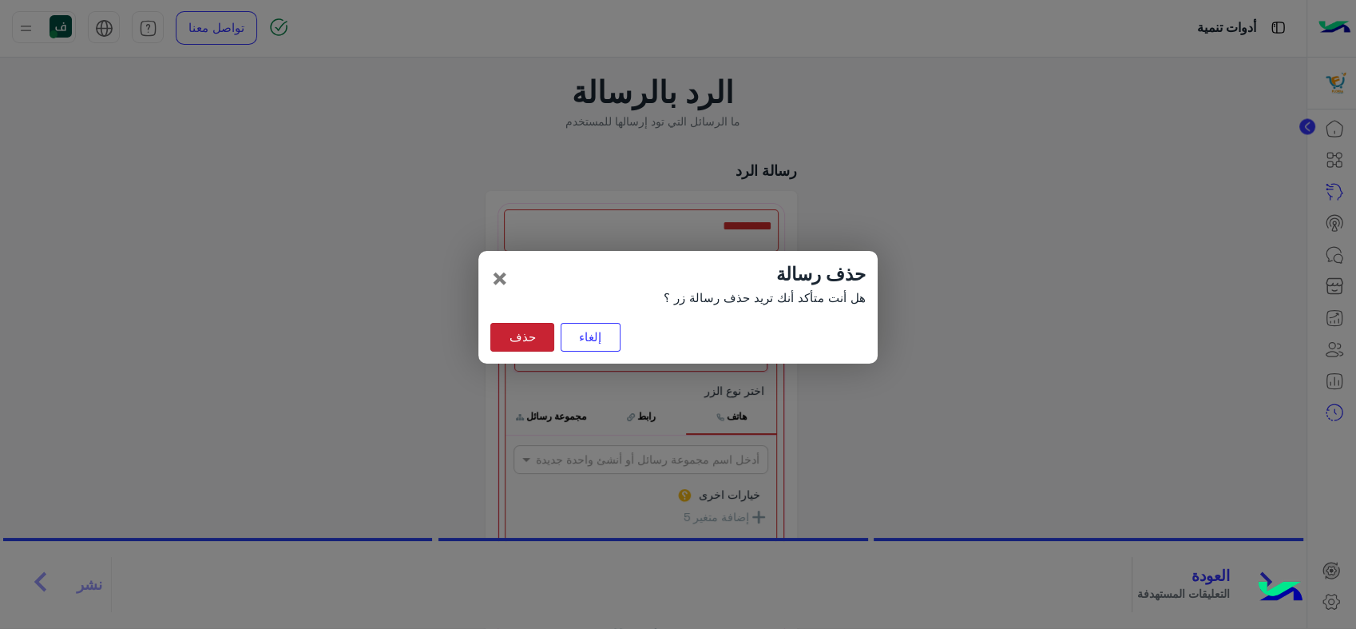
click at [532, 333] on button "حذف" at bounding box center [522, 337] width 64 height 29
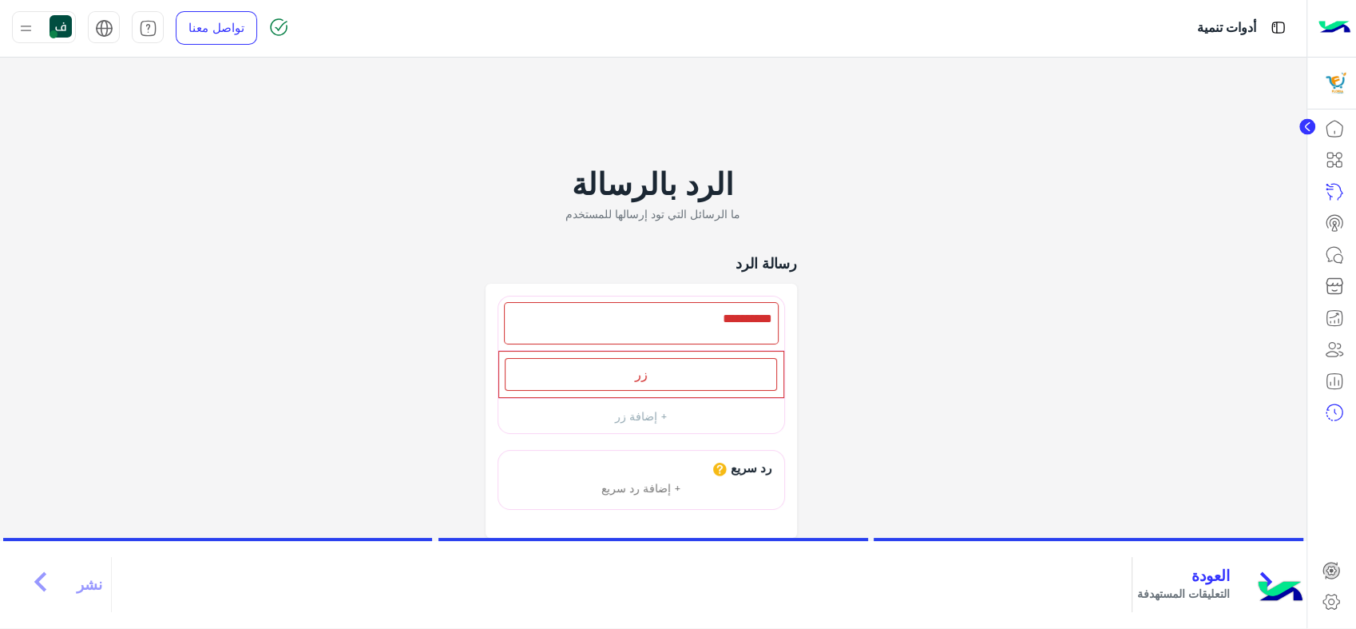
click at [1304, 128] on circle at bounding box center [1308, 127] width 16 height 16
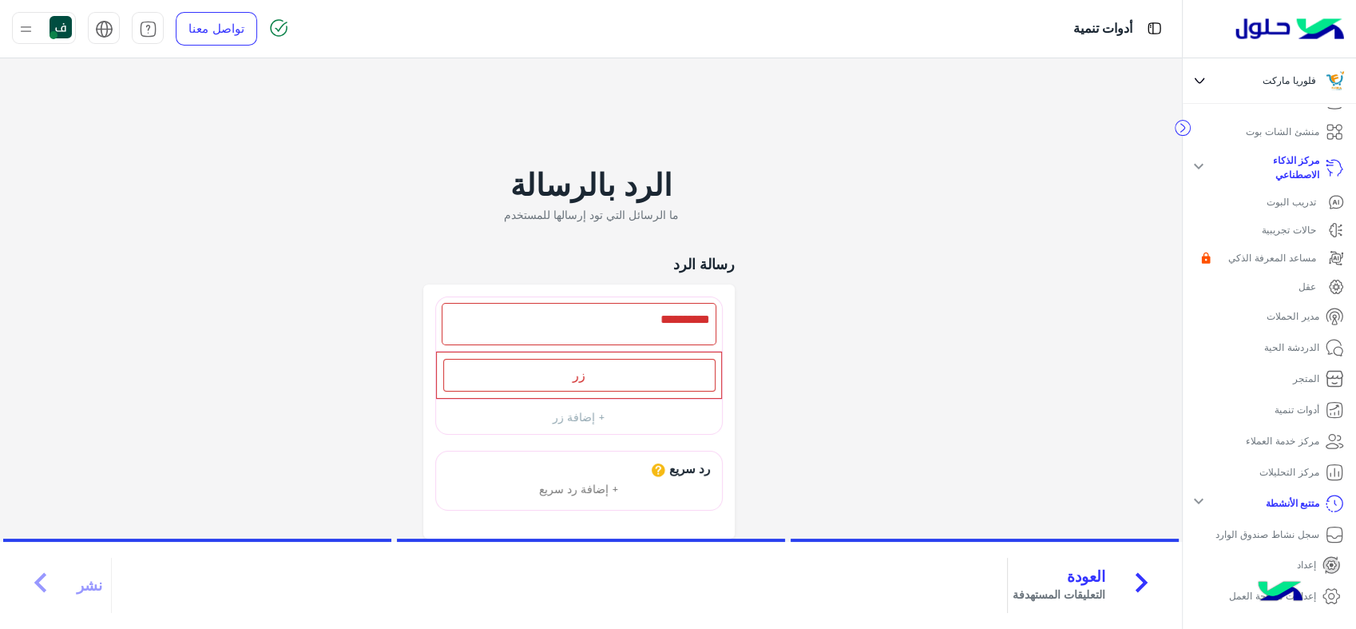
click at [1308, 289] on p "عقل" at bounding box center [1308, 287] width 18 height 14
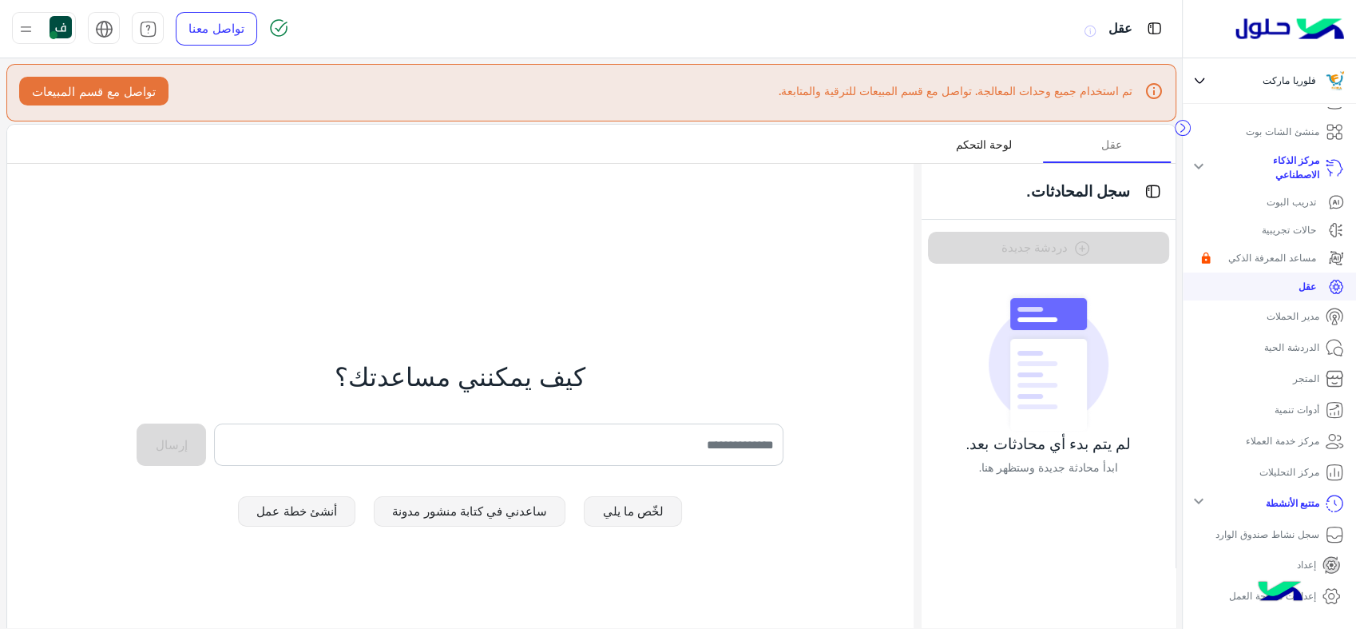
click at [1013, 148] on div "لوحة التحكم" at bounding box center [984, 144] width 128 height 38
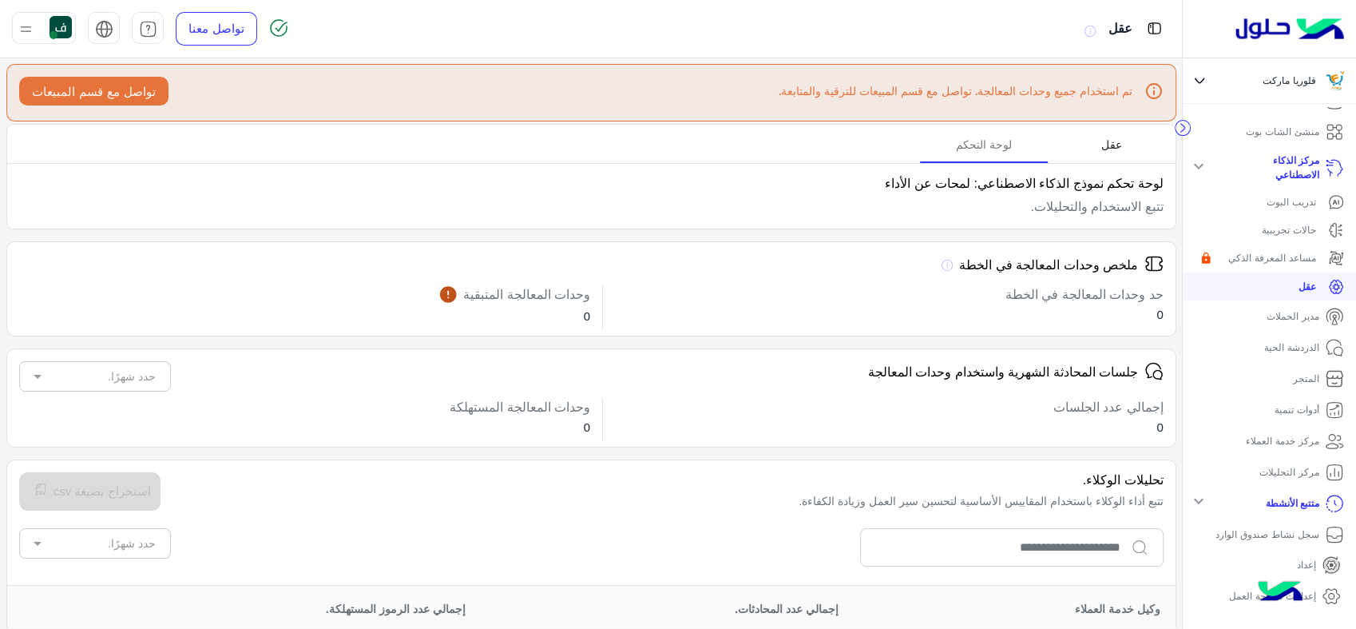
click at [1093, 134] on div "عقل" at bounding box center [1112, 144] width 128 height 38
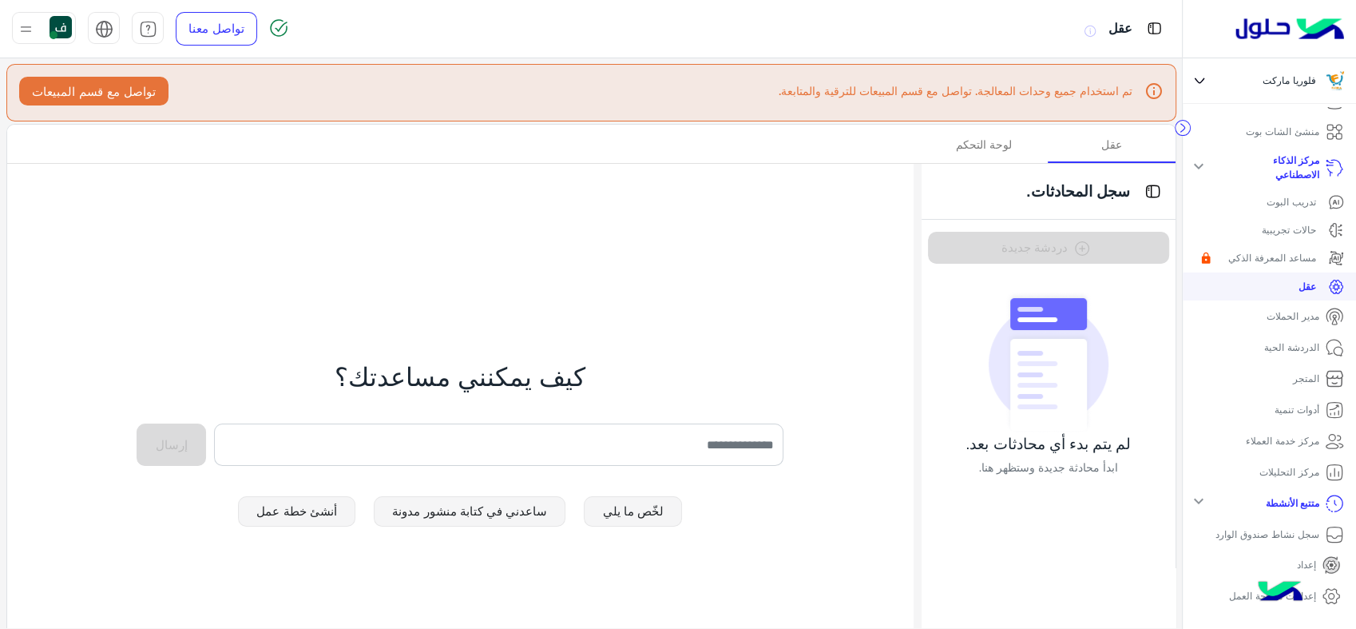
click at [1267, 321] on p "مدير الحملات" at bounding box center [1293, 316] width 53 height 14
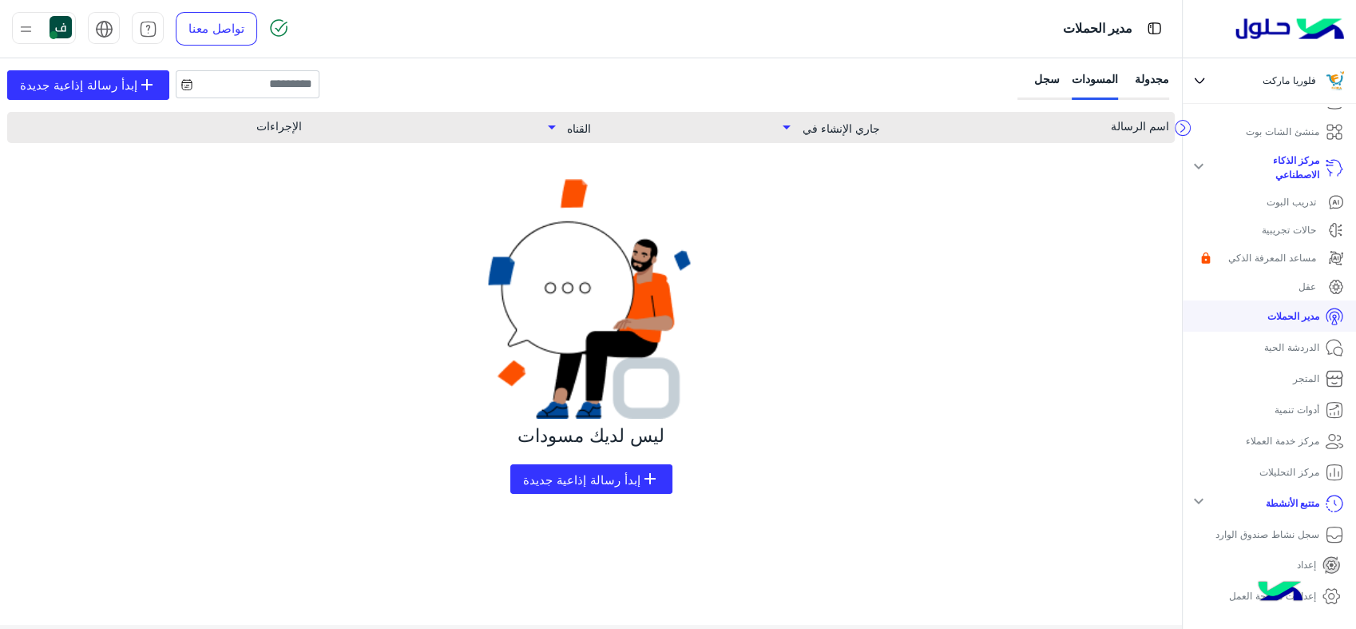
click at [1284, 347] on p "الدردشة الحية" at bounding box center [1292, 347] width 55 height 14
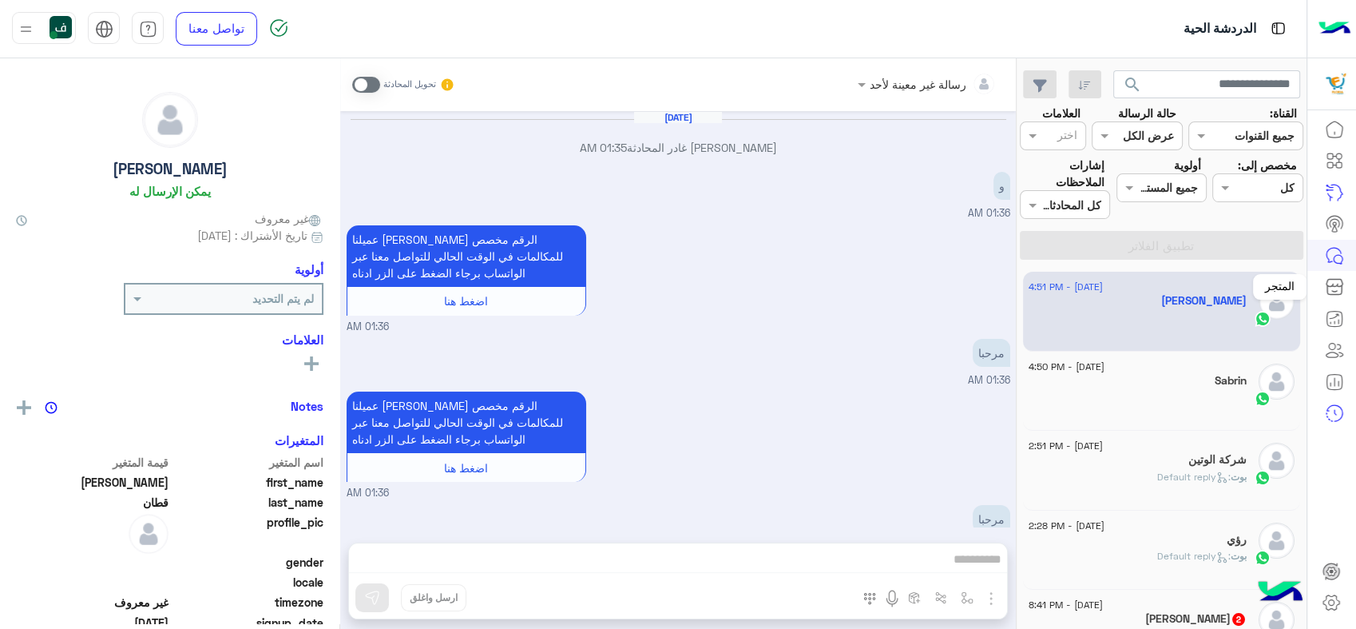
scroll to position [1259, 0]
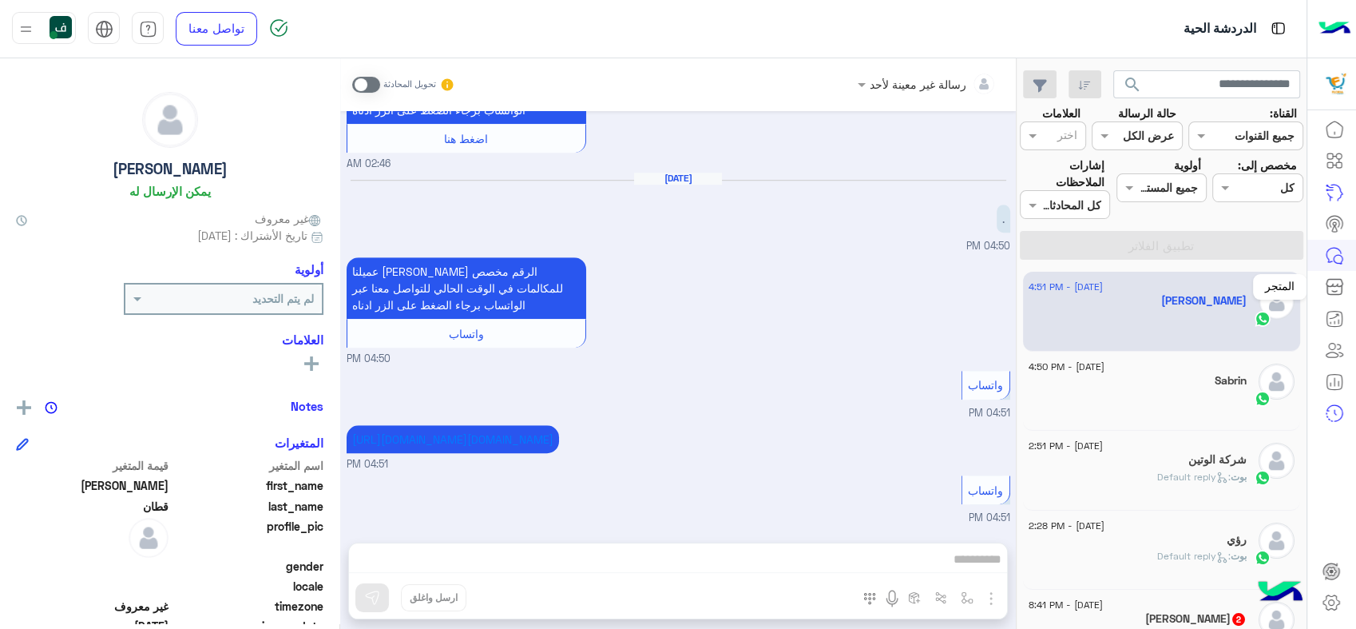
click at [1324, 296] on link at bounding box center [1334, 287] width 43 height 32
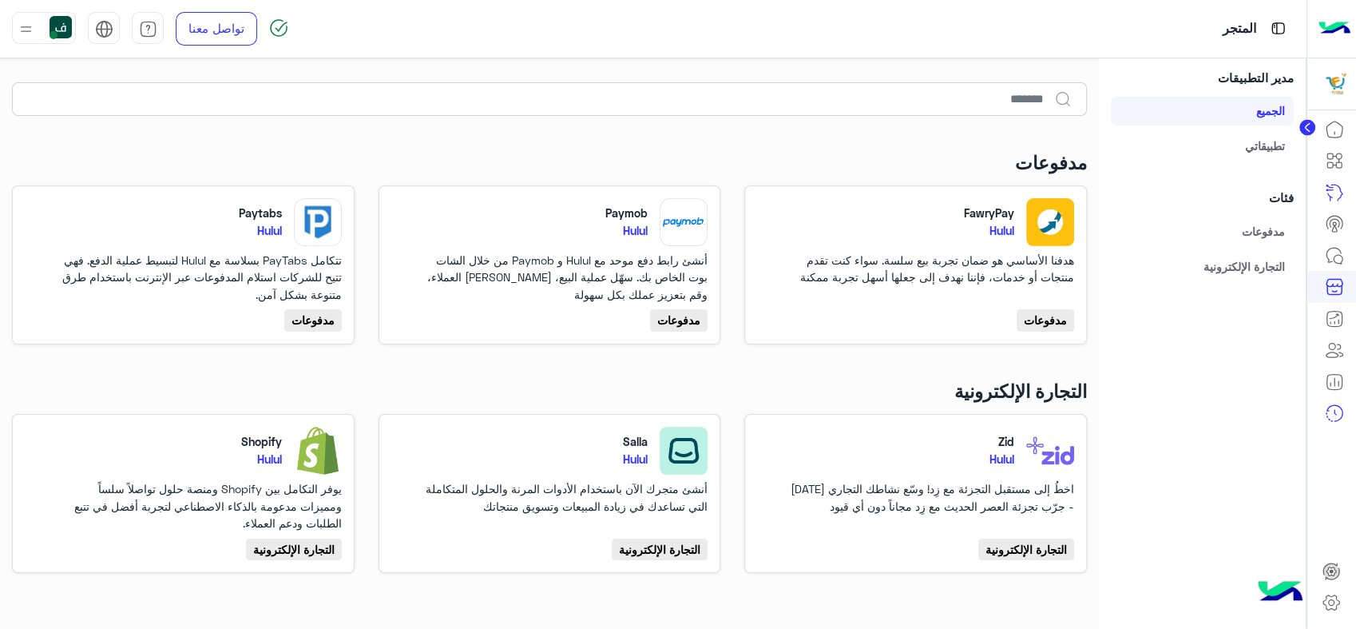
click at [1226, 267] on link "التجارة الإلكترونية" at bounding box center [1202, 266] width 183 height 29
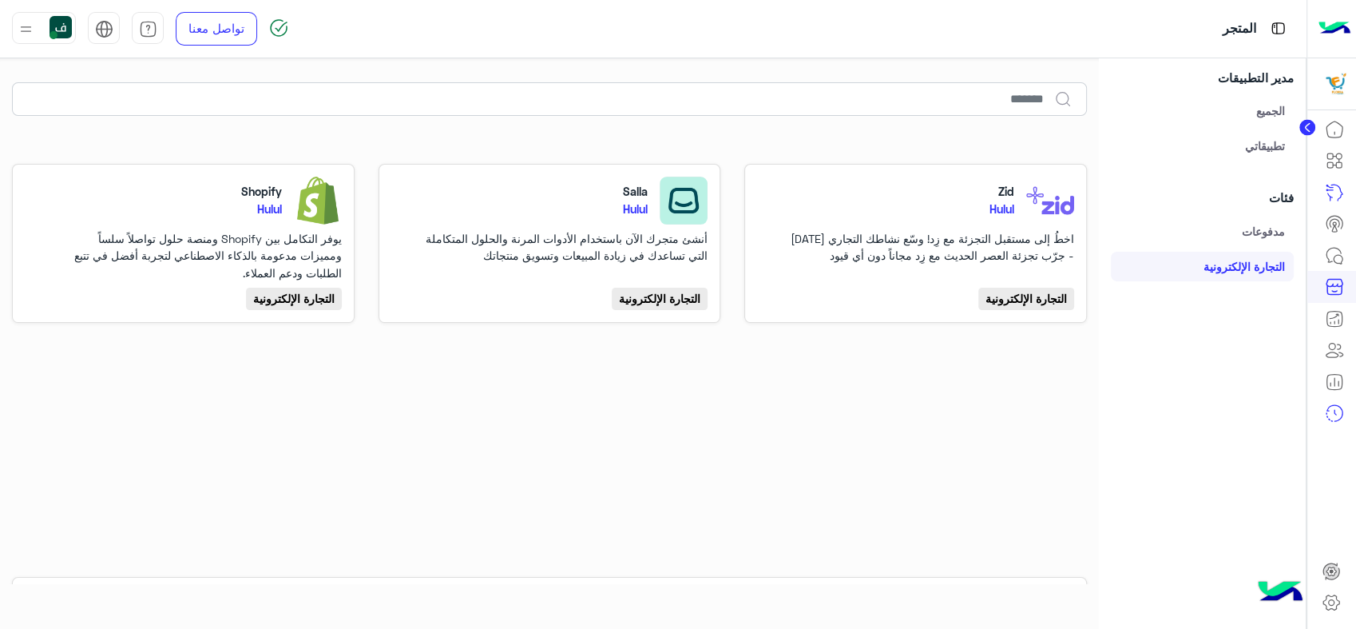
click at [1249, 109] on link "الجميع" at bounding box center [1202, 111] width 183 height 29
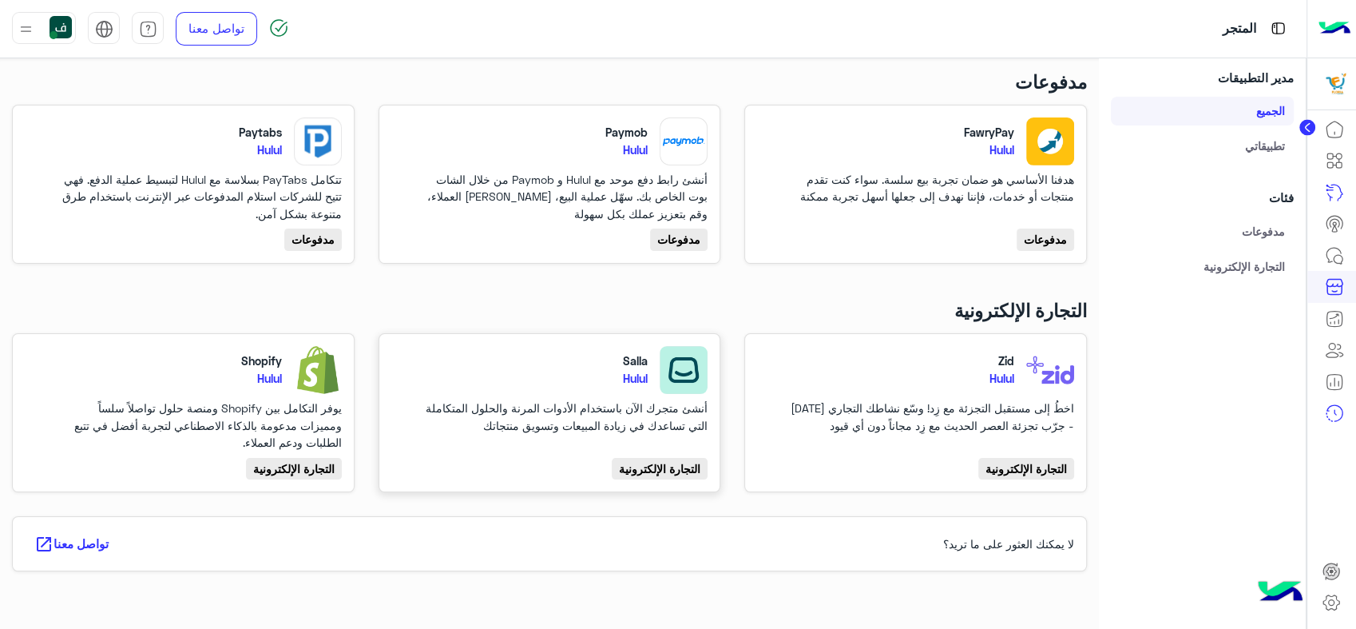
scroll to position [92, 0]
click at [1245, 146] on link "تطبيقاتي" at bounding box center [1202, 145] width 183 height 29
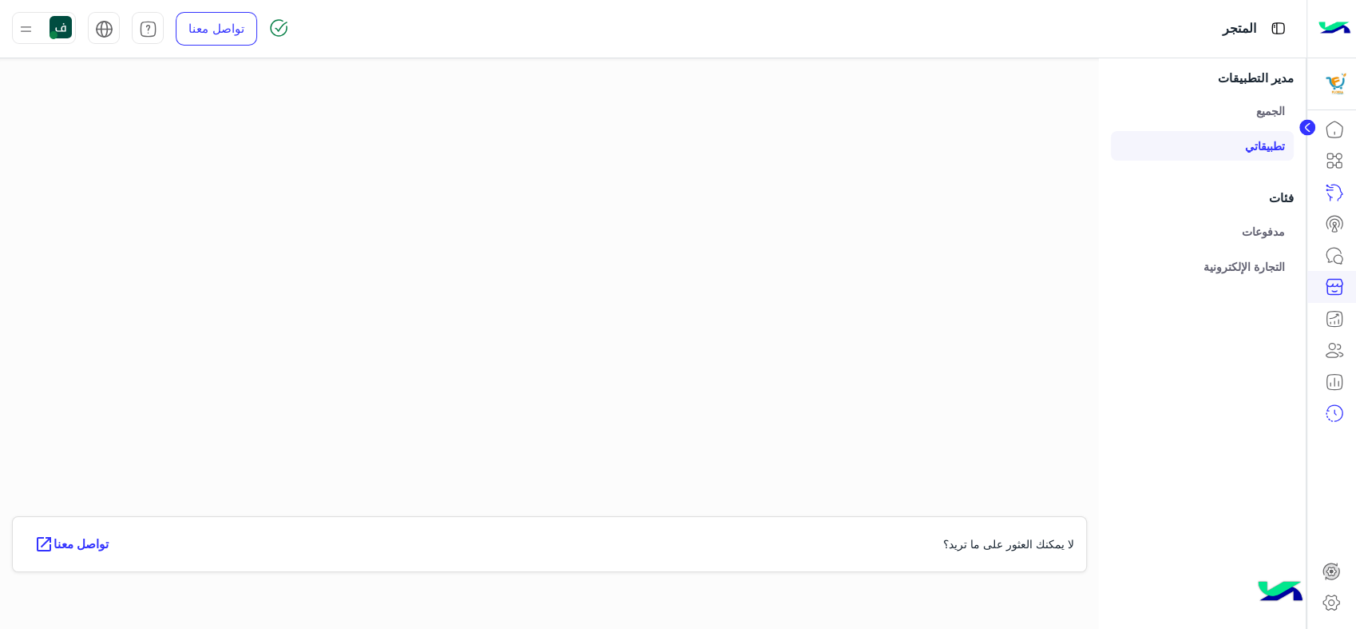
scroll to position [61, 0]
click at [1332, 324] on icon at bounding box center [1334, 318] width 19 height 19
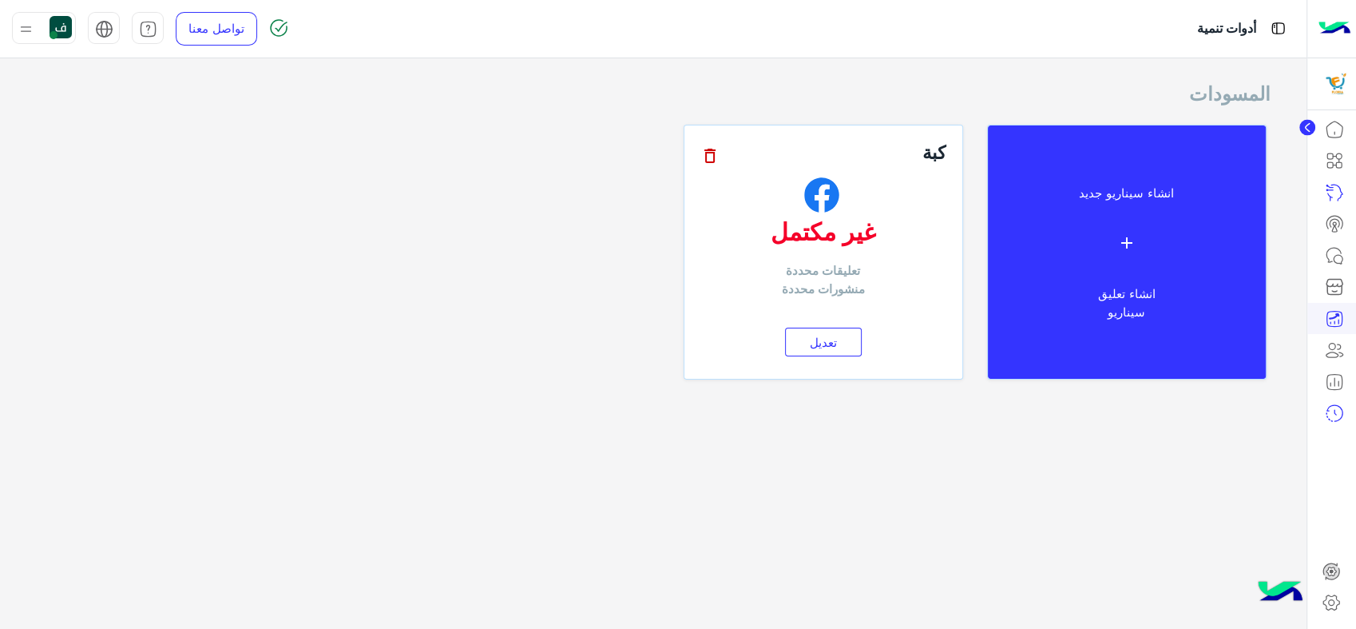
click at [708, 158] on icon at bounding box center [710, 155] width 19 height 19
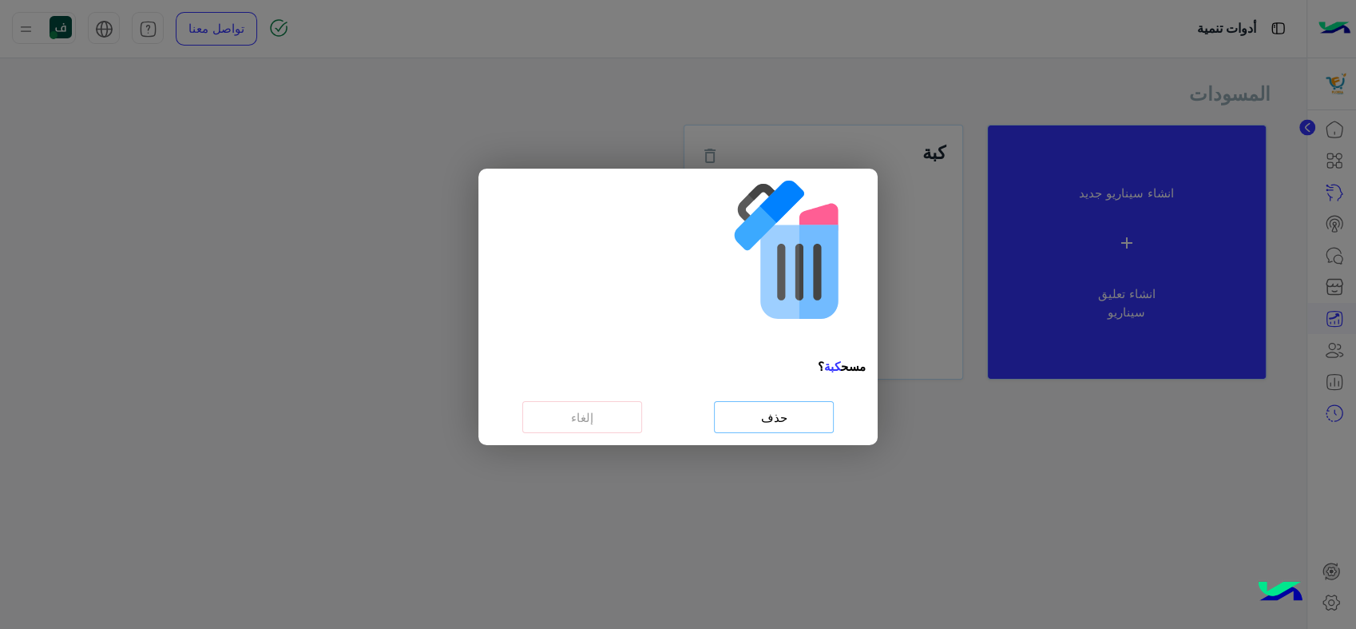
click at [746, 428] on button "حذف" at bounding box center [774, 417] width 120 height 33
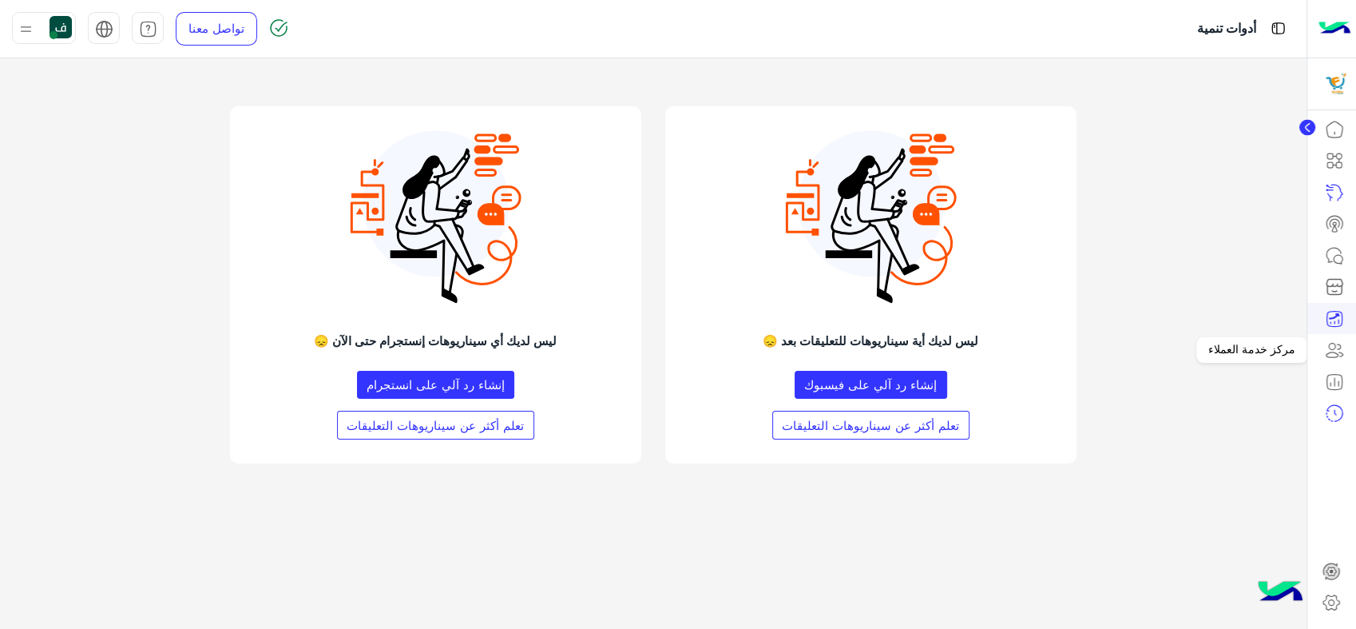
click at [1339, 356] on icon at bounding box center [1334, 349] width 19 height 19
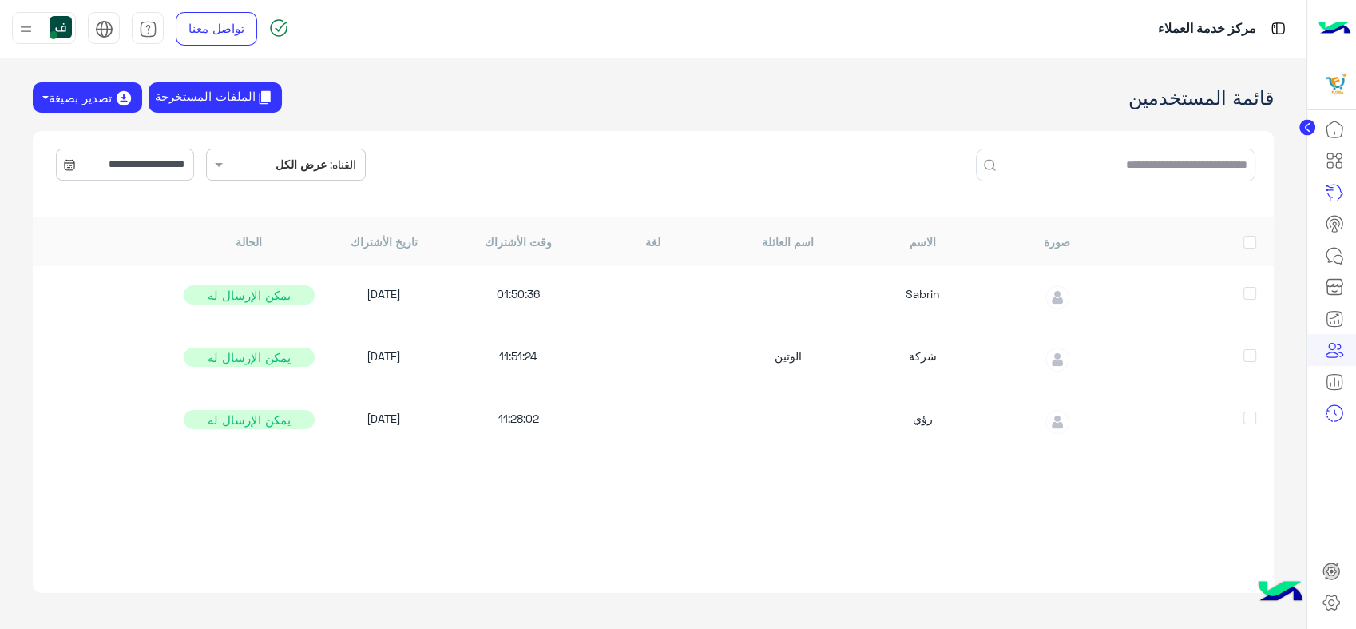
click at [1300, 121] on icon at bounding box center [1308, 128] width 16 height 16
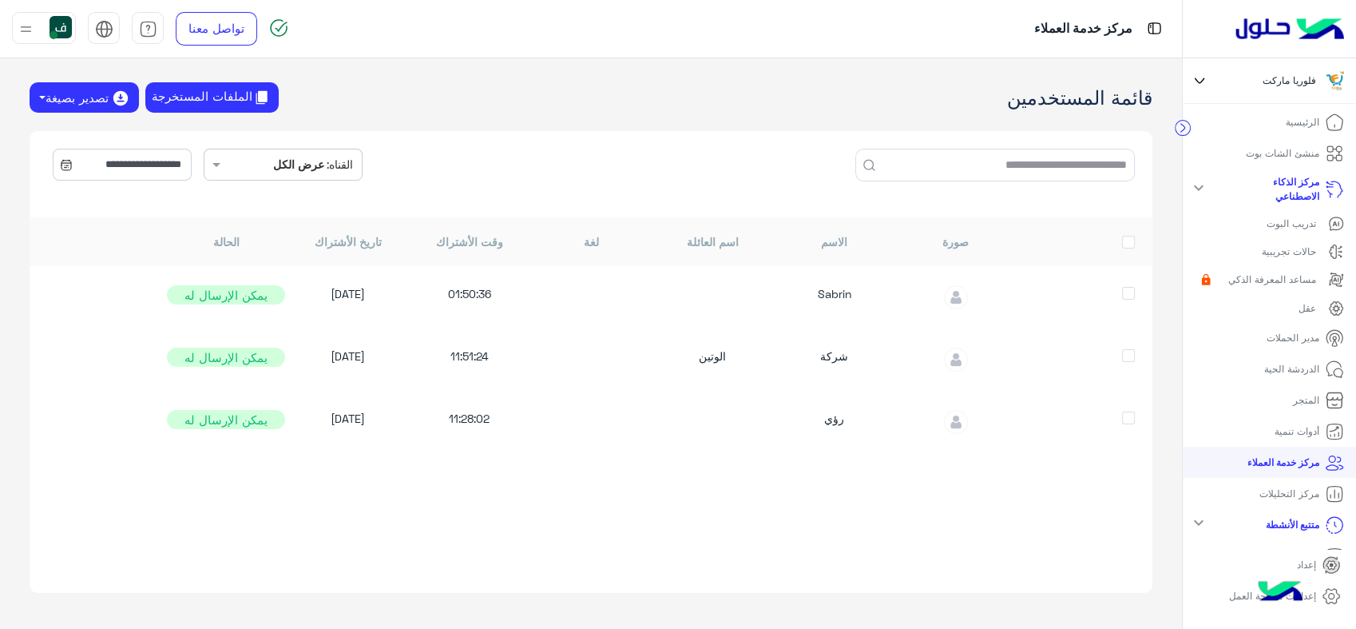
click at [1279, 149] on p "منشئ الشات بوت" at bounding box center [1282, 153] width 73 height 14
drag, startPoint x: 1279, startPoint y: 149, endPoint x: 1259, endPoint y: 332, distance: 184.8
click at [1259, 332] on ul "الرئيسية منشئ الشات بوت مركز الذكاء الاصطناعي expand_more تدريب البوت حالات تجر…" at bounding box center [1269, 328] width 173 height 443
click at [1324, 593] on icon at bounding box center [1331, 595] width 19 height 19
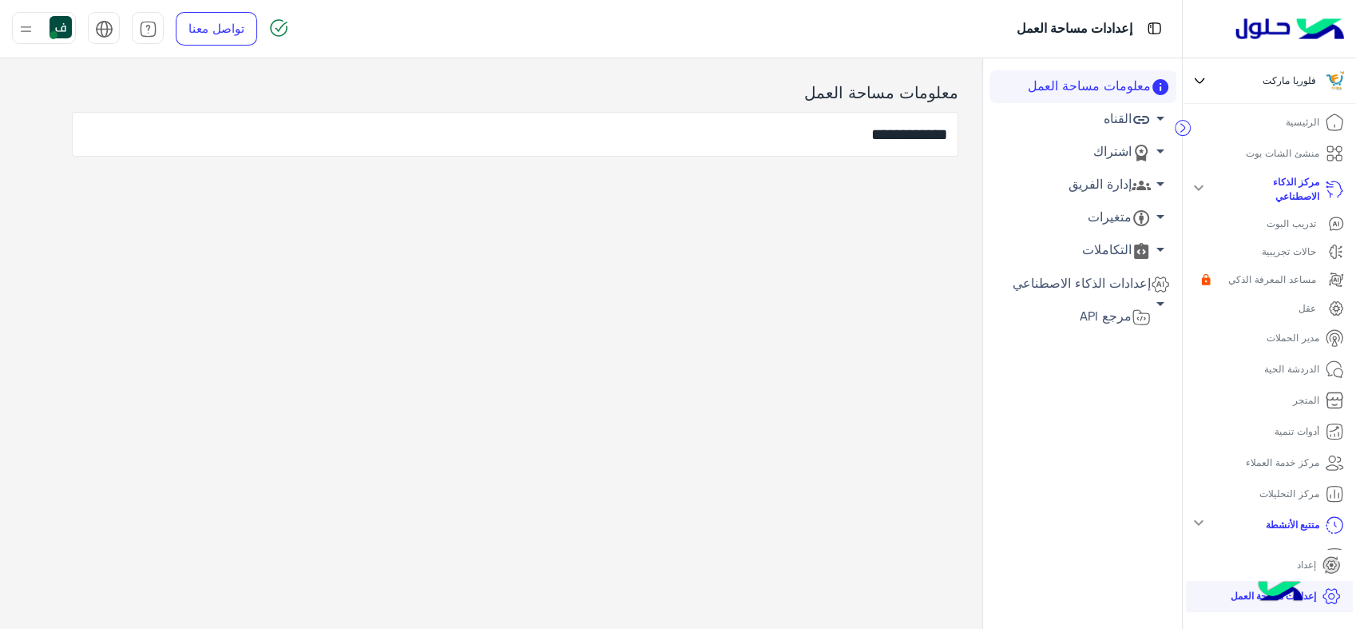
click at [1150, 122] on icon at bounding box center [1141, 119] width 19 height 19
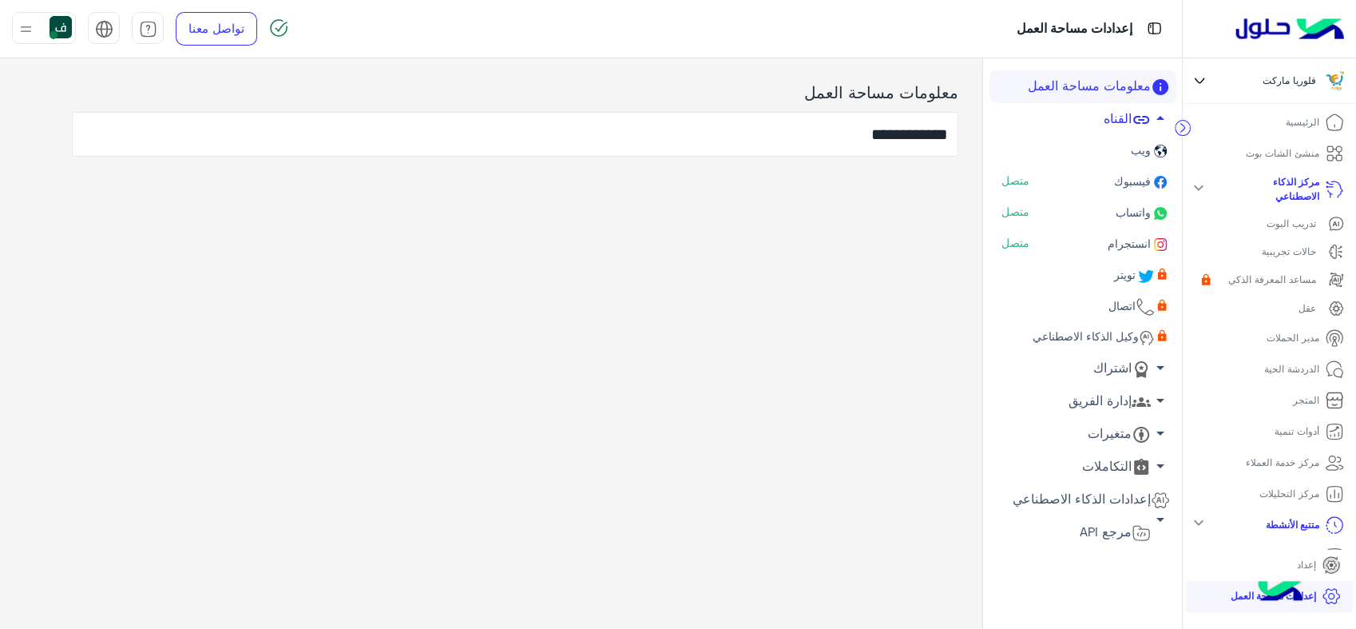
click at [1130, 209] on span "واتساب" at bounding box center [1132, 212] width 38 height 14
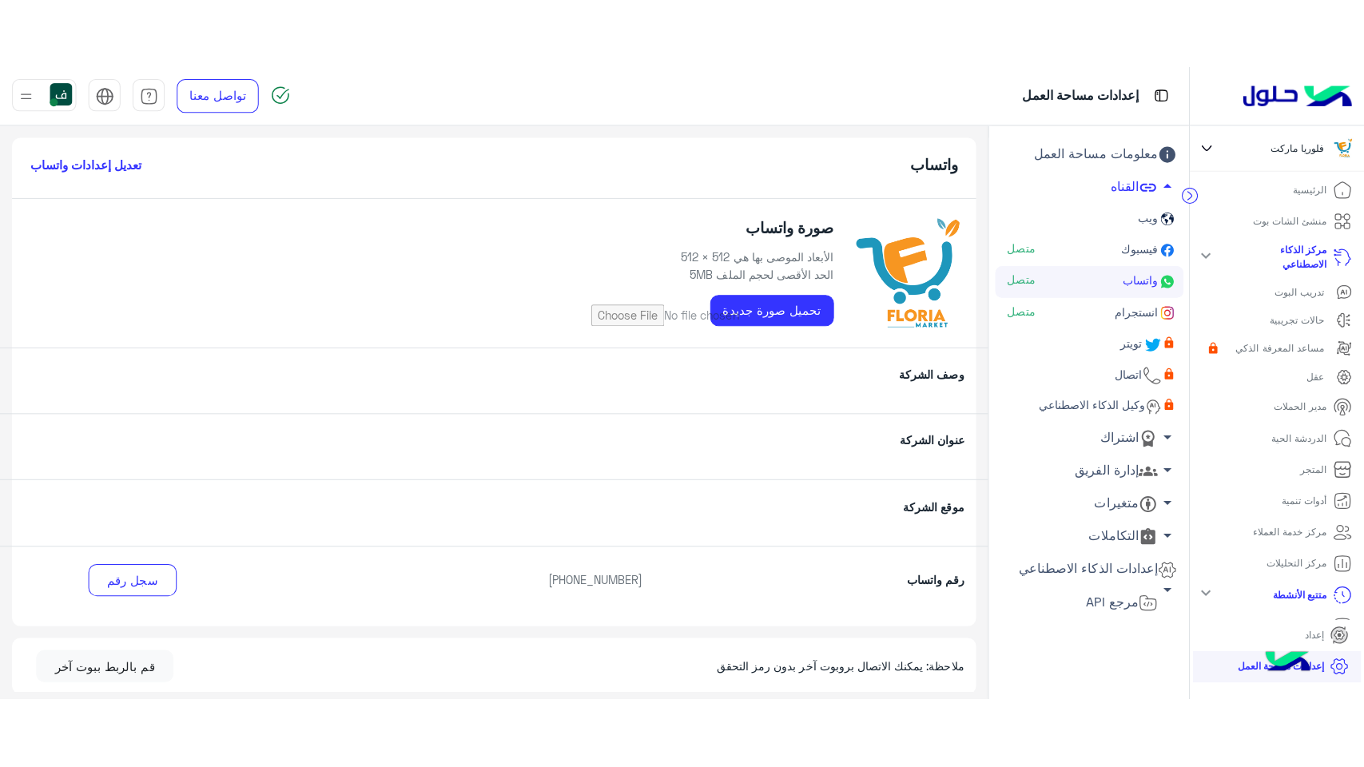
scroll to position [234, 0]
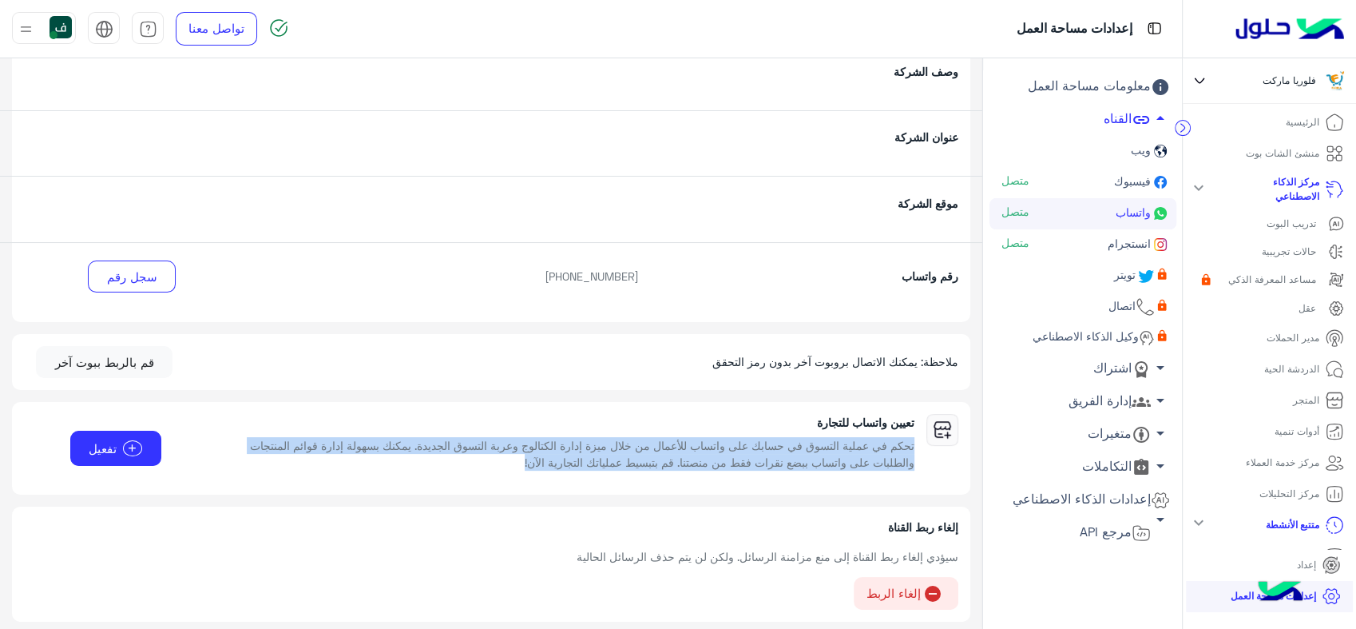
drag, startPoint x: 424, startPoint y: 467, endPoint x: 654, endPoint y: 414, distance: 236.2
click at [654, 414] on div "تعيين واتساب للتجارة تحكم في عملية التسوق في حسابك على واتساب للأعمال من خلال م…" at bounding box center [576, 448] width 701 height 69
click at [135, 441] on span "add" at bounding box center [133, 448] width 20 height 16
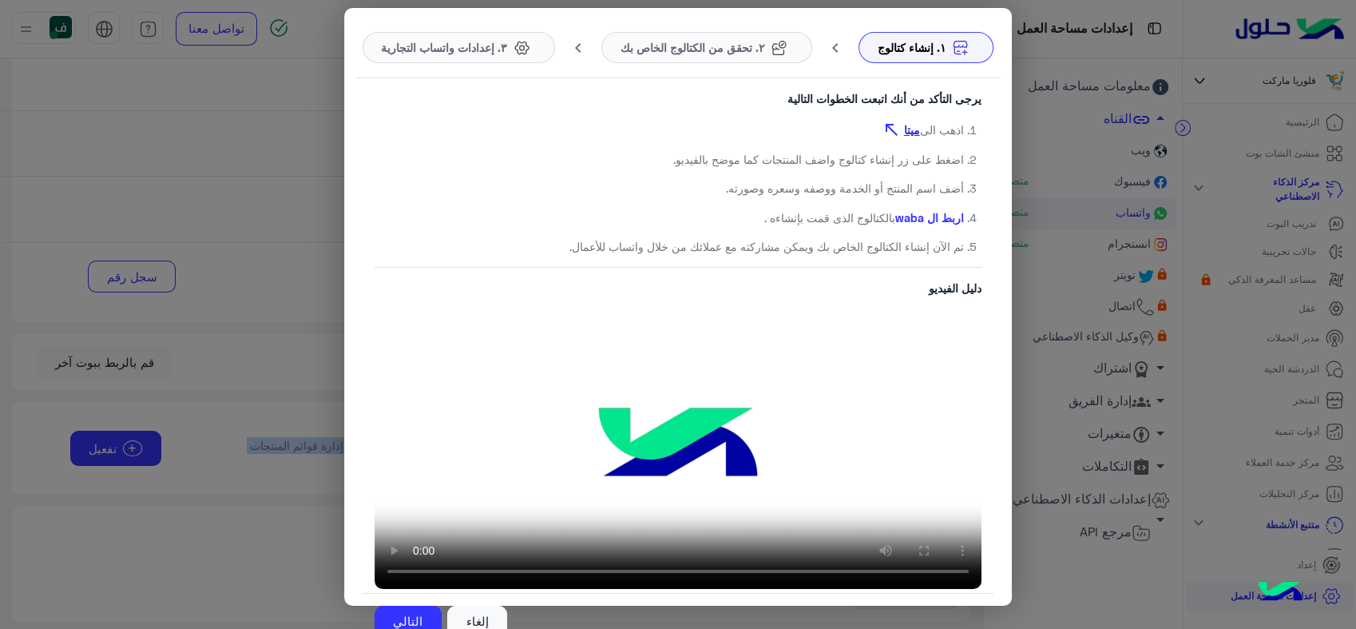
click at [912, 127] on link "ميتا" at bounding box center [912, 129] width 16 height 17
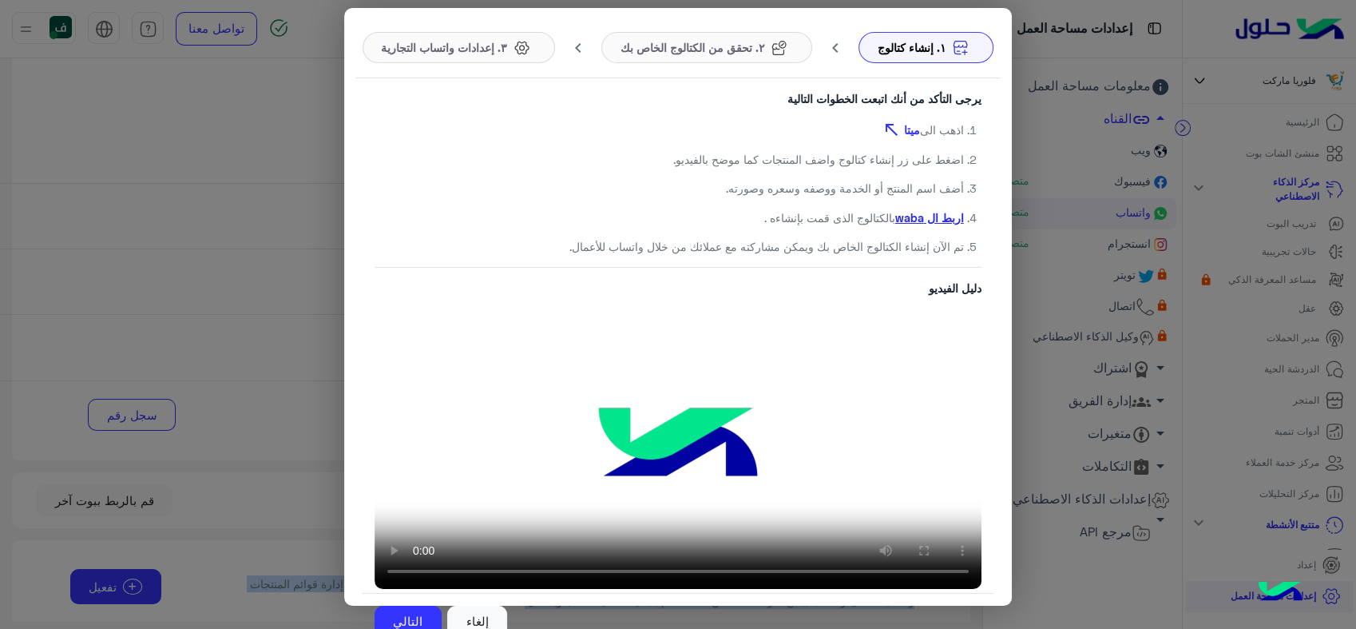
click at [911, 220] on link "اربط ال waba" at bounding box center [930, 218] width 69 height 14
click at [486, 618] on button "إلغاء" at bounding box center [477, 622] width 60 height 32
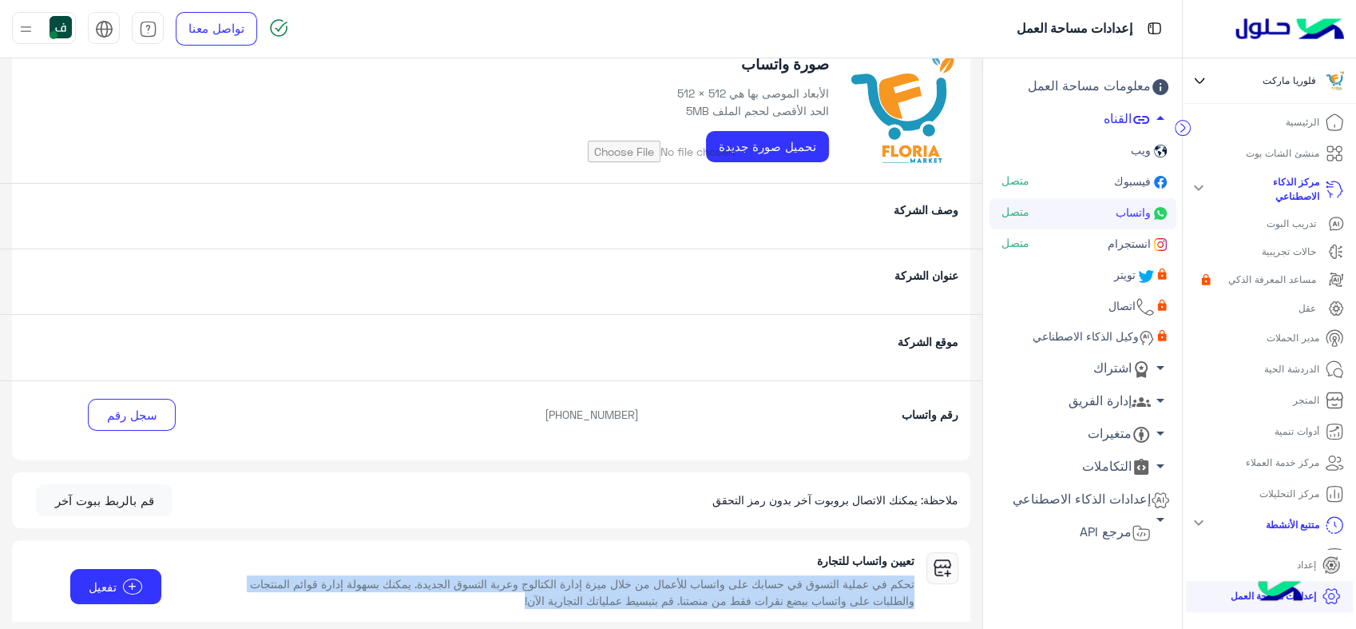
scroll to position [0, 0]
